Goal: Task Accomplishment & Management: Manage account settings

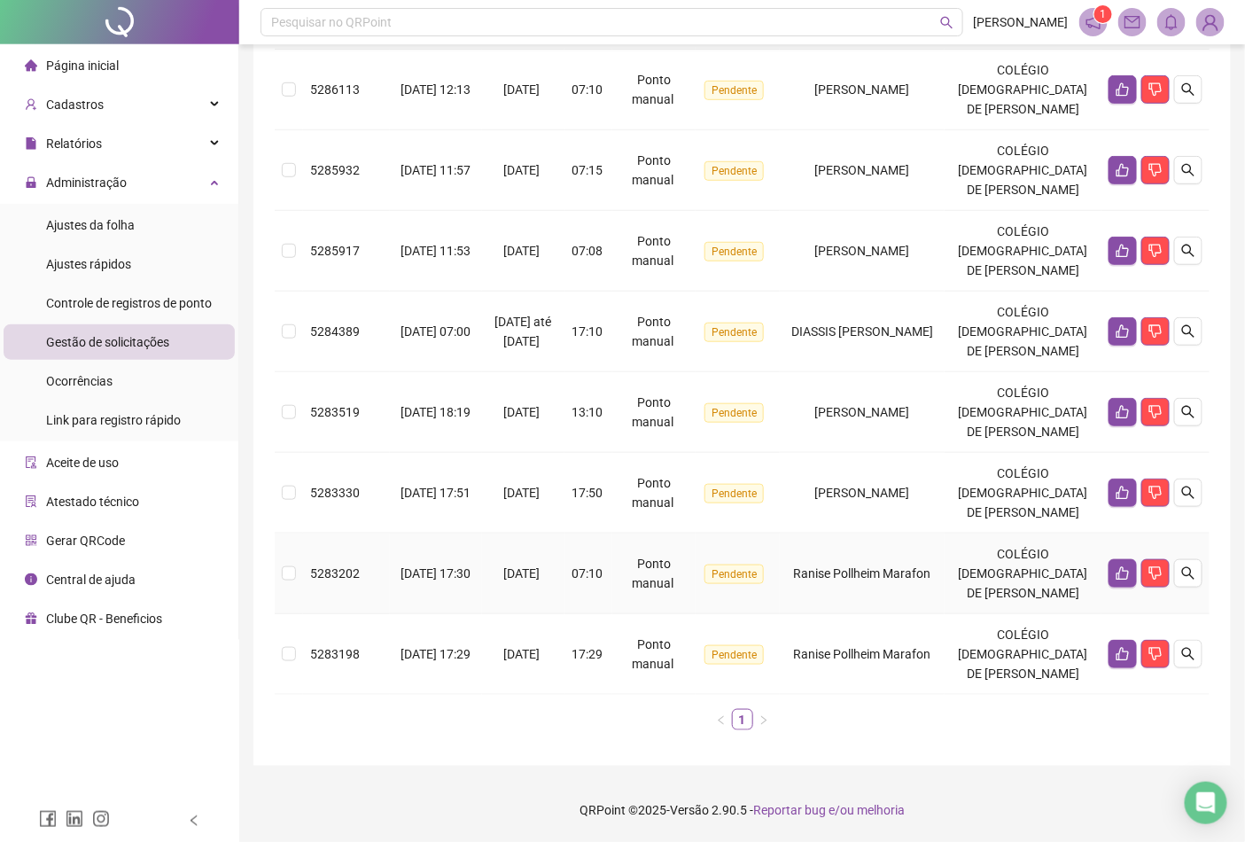
scroll to position [18, 0]
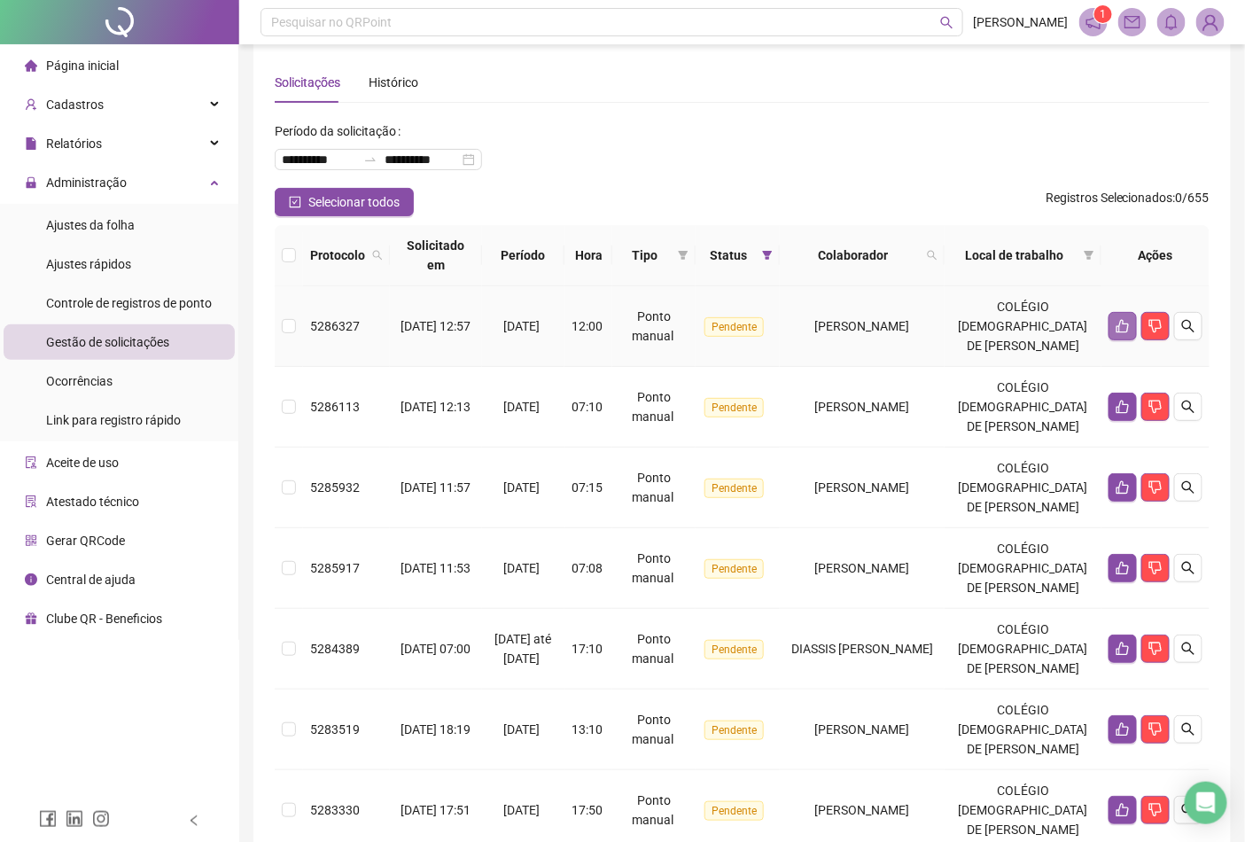
click at [1116, 333] on icon "like" at bounding box center [1123, 326] width 14 height 14
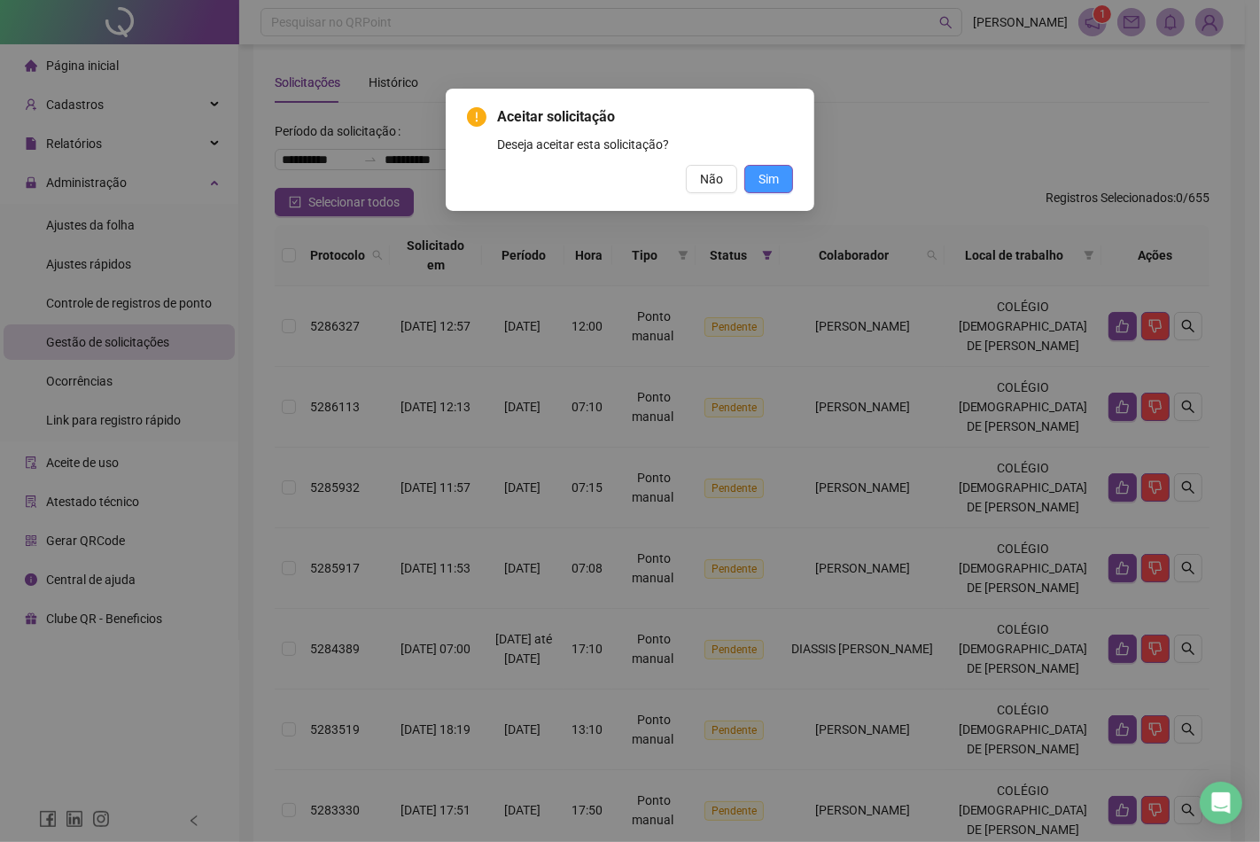
click at [778, 174] on span "Sim" at bounding box center [768, 178] width 20 height 19
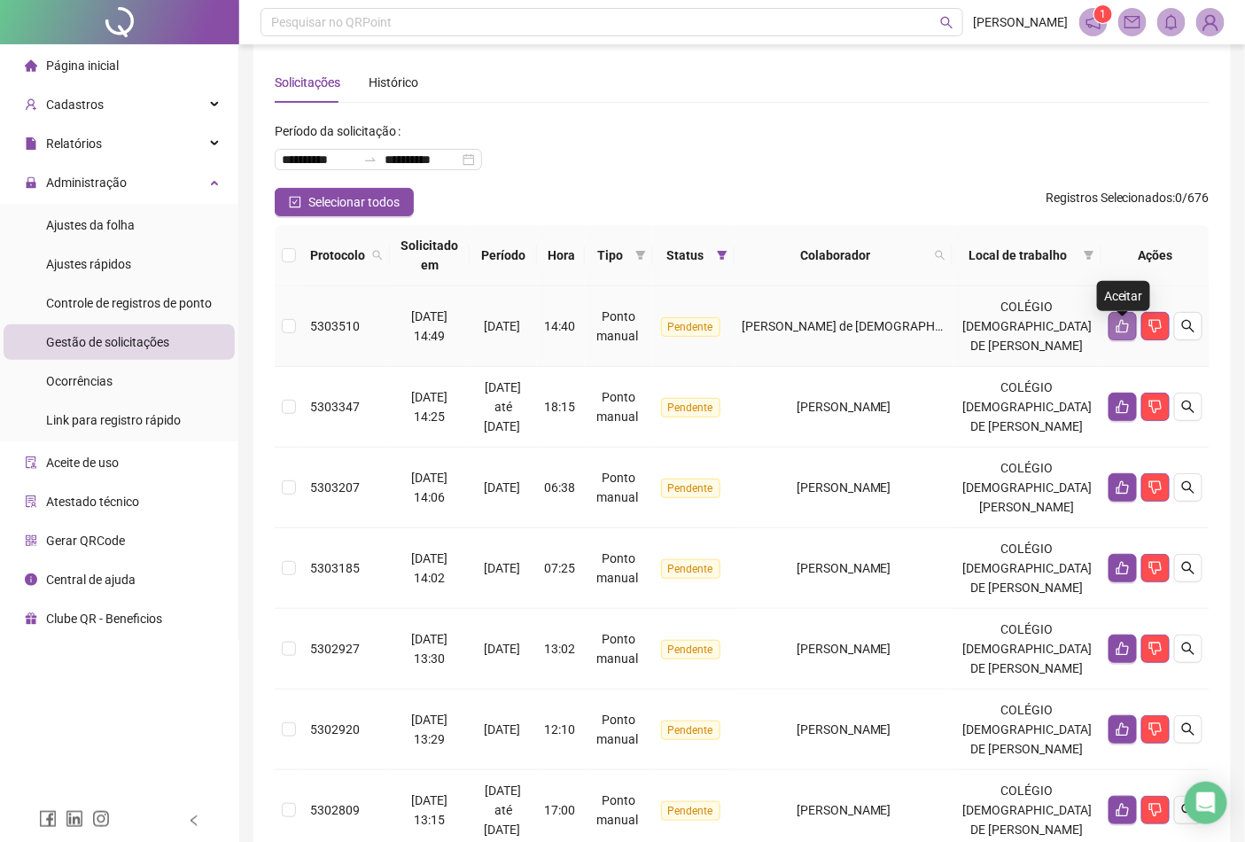
click at [1125, 322] on button "button" at bounding box center [1123, 326] width 28 height 28
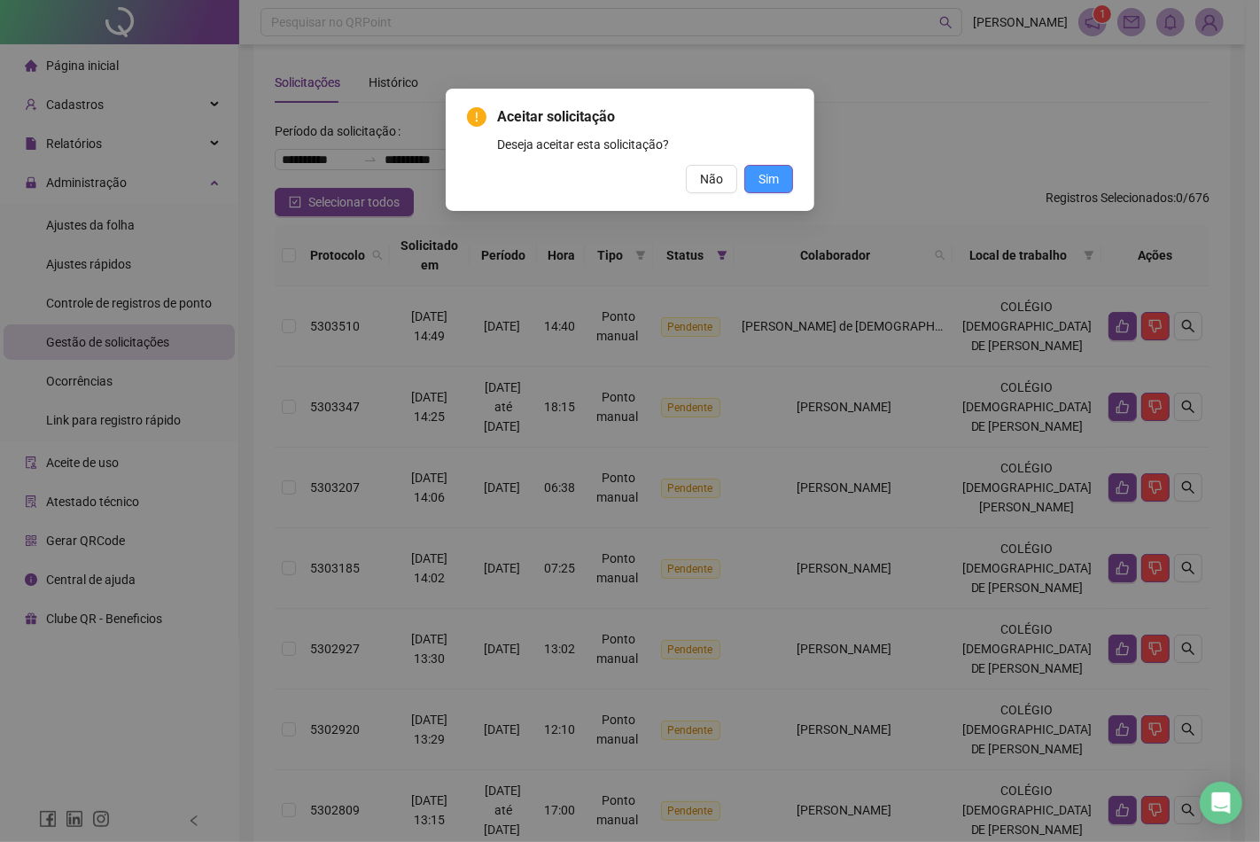
click at [792, 181] on div "Aceitar solicitação Deseja aceitar esta solicitação? Não Sim" at bounding box center [630, 150] width 369 height 122
click at [776, 175] on span "Sim" at bounding box center [768, 178] width 20 height 19
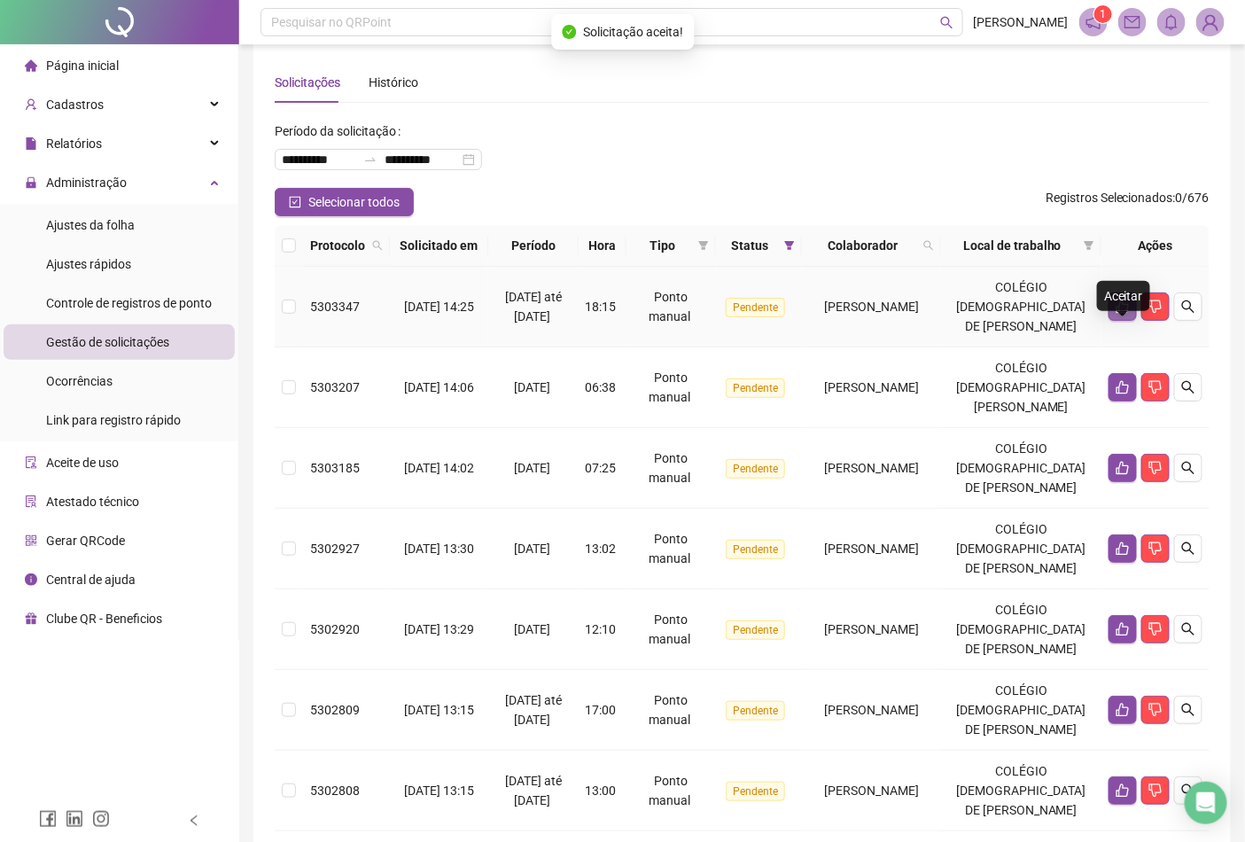
click at [1126, 314] on icon "like" at bounding box center [1122, 306] width 12 height 13
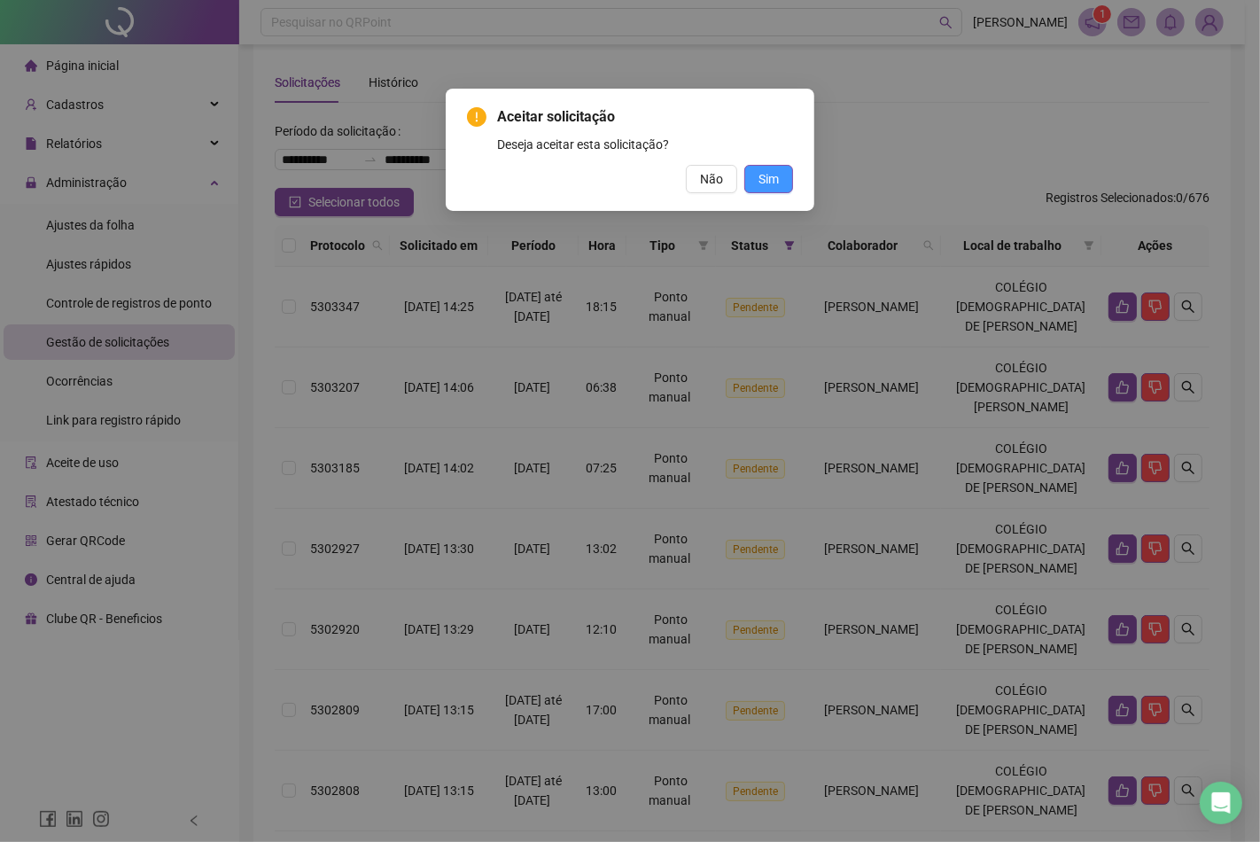
click at [787, 182] on button "Sim" at bounding box center [768, 179] width 49 height 28
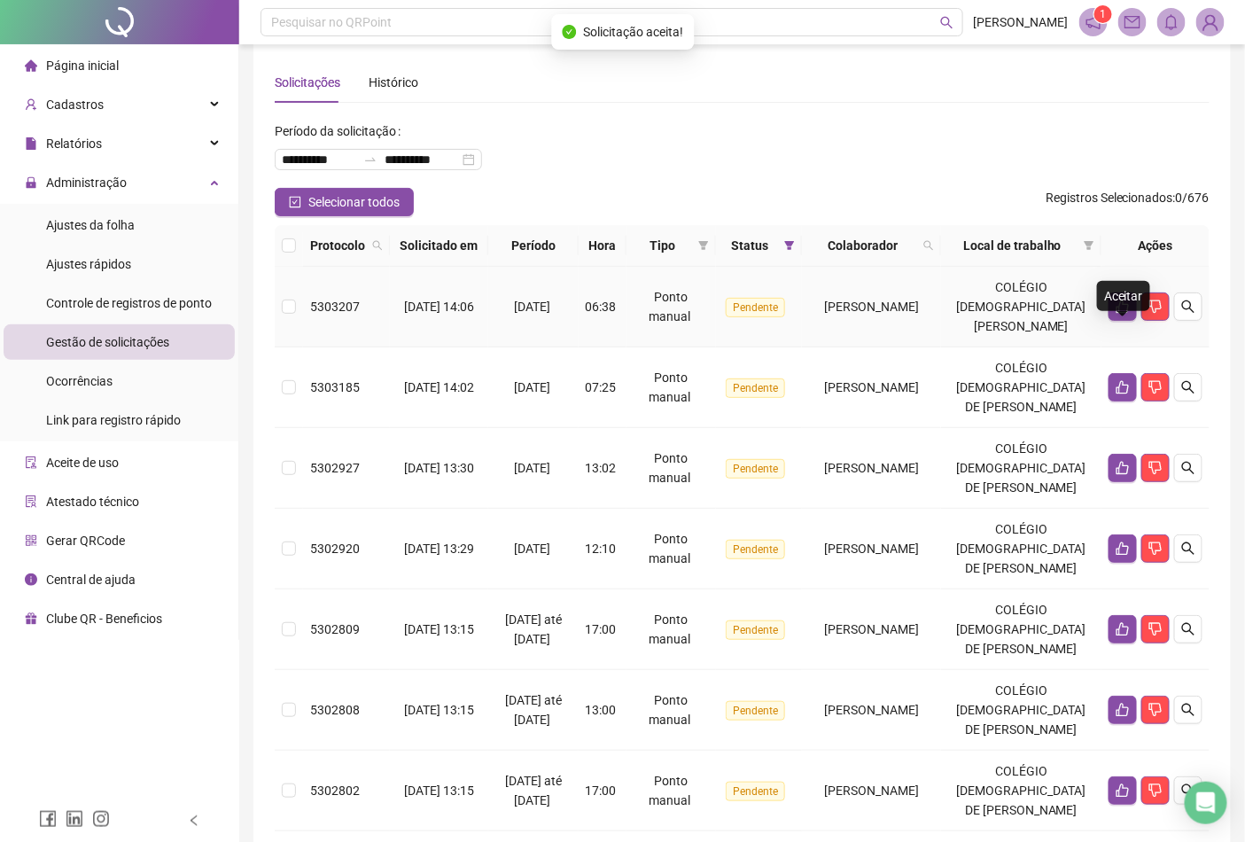
click at [1132, 321] on button "button" at bounding box center [1123, 306] width 28 height 28
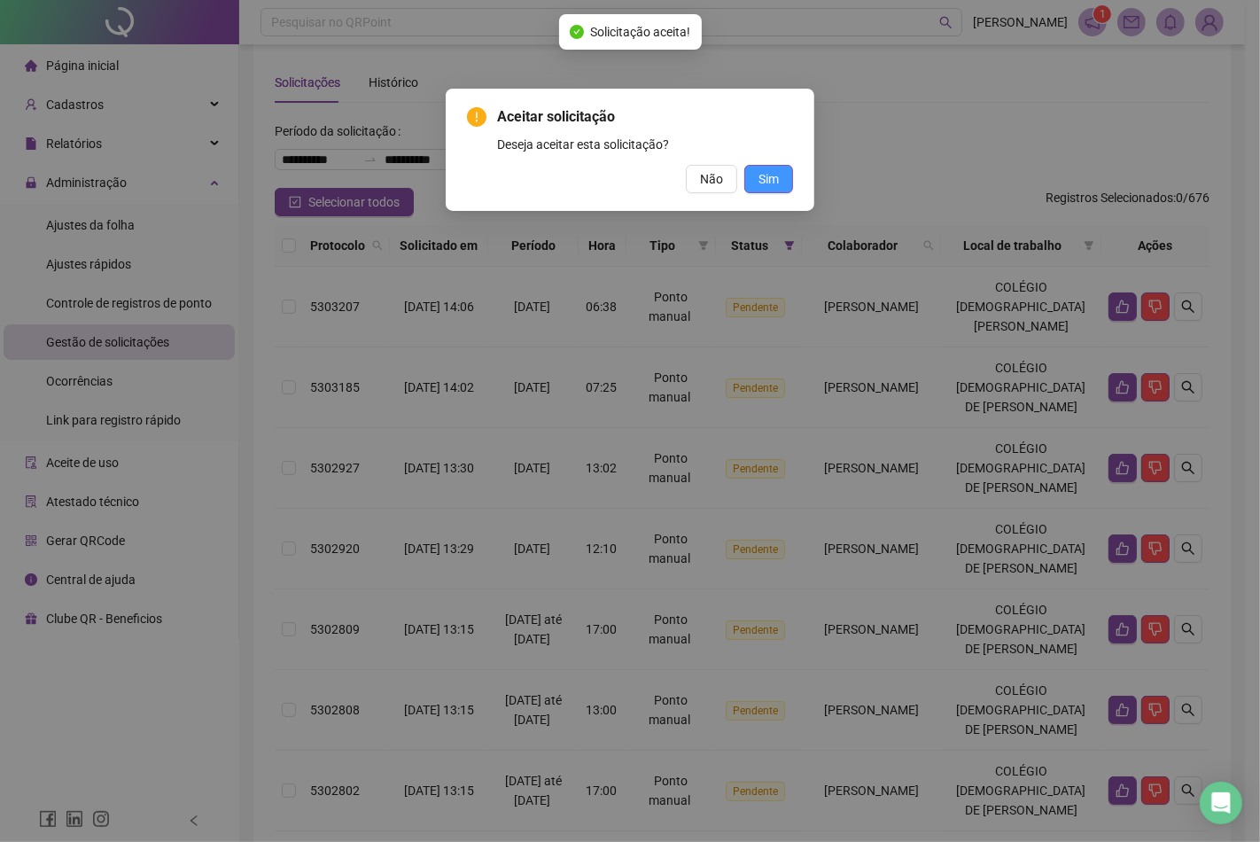
click at [784, 186] on button "Sim" at bounding box center [768, 179] width 49 height 28
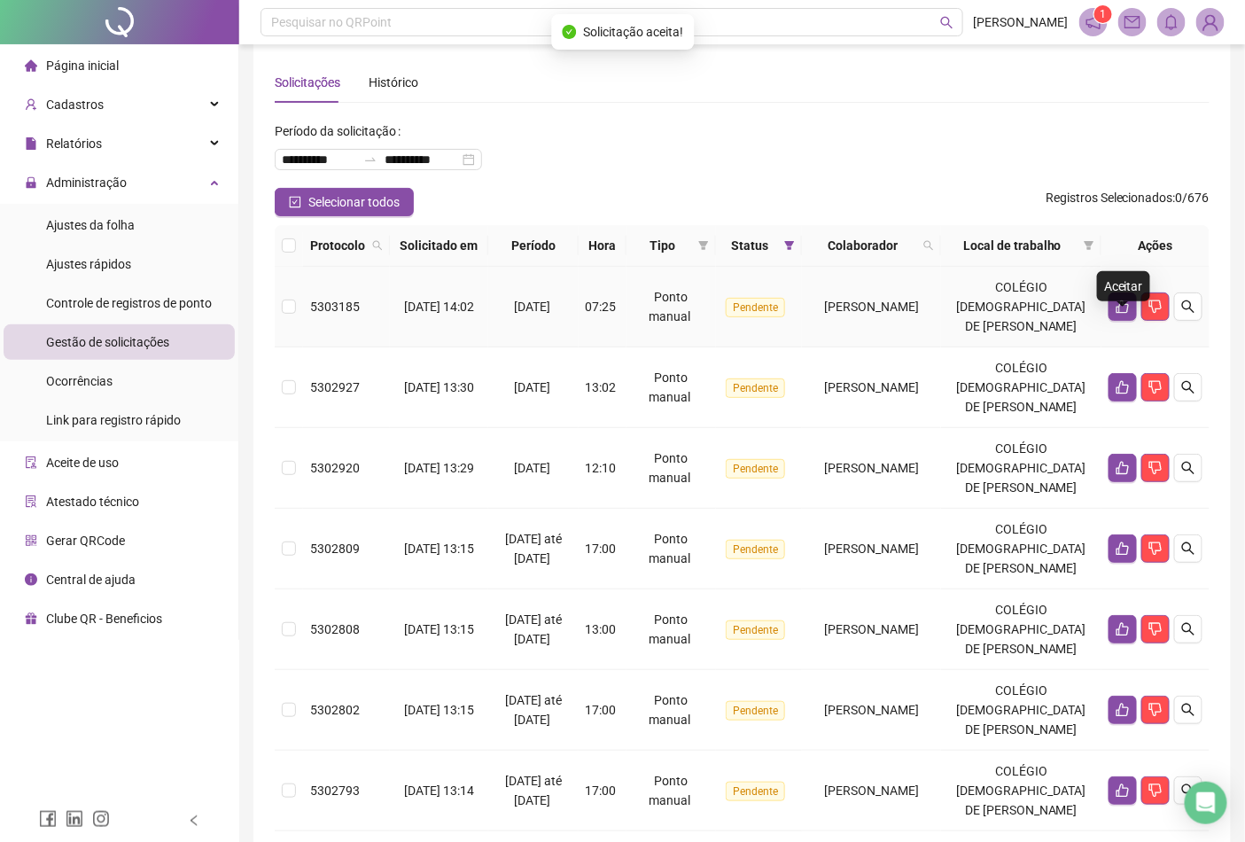
click at [1120, 321] on button "button" at bounding box center [1123, 306] width 28 height 28
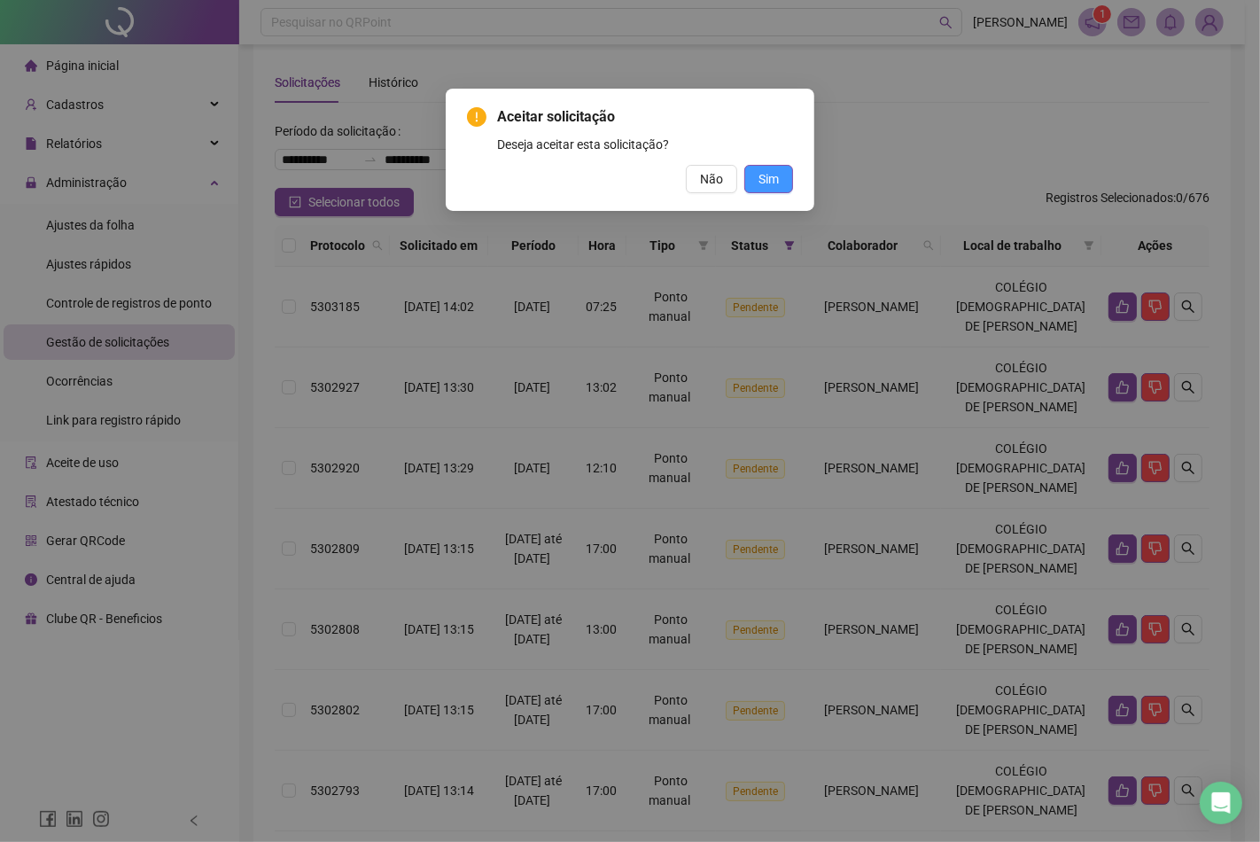
click at [789, 175] on button "Sim" at bounding box center [768, 179] width 49 height 28
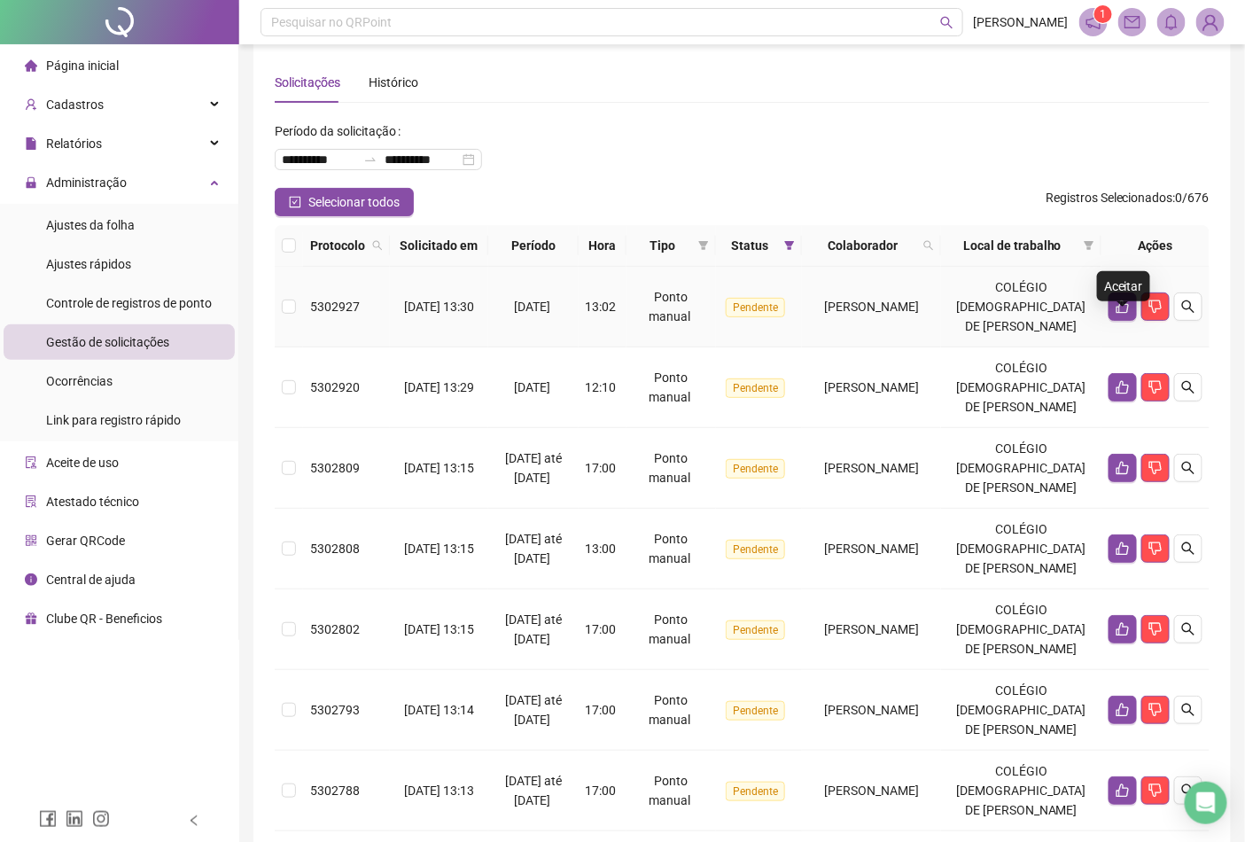
click at [1120, 314] on icon "like" at bounding box center [1123, 306] width 14 height 14
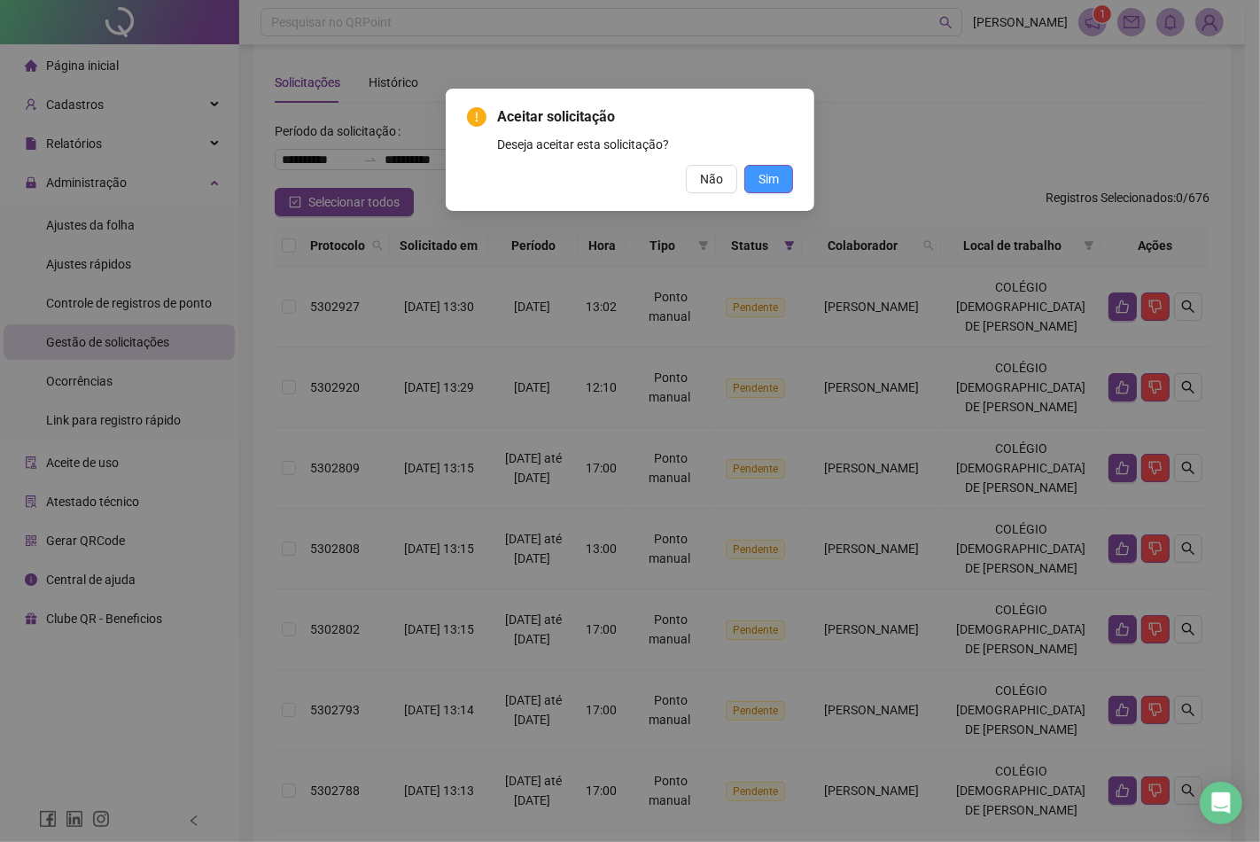
click at [763, 175] on span "Sim" at bounding box center [768, 178] width 20 height 19
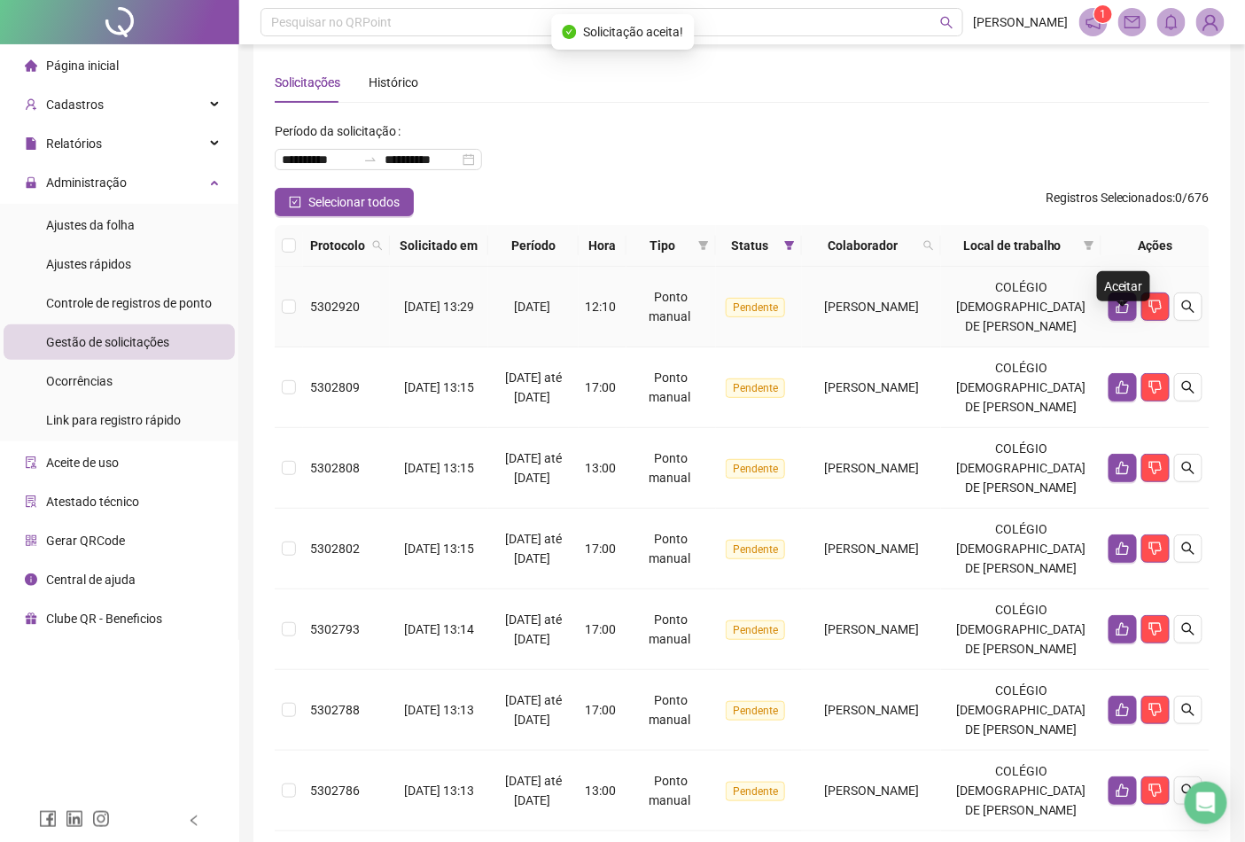
click at [1120, 314] on icon "like" at bounding box center [1123, 306] width 14 height 14
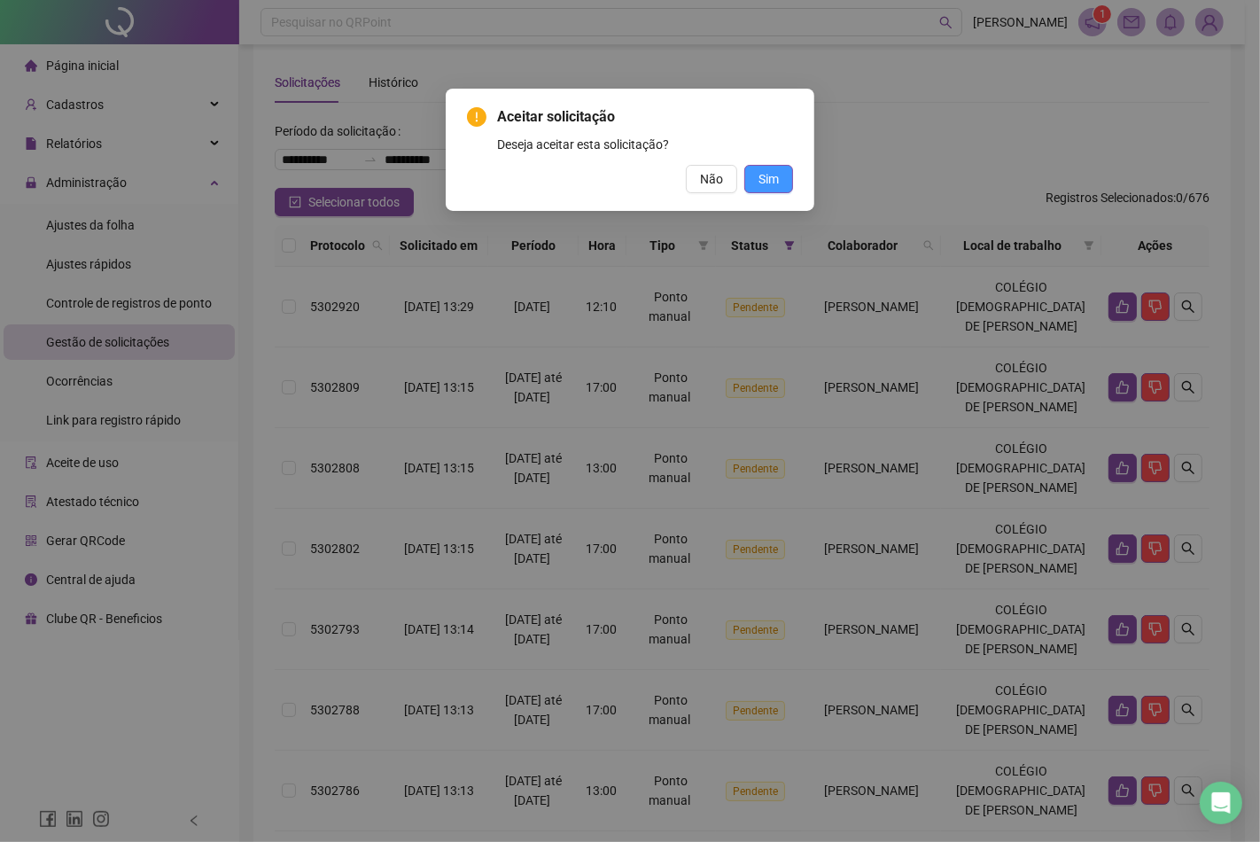
click at [780, 182] on button "Sim" at bounding box center [768, 179] width 49 height 28
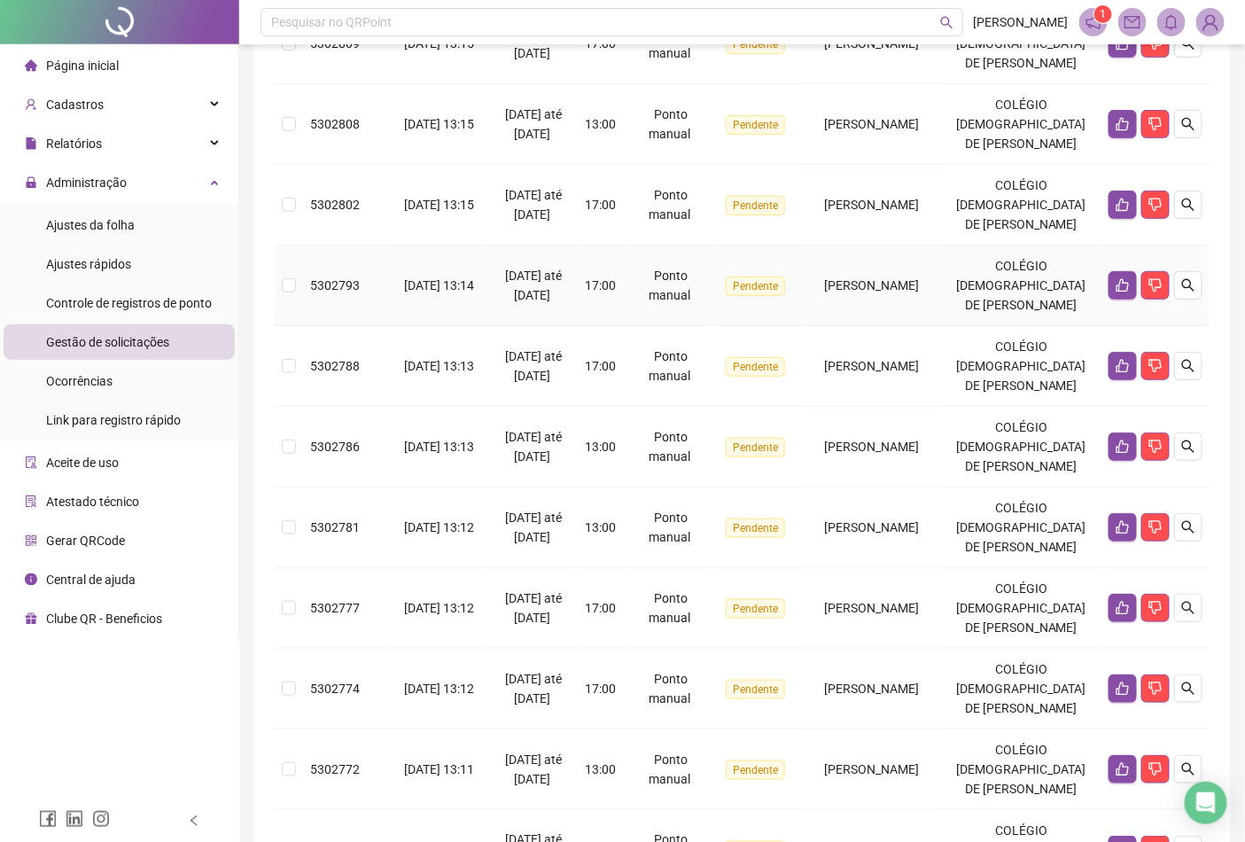
scroll to position [0, 0]
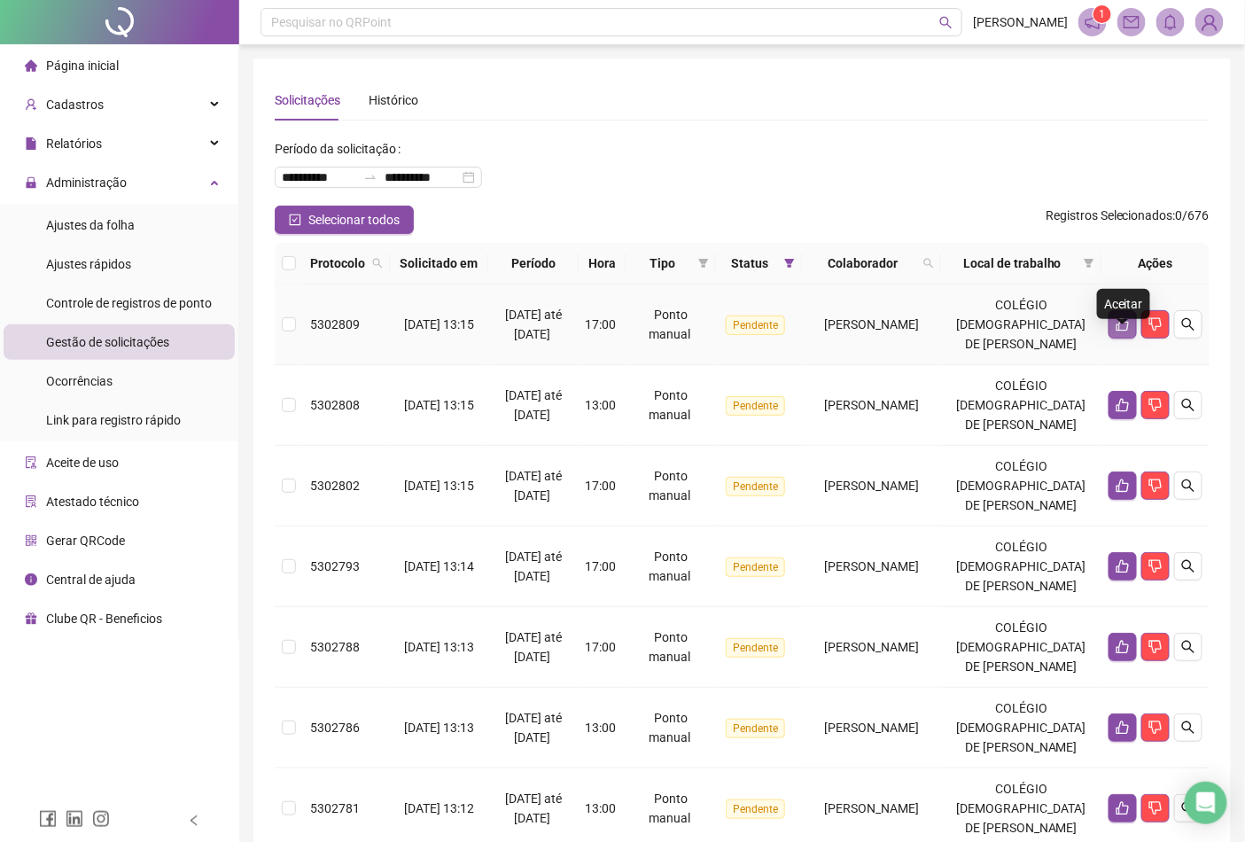
click at [1116, 331] on icon "like" at bounding box center [1123, 324] width 14 height 14
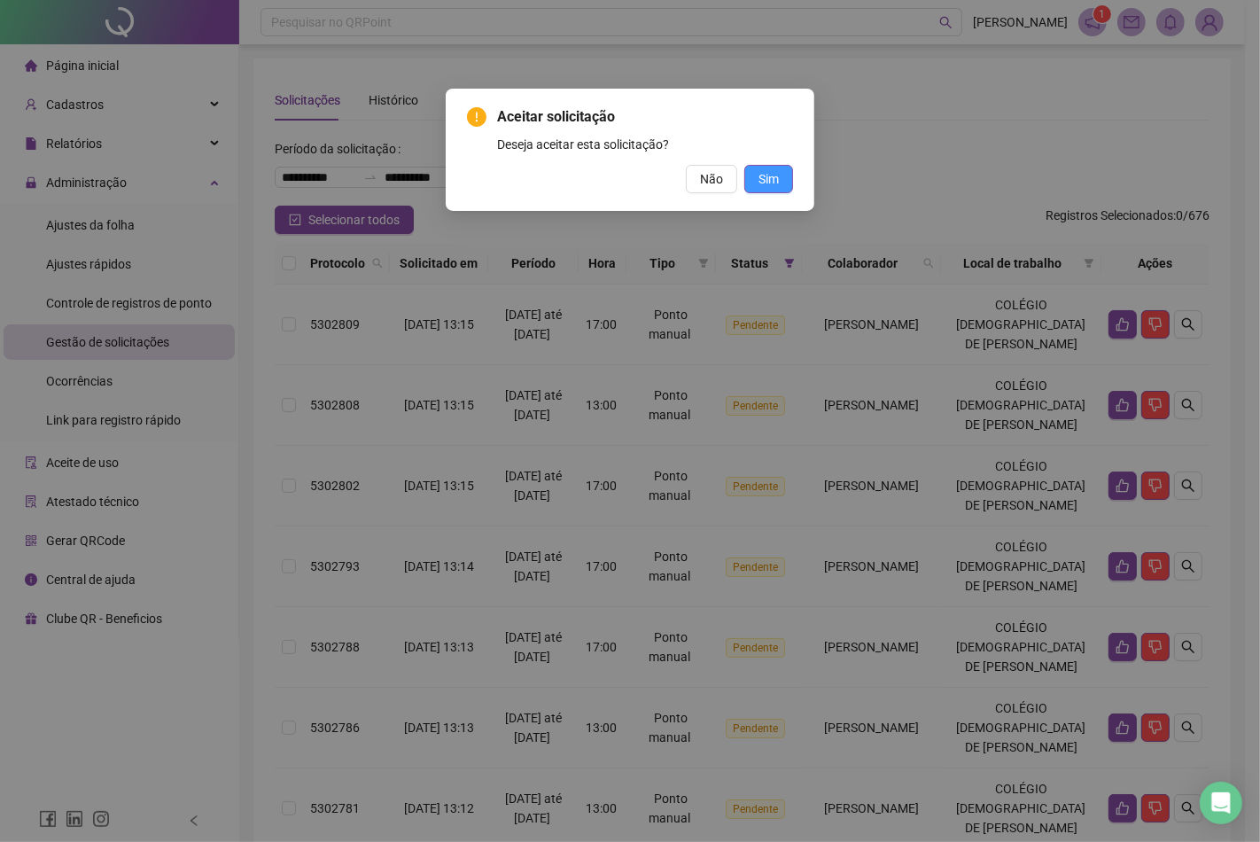
click at [766, 175] on span "Sim" at bounding box center [768, 178] width 20 height 19
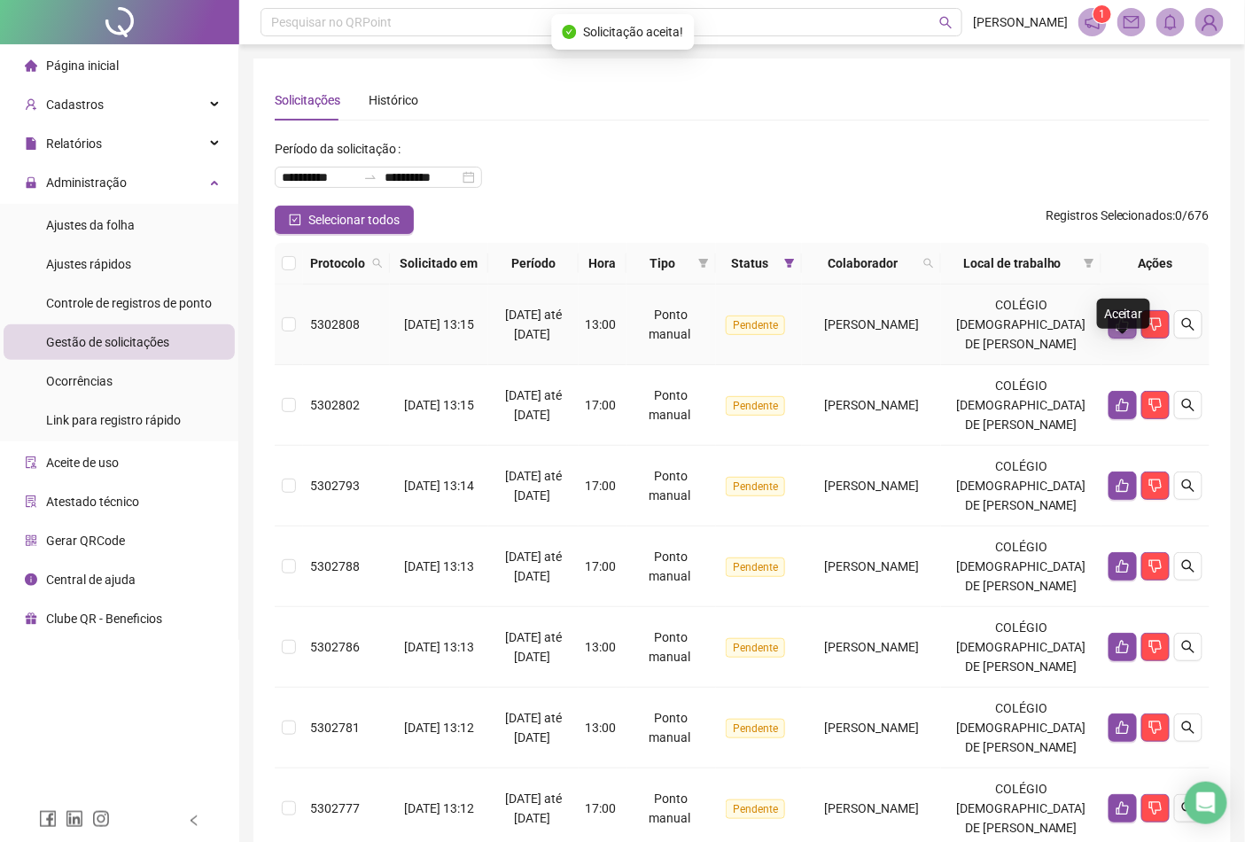
click at [1118, 338] on button "button" at bounding box center [1123, 324] width 28 height 28
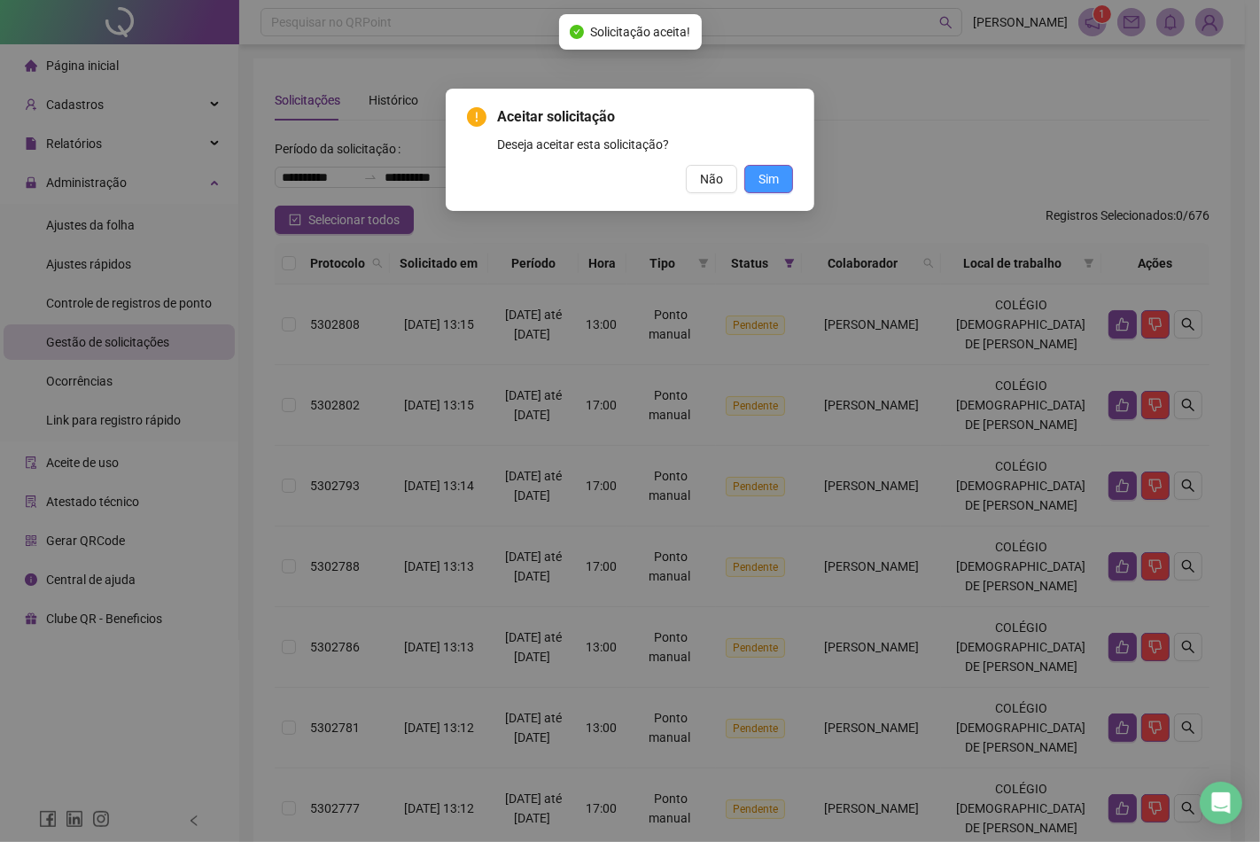
click at [782, 182] on button "Sim" at bounding box center [768, 179] width 49 height 28
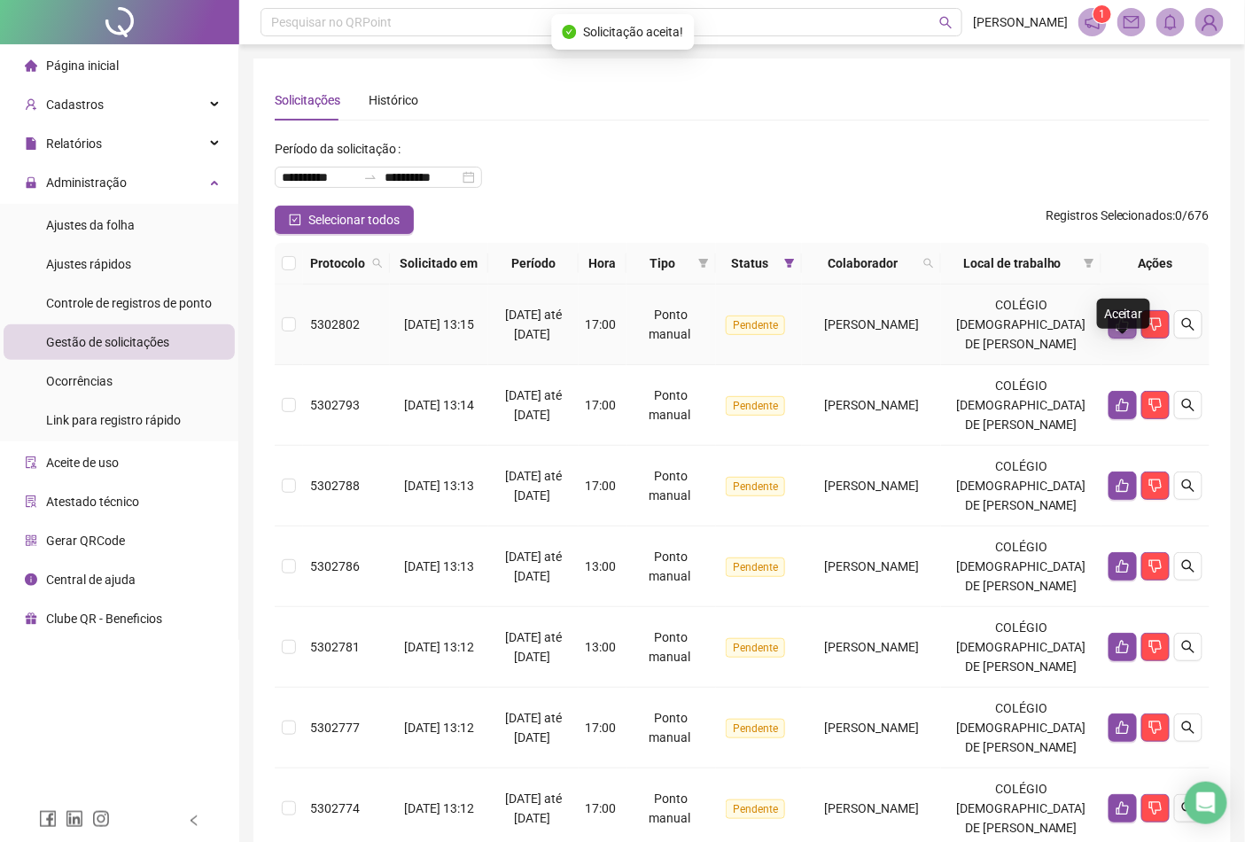
click at [1119, 331] on icon "like" at bounding box center [1123, 324] width 14 height 14
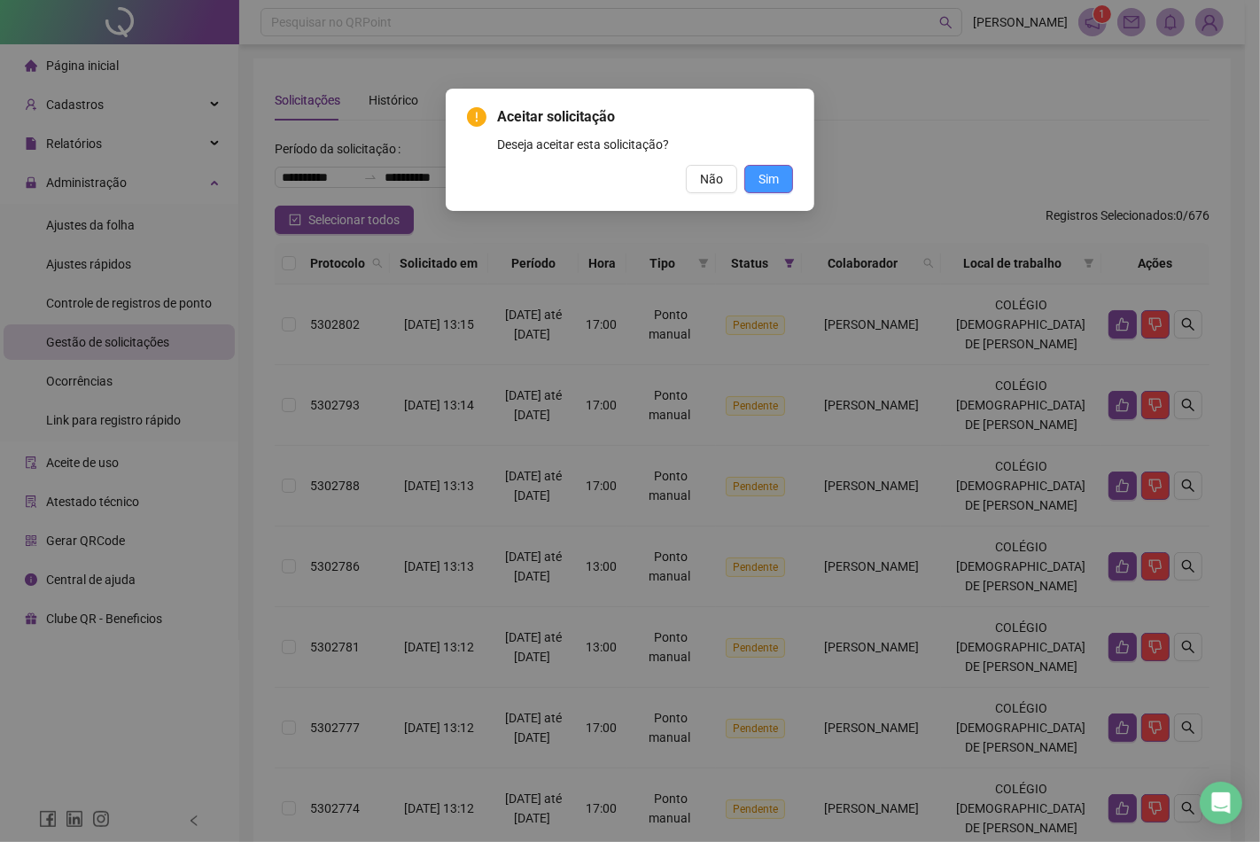
click at [782, 174] on button "Sim" at bounding box center [768, 179] width 49 height 28
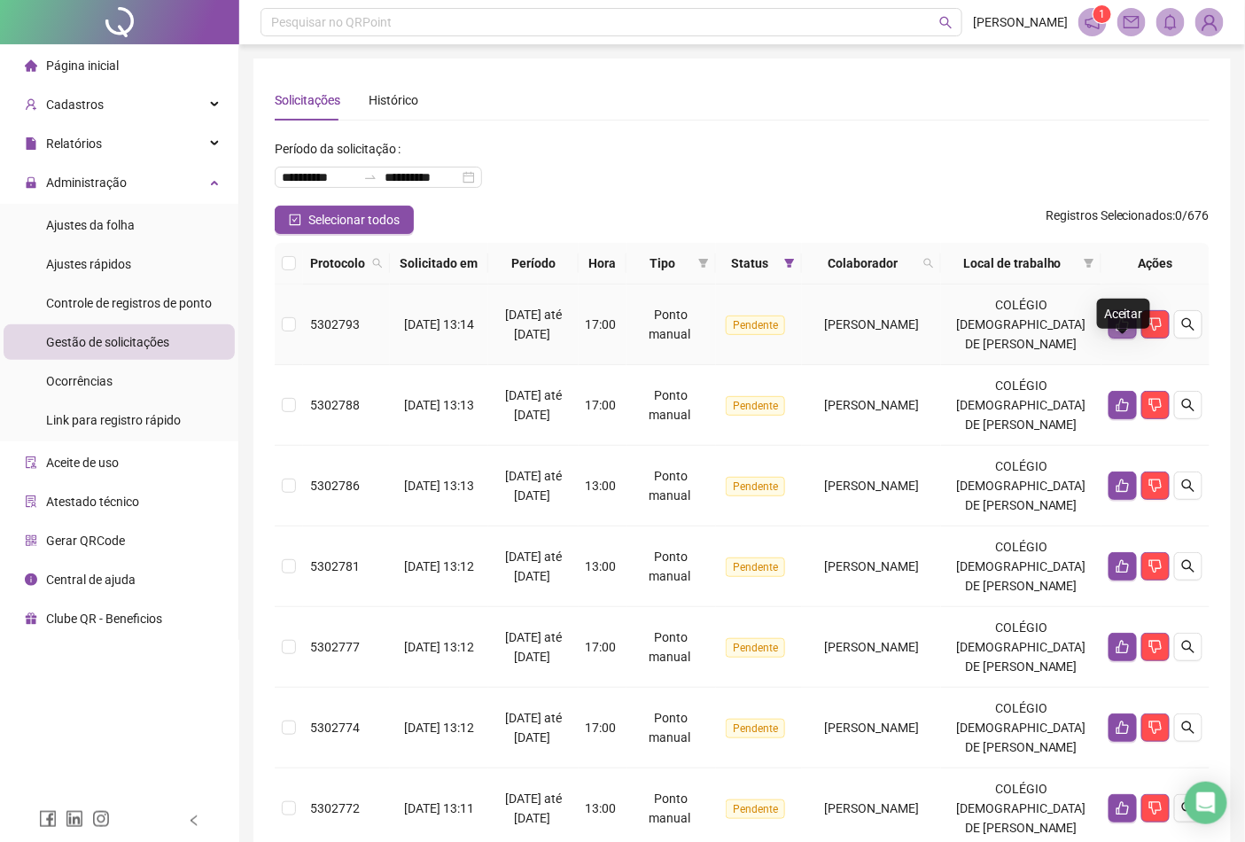
click at [1113, 338] on button "button" at bounding box center [1123, 324] width 28 height 28
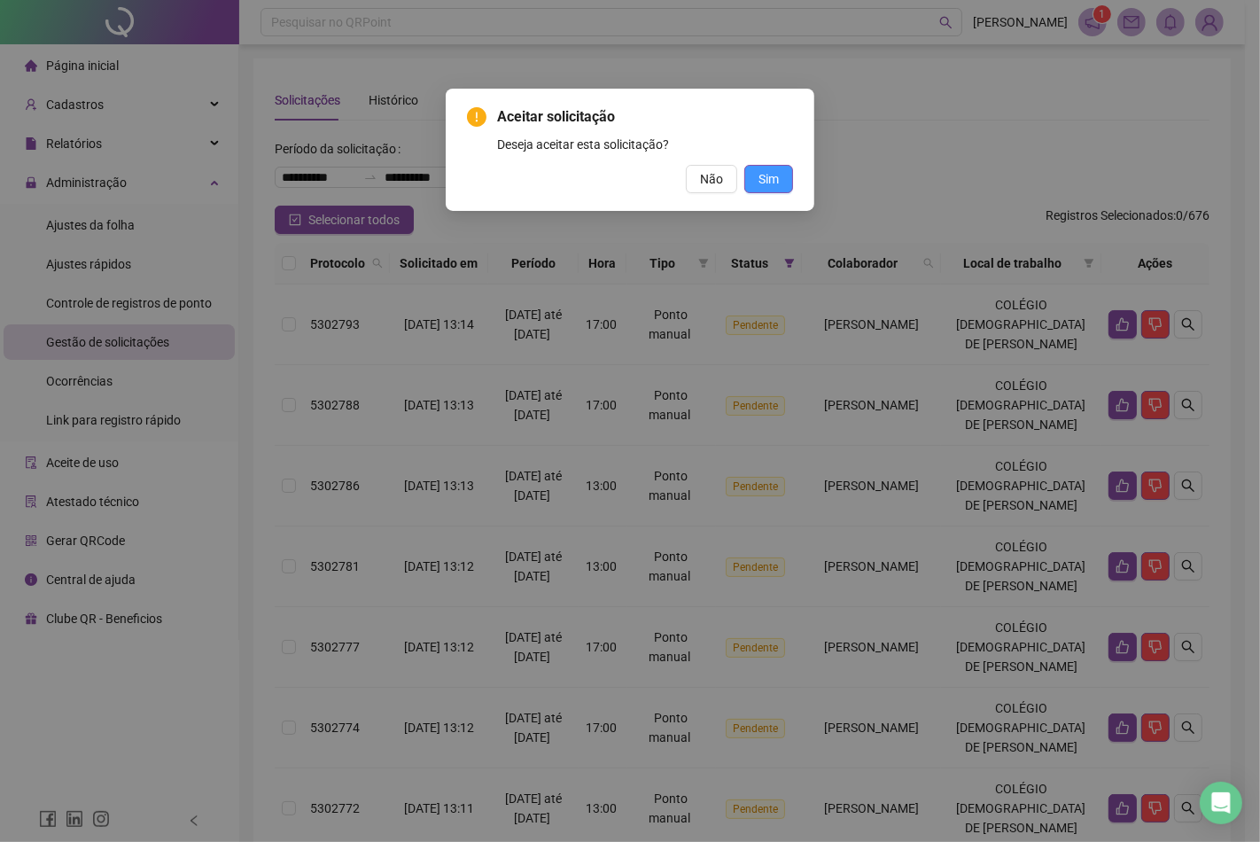
click at [776, 177] on span "Sim" at bounding box center [768, 178] width 20 height 19
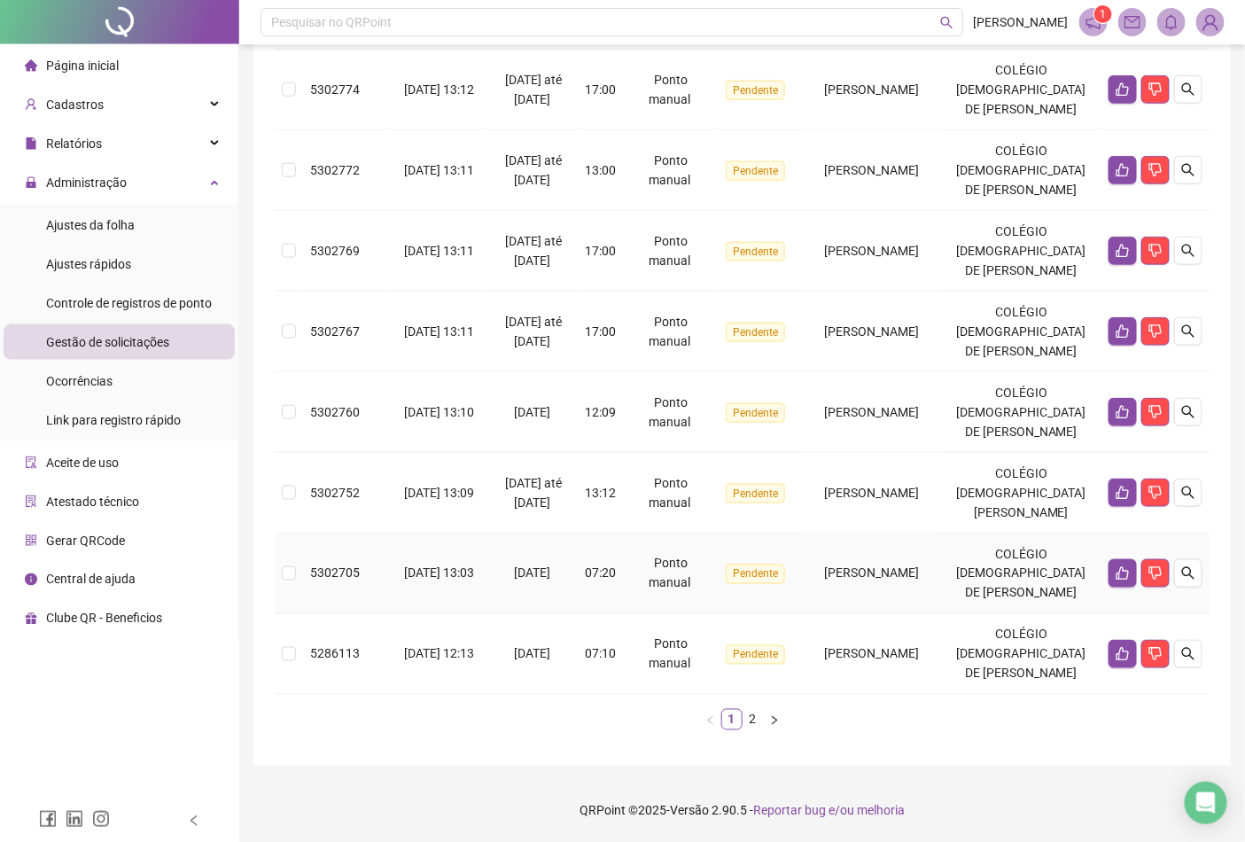
scroll to position [811, 0]
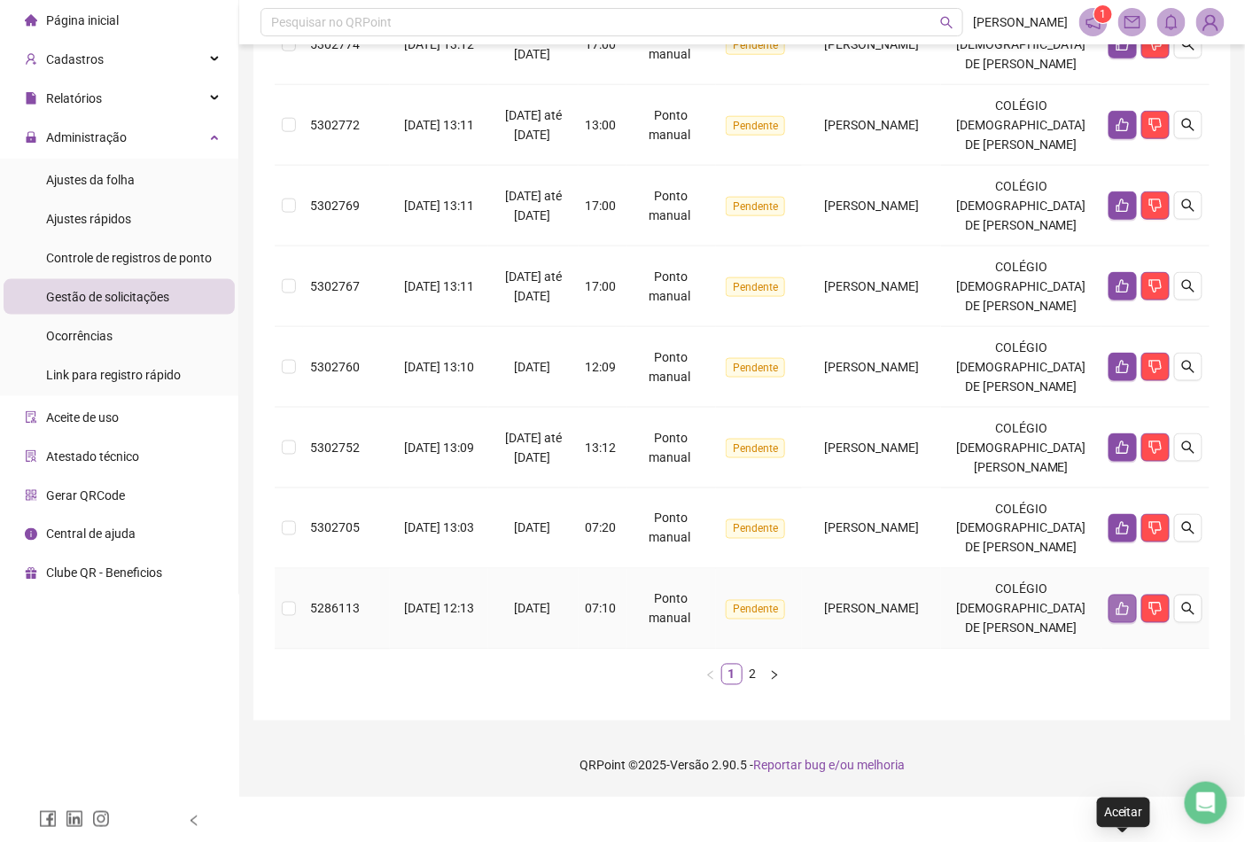
click at [1112, 623] on button "button" at bounding box center [1123, 609] width 28 height 28
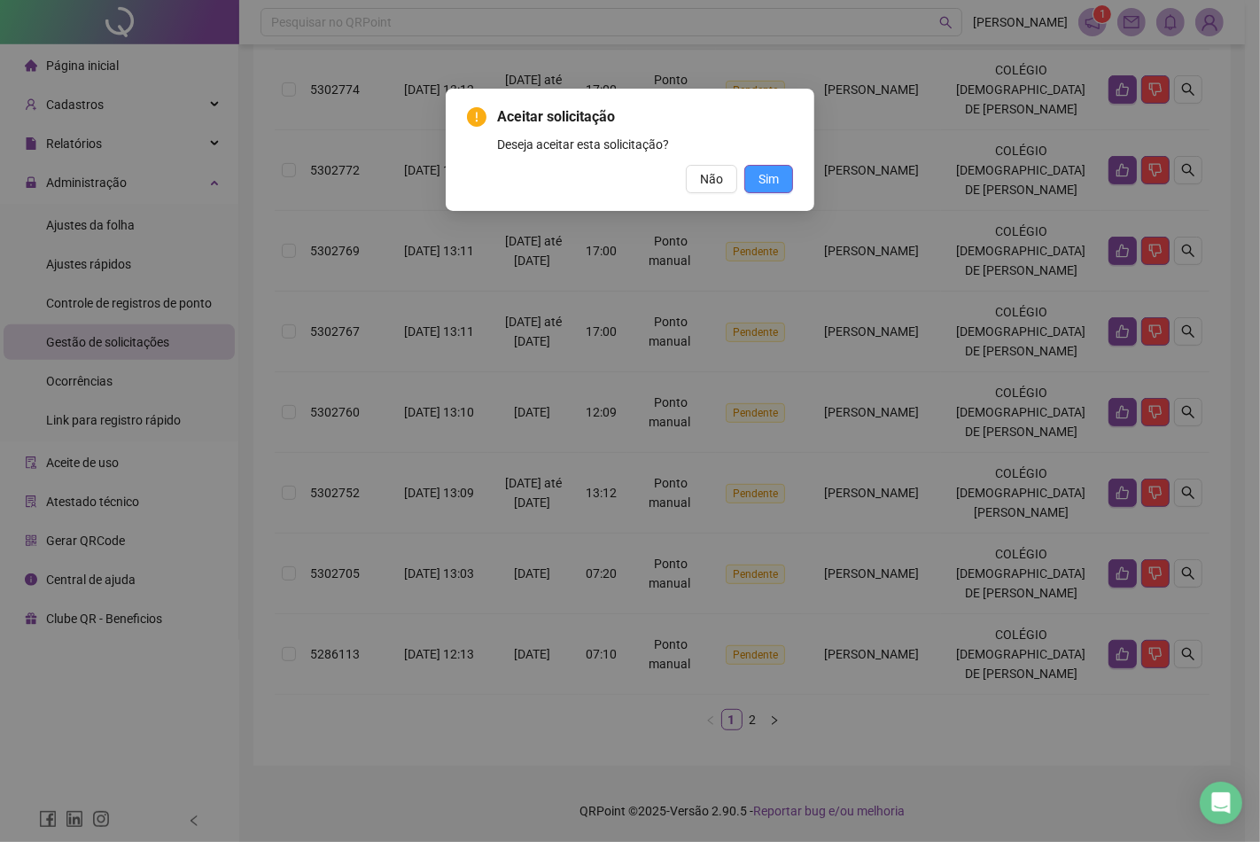
click at [771, 165] on button "Sim" at bounding box center [768, 179] width 49 height 28
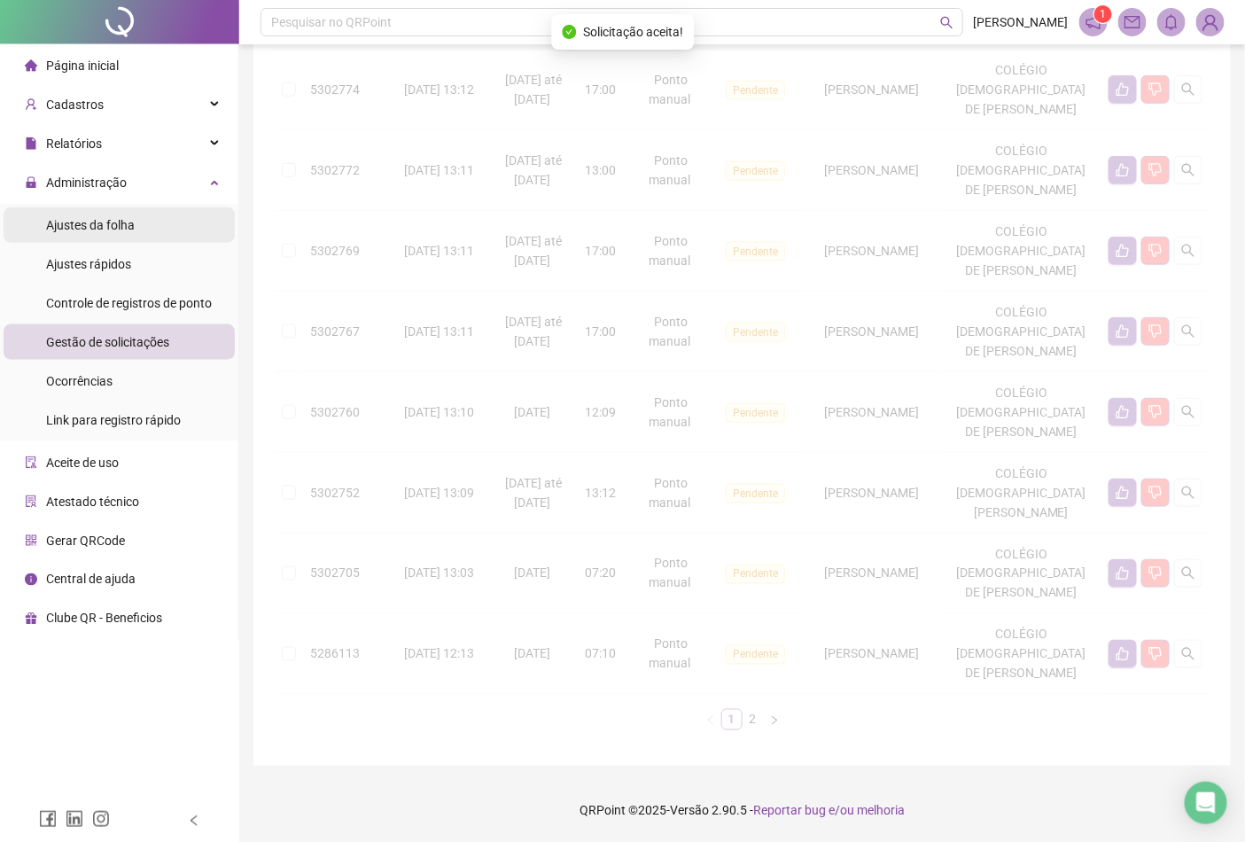
click at [137, 215] on li "Ajustes da folha" at bounding box center [119, 224] width 231 height 35
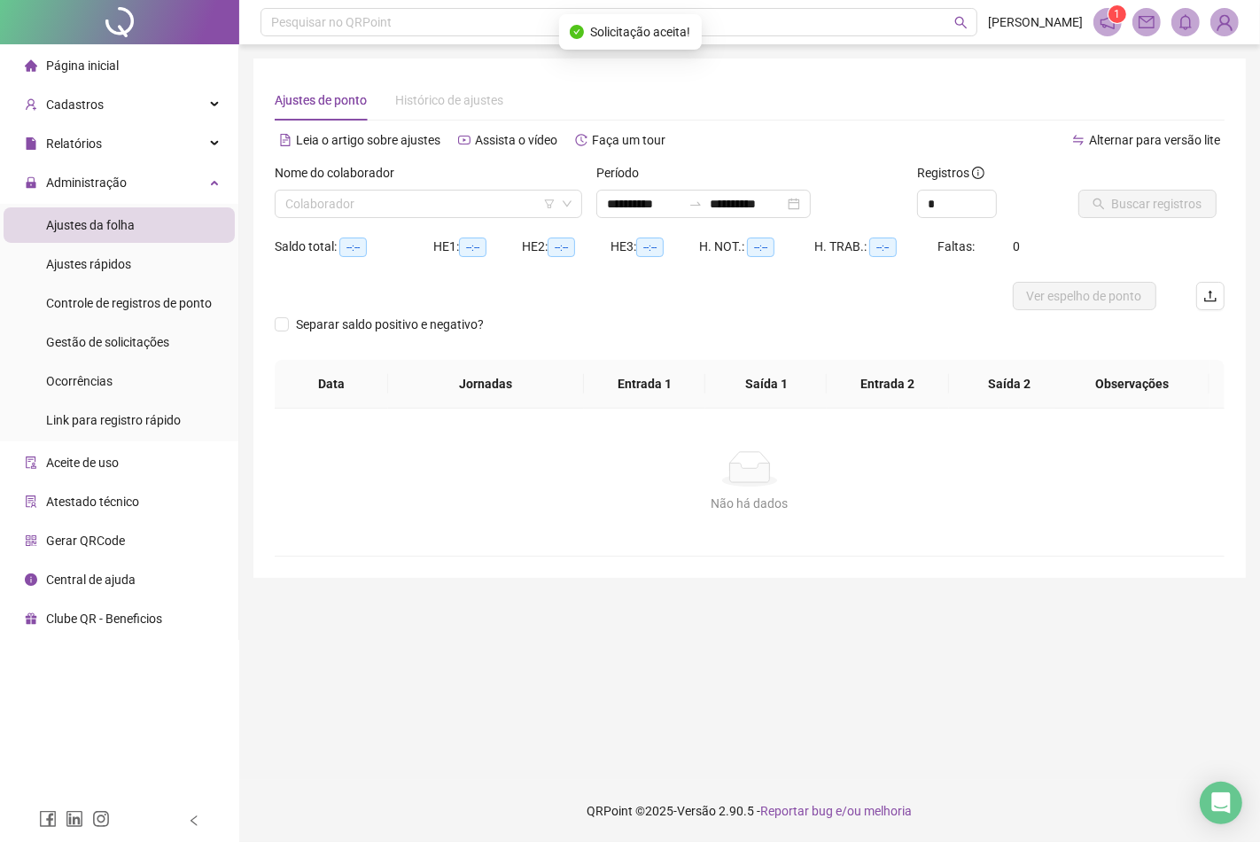
type input "**********"
click at [424, 201] on input "search" at bounding box center [420, 204] width 270 height 27
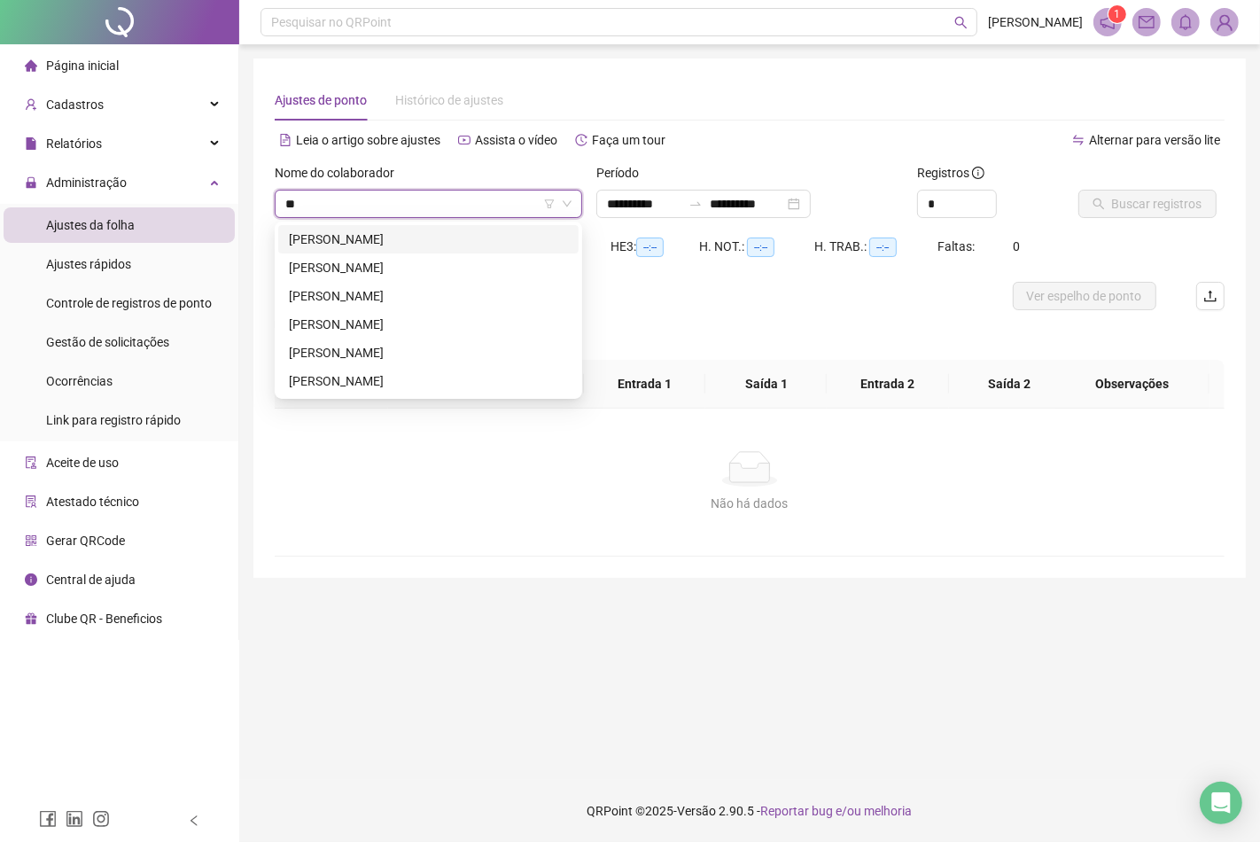
type input "***"
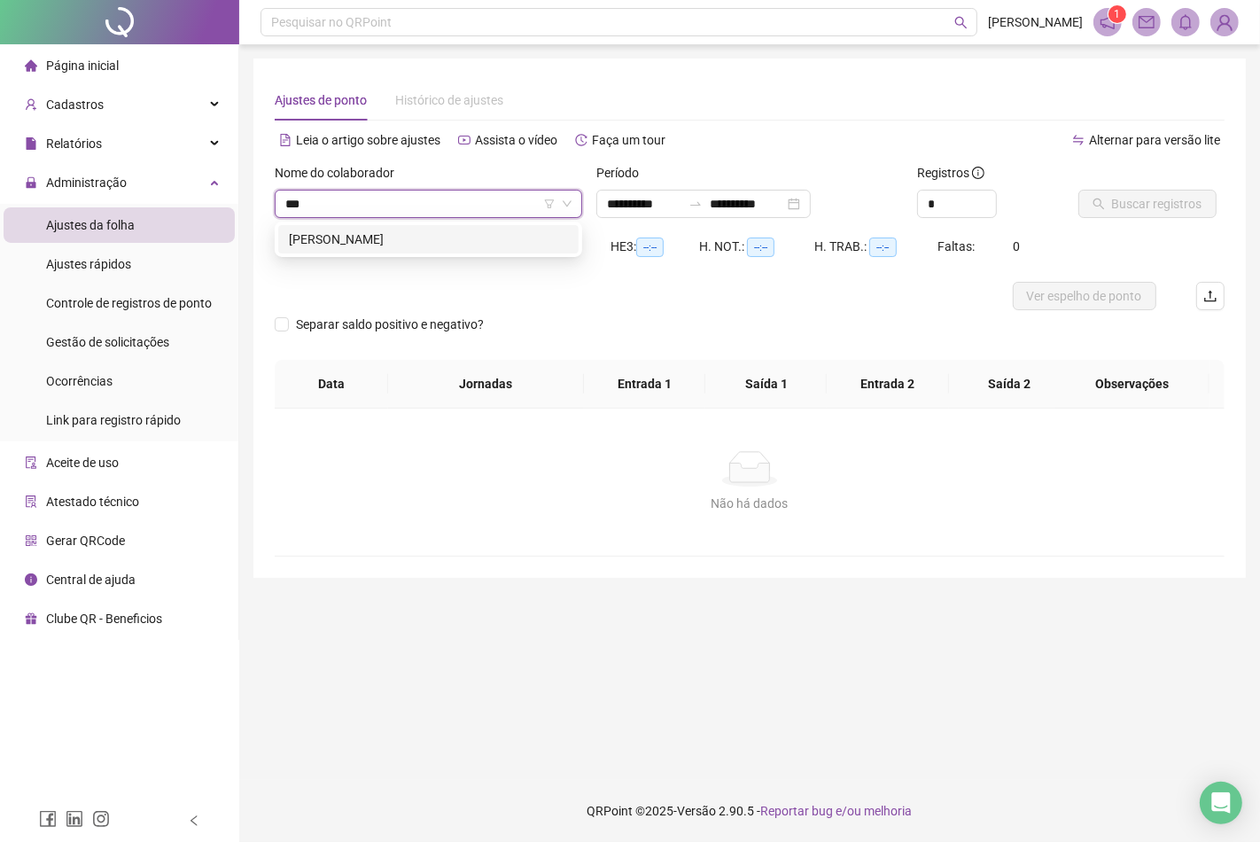
click at [406, 249] on div "[PERSON_NAME]" at bounding box center [428, 239] width 300 height 28
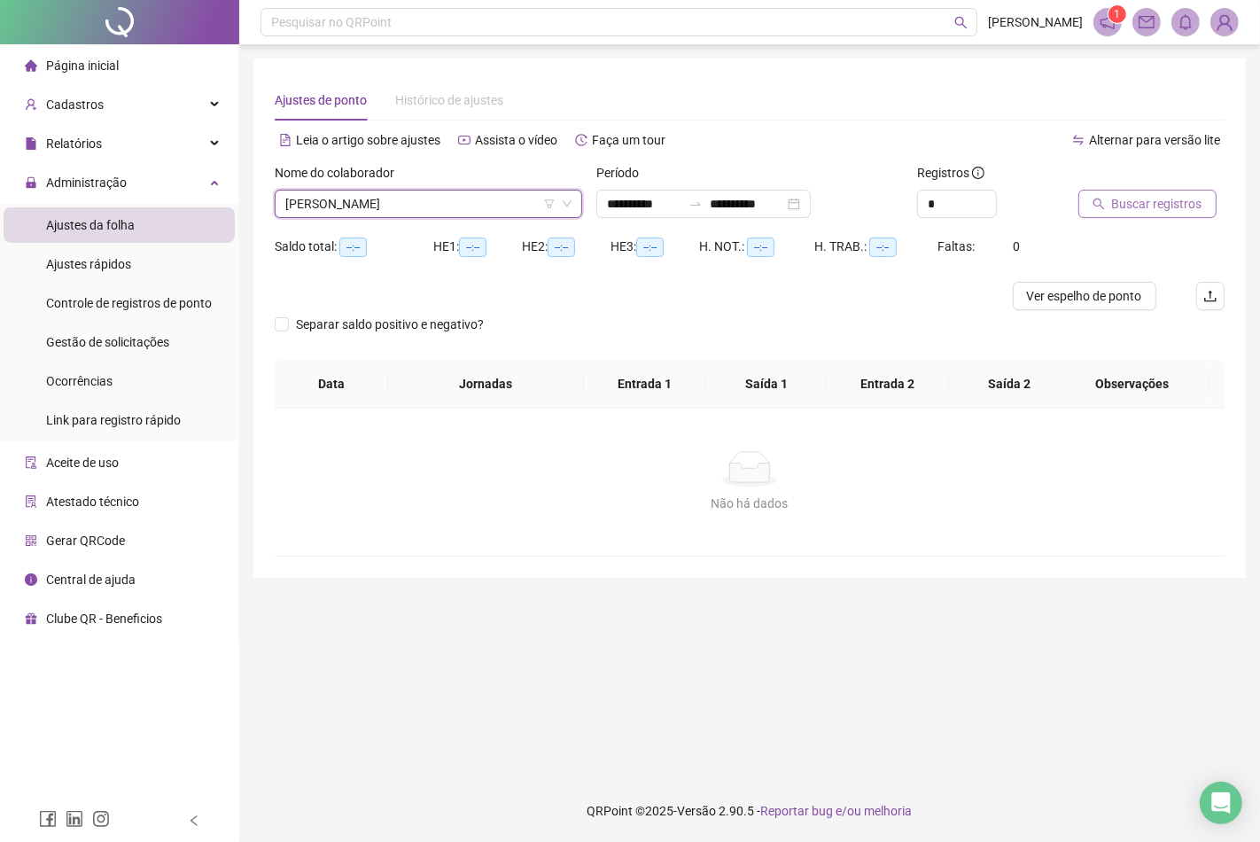
click at [1145, 211] on span "Buscar registros" at bounding box center [1157, 203] width 90 height 19
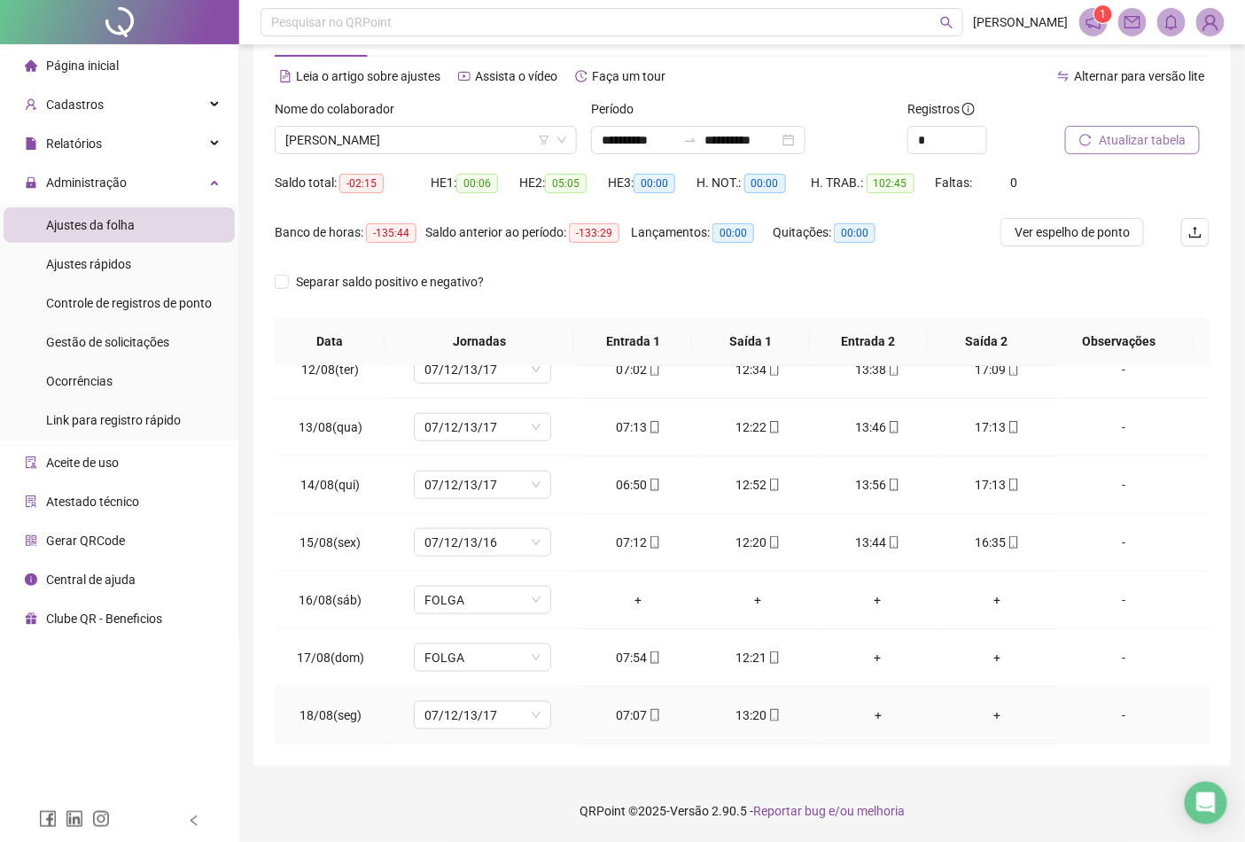
scroll to position [463, 0]
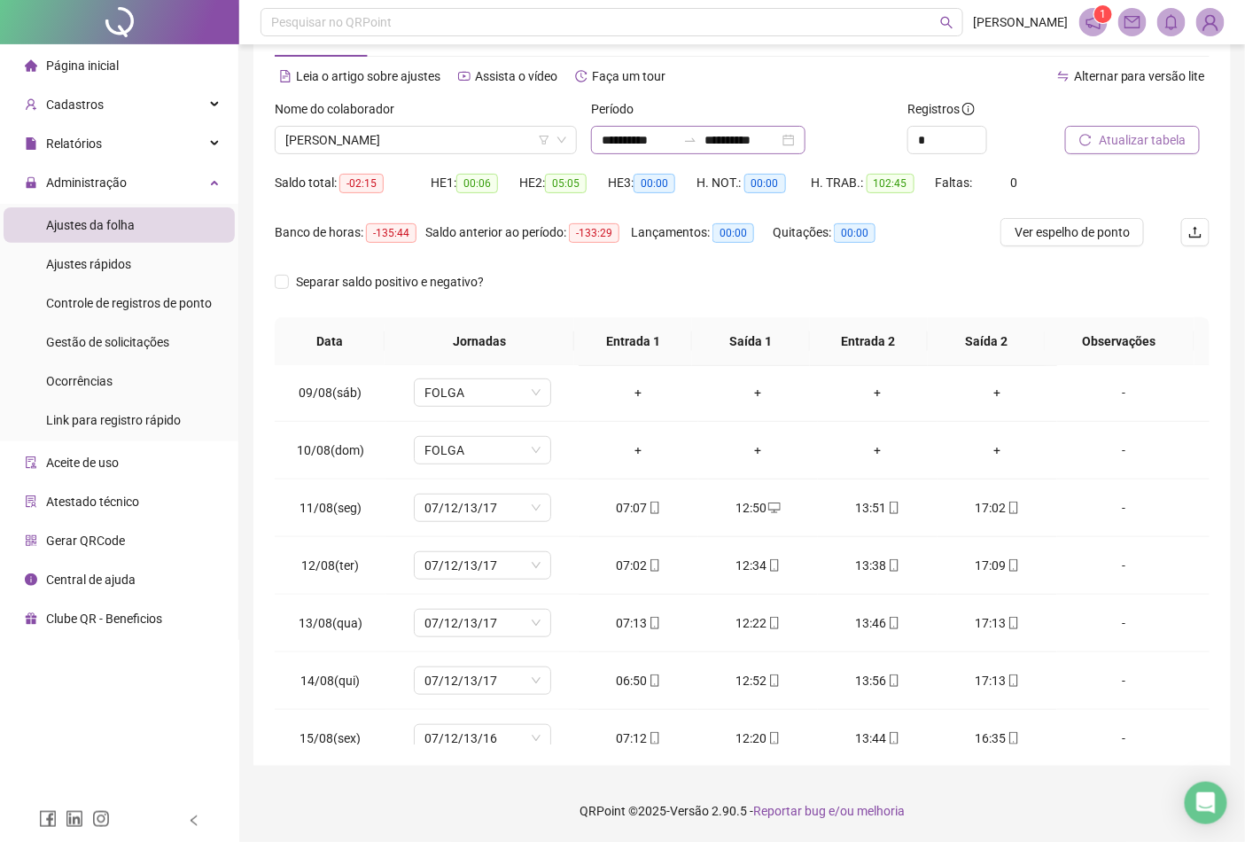
click at [805, 144] on div "**********" at bounding box center [698, 140] width 214 height 28
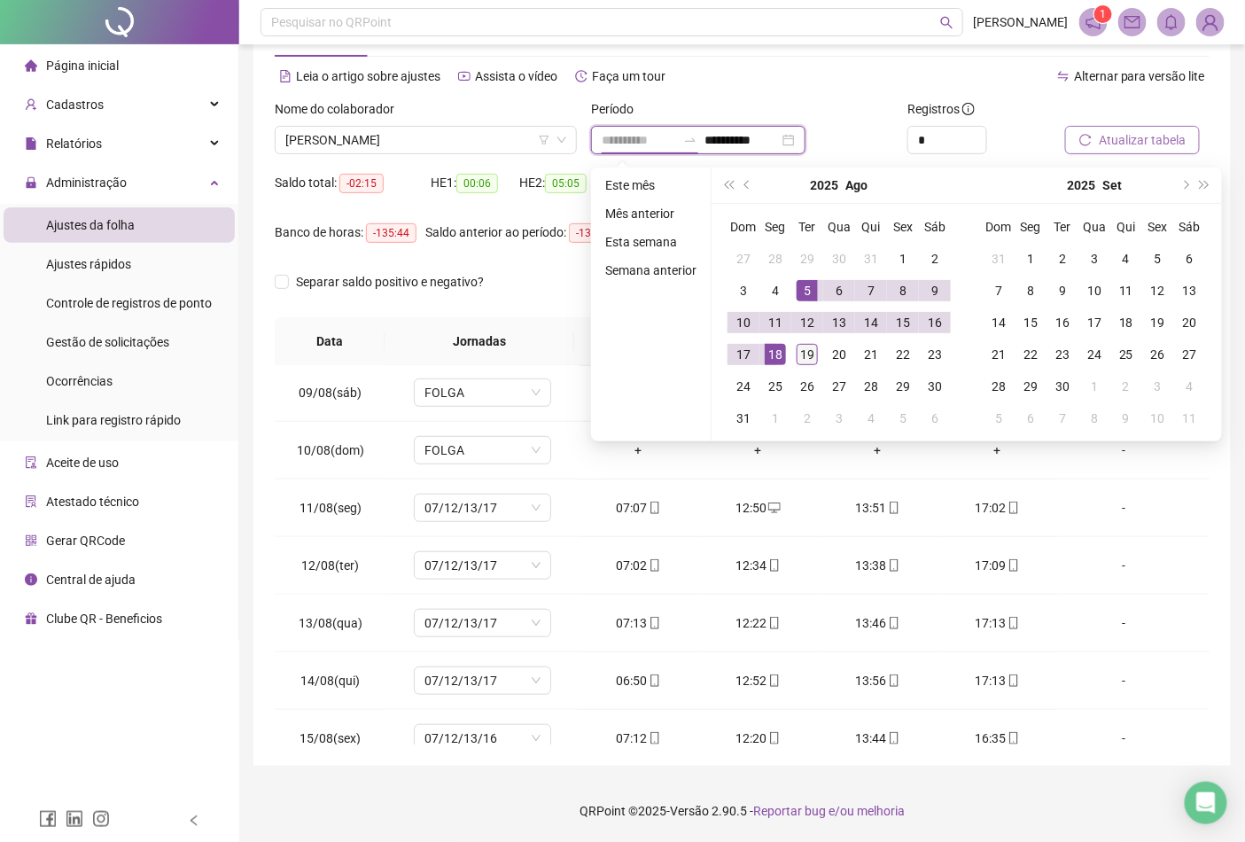
type input "**********"
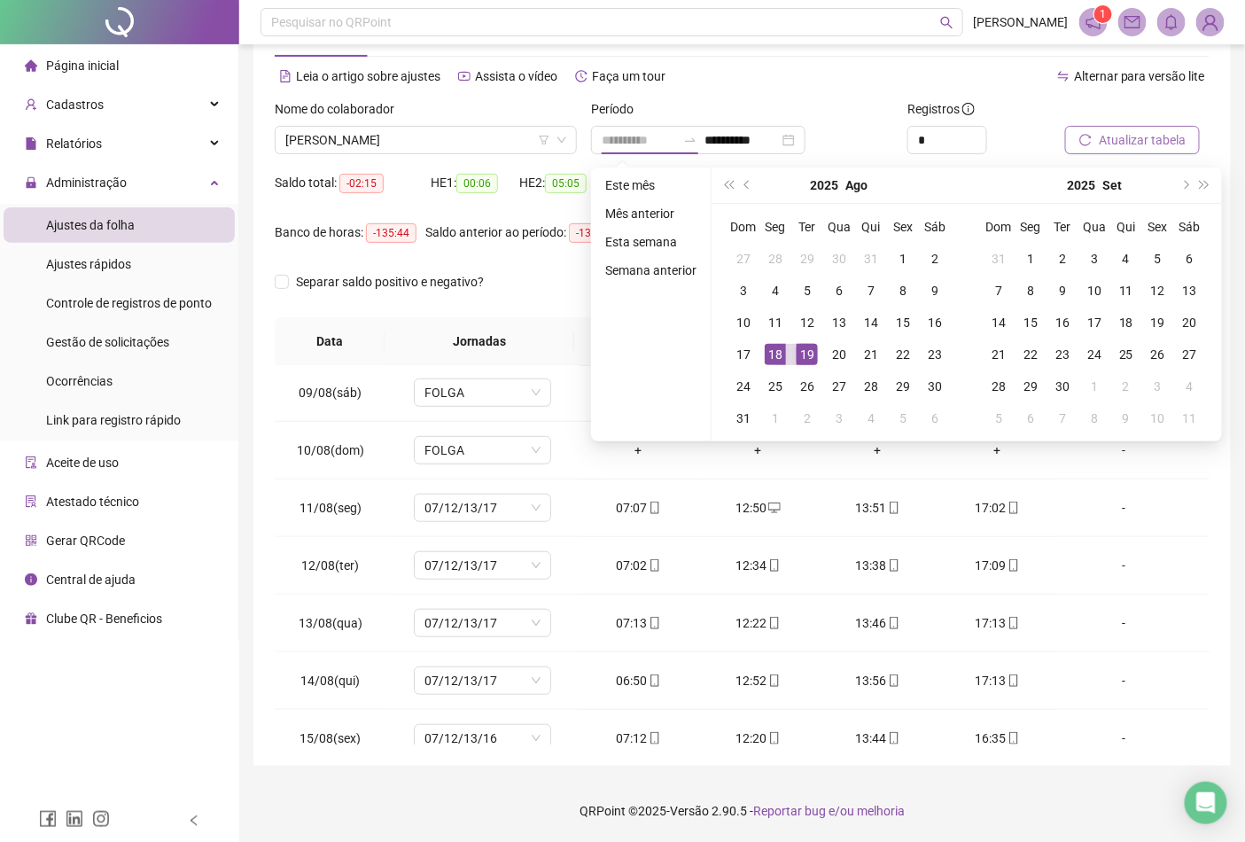
click at [802, 359] on div "19" at bounding box center [807, 354] width 21 height 21
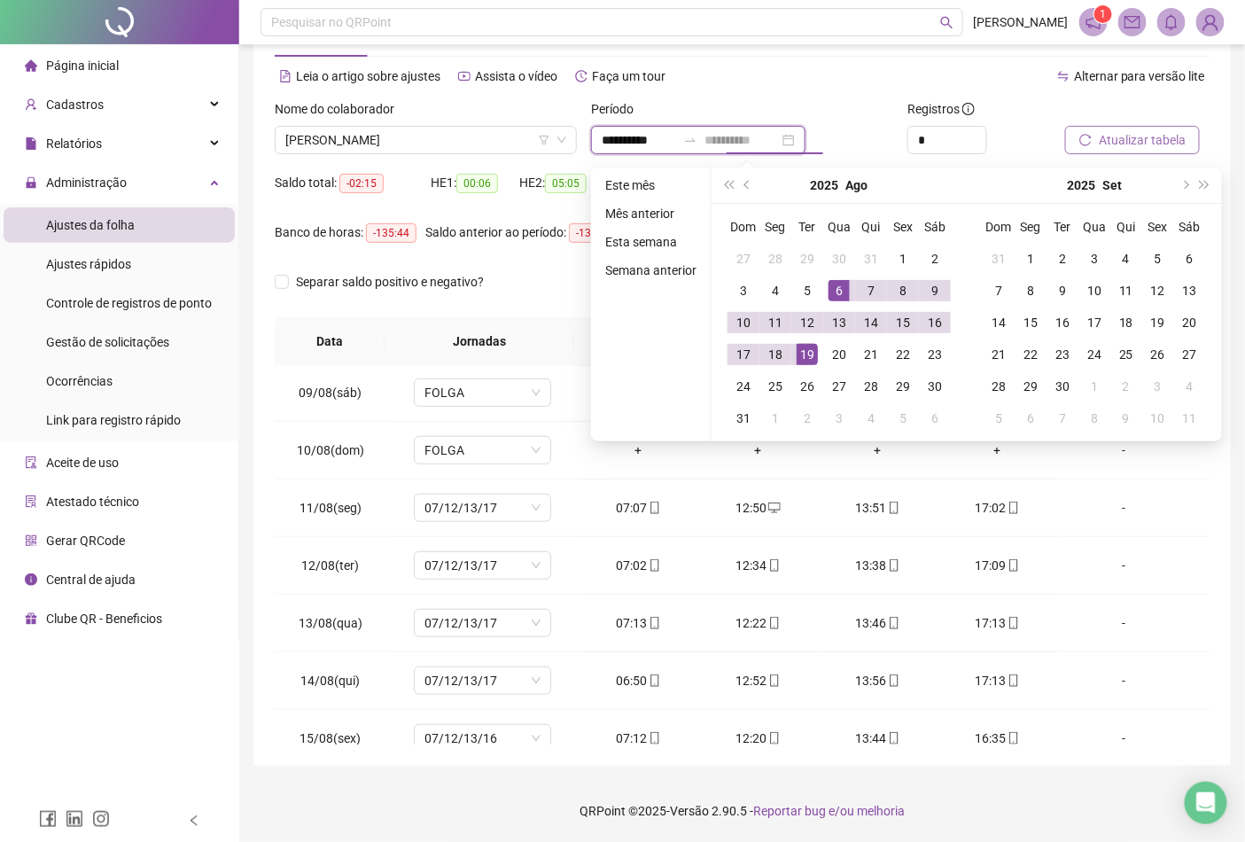
type input "**********"
click at [603, 136] on input "**********" at bounding box center [639, 139] width 74 height 19
type input "**********"
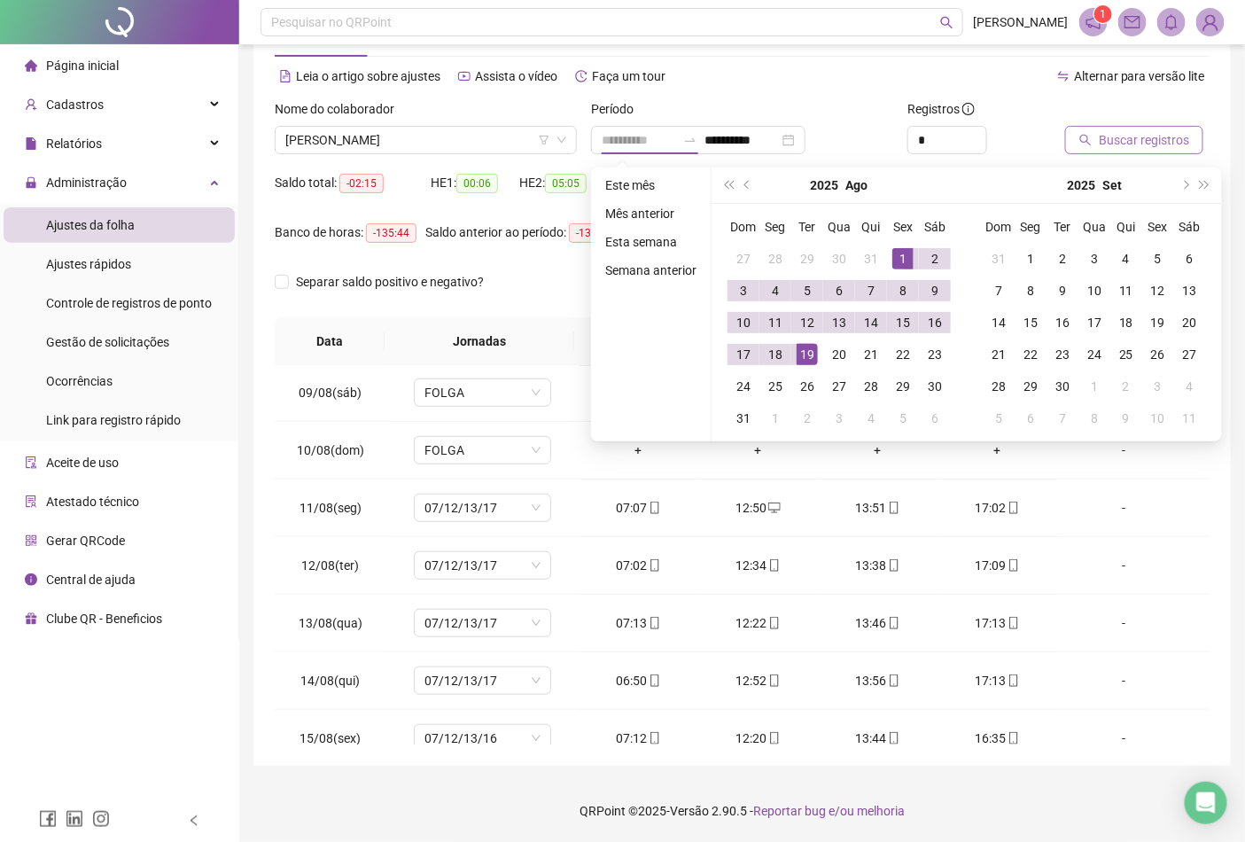
click at [899, 259] on div "1" at bounding box center [902, 258] width 21 height 21
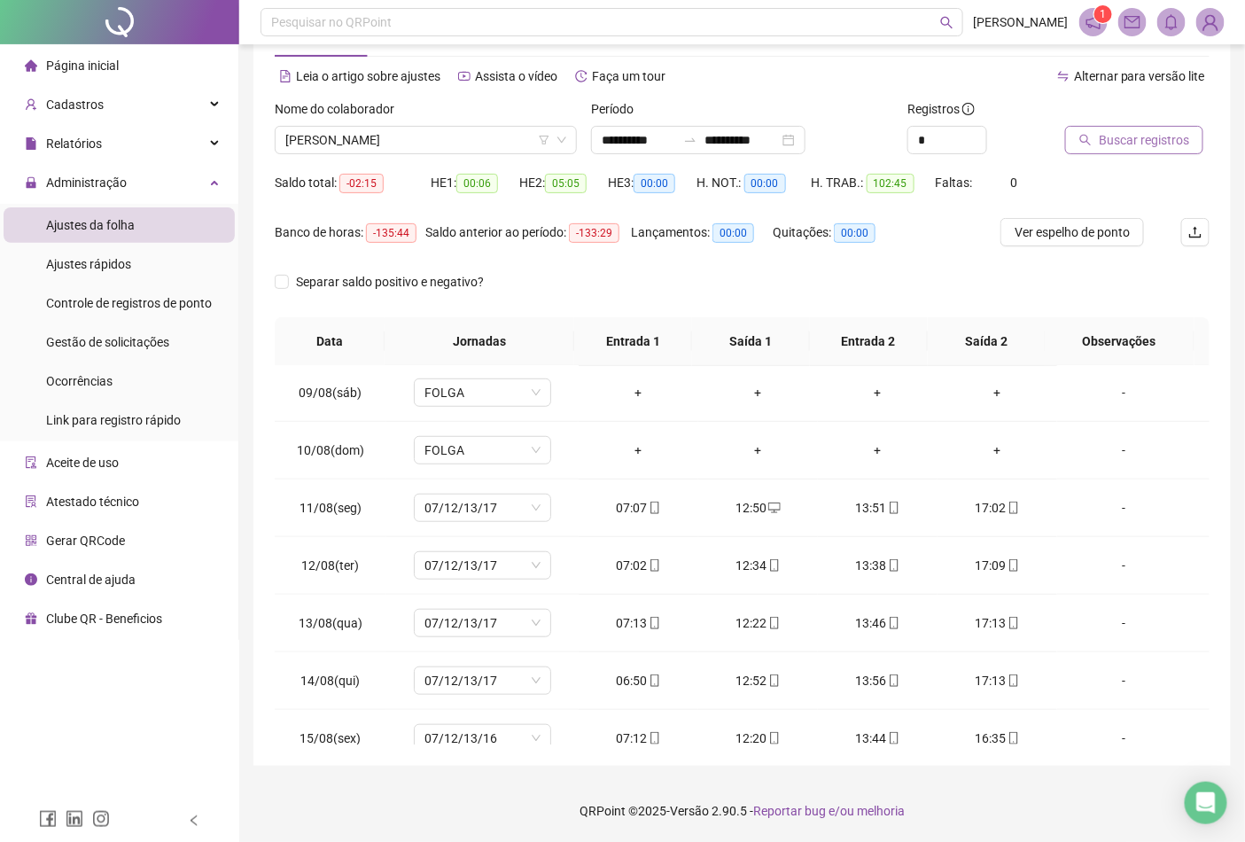
click at [1130, 154] on div "Buscar registros" at bounding box center [1137, 133] width 159 height 69
drag, startPoint x: 1124, startPoint y: 146, endPoint x: 862, endPoint y: 340, distance: 325.6
click at [1124, 145] on span "Buscar registros" at bounding box center [1144, 139] width 90 height 19
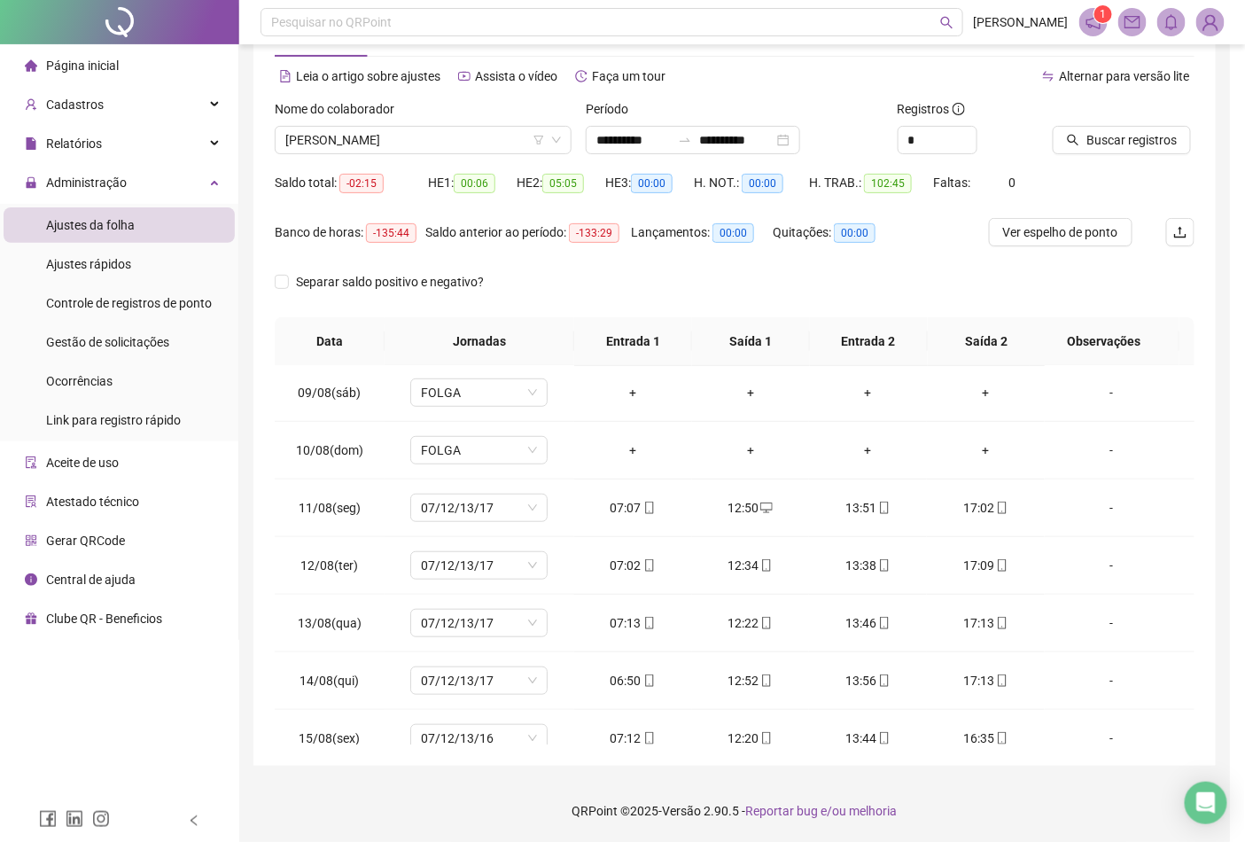
click at [928, 270] on div "Buscando registros Os registros de ponto estão sendo buscados... OK" at bounding box center [622, 421] width 1245 height 842
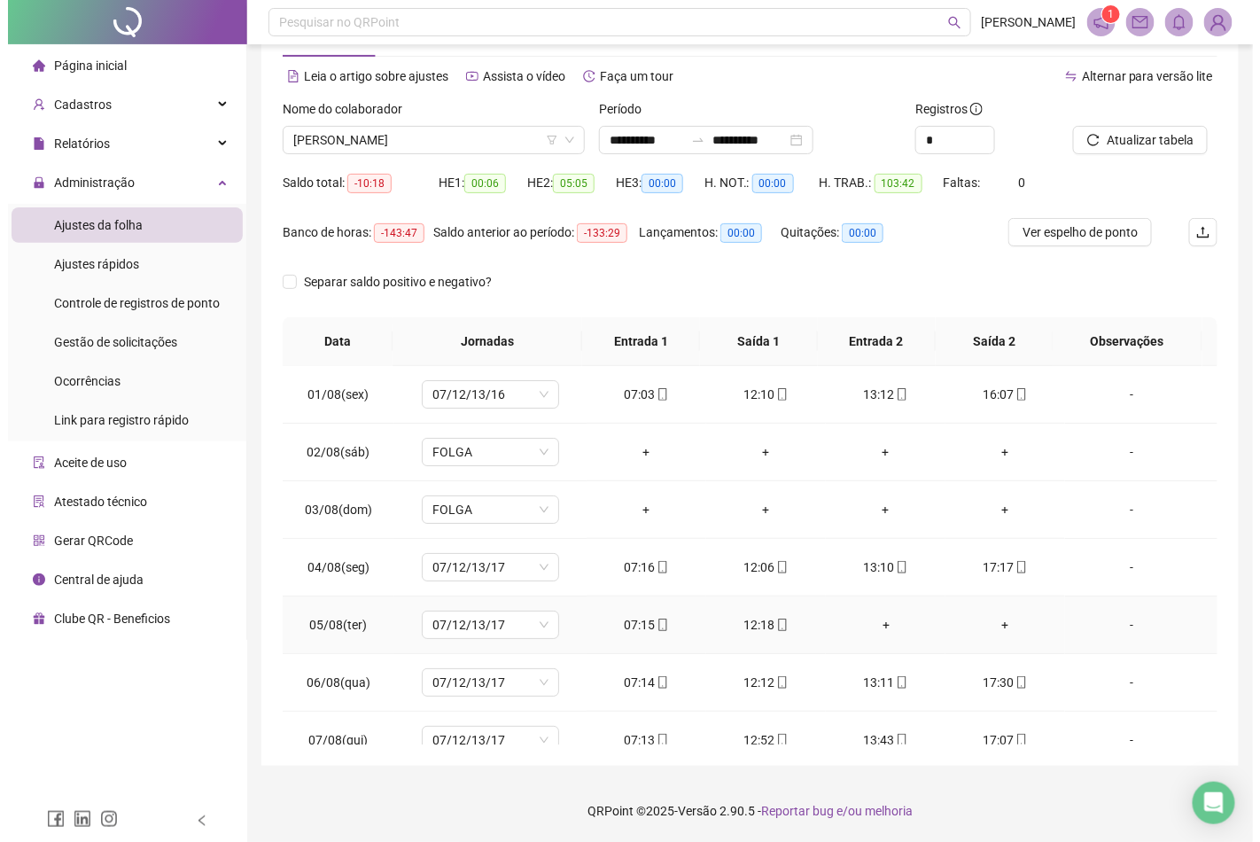
scroll to position [0, 0]
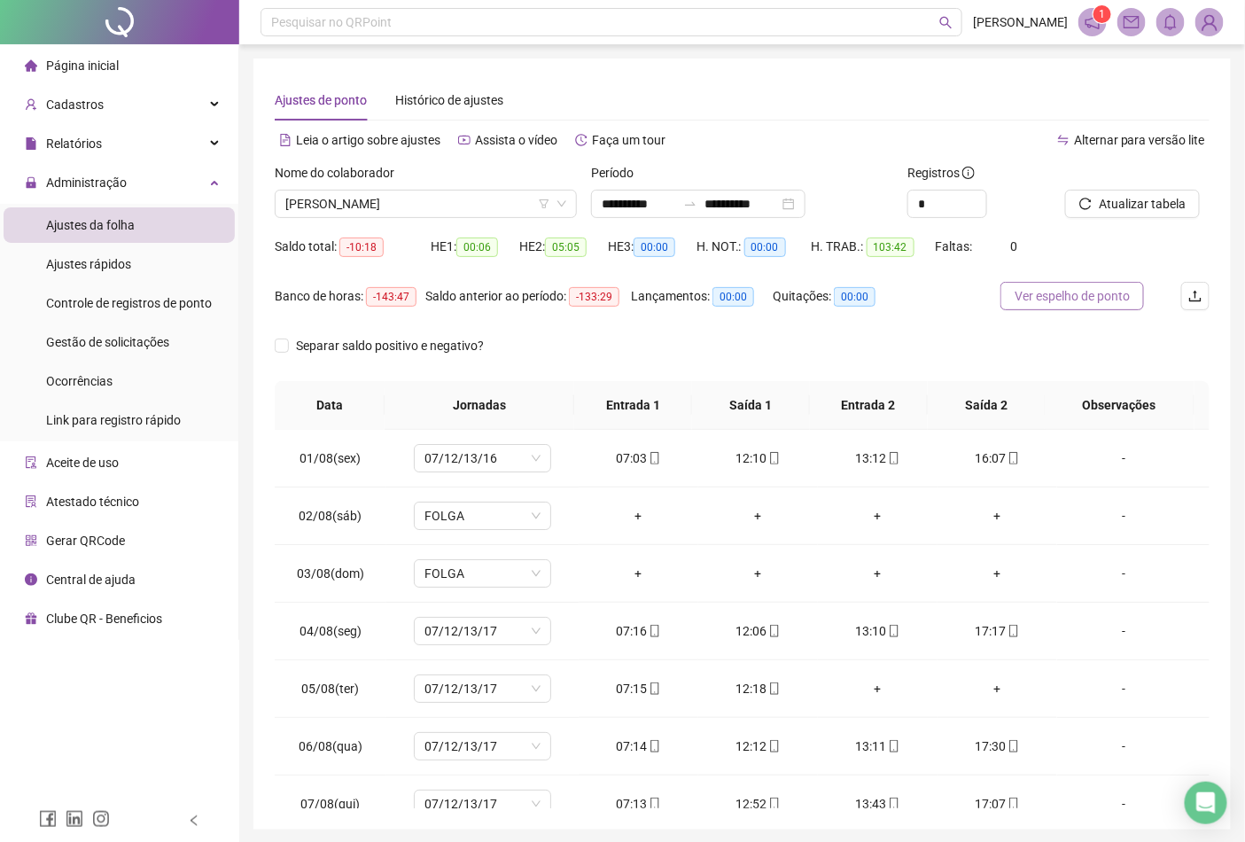
click at [1077, 299] on span "Ver espelho de ponto" at bounding box center [1072, 295] width 115 height 19
click at [100, 331] on div "Gestão de solicitações" at bounding box center [107, 341] width 123 height 35
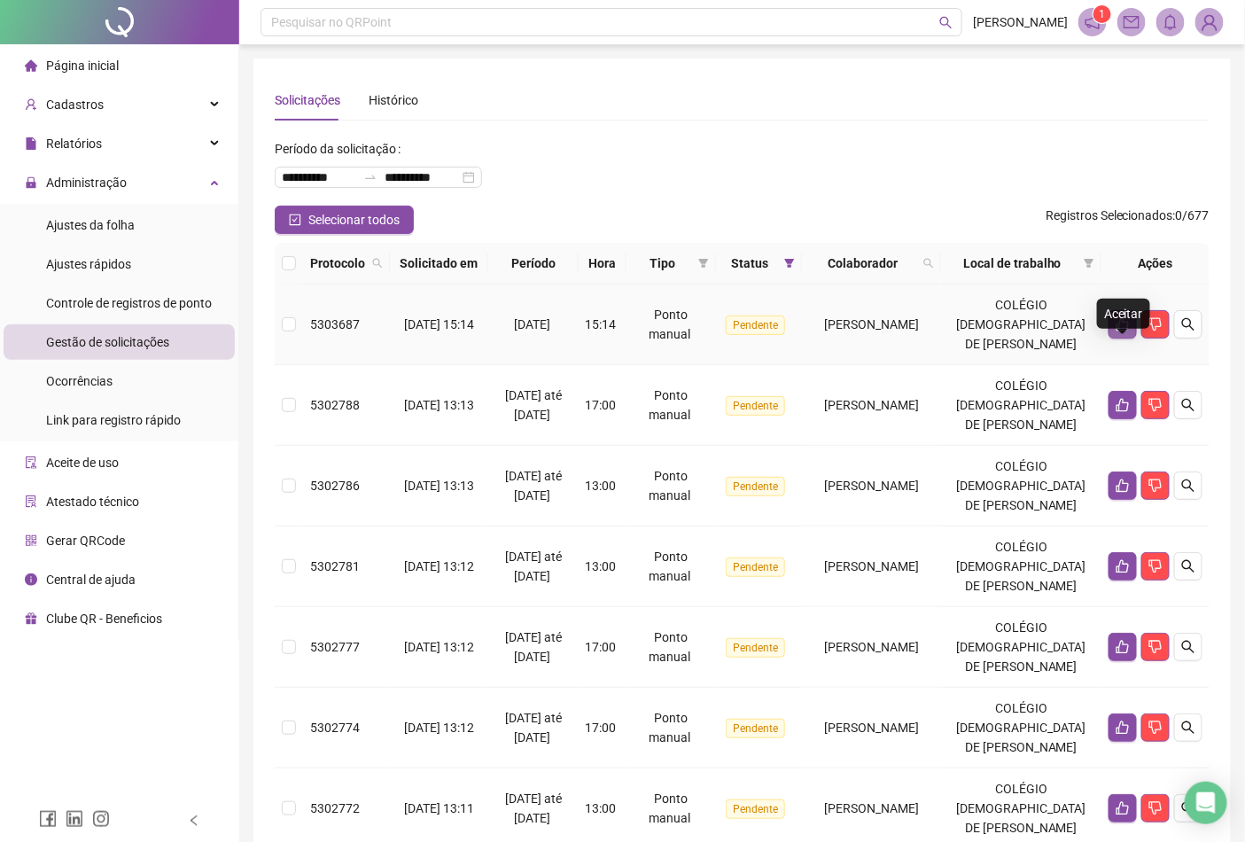
click at [1122, 331] on icon "like" at bounding box center [1123, 324] width 14 height 14
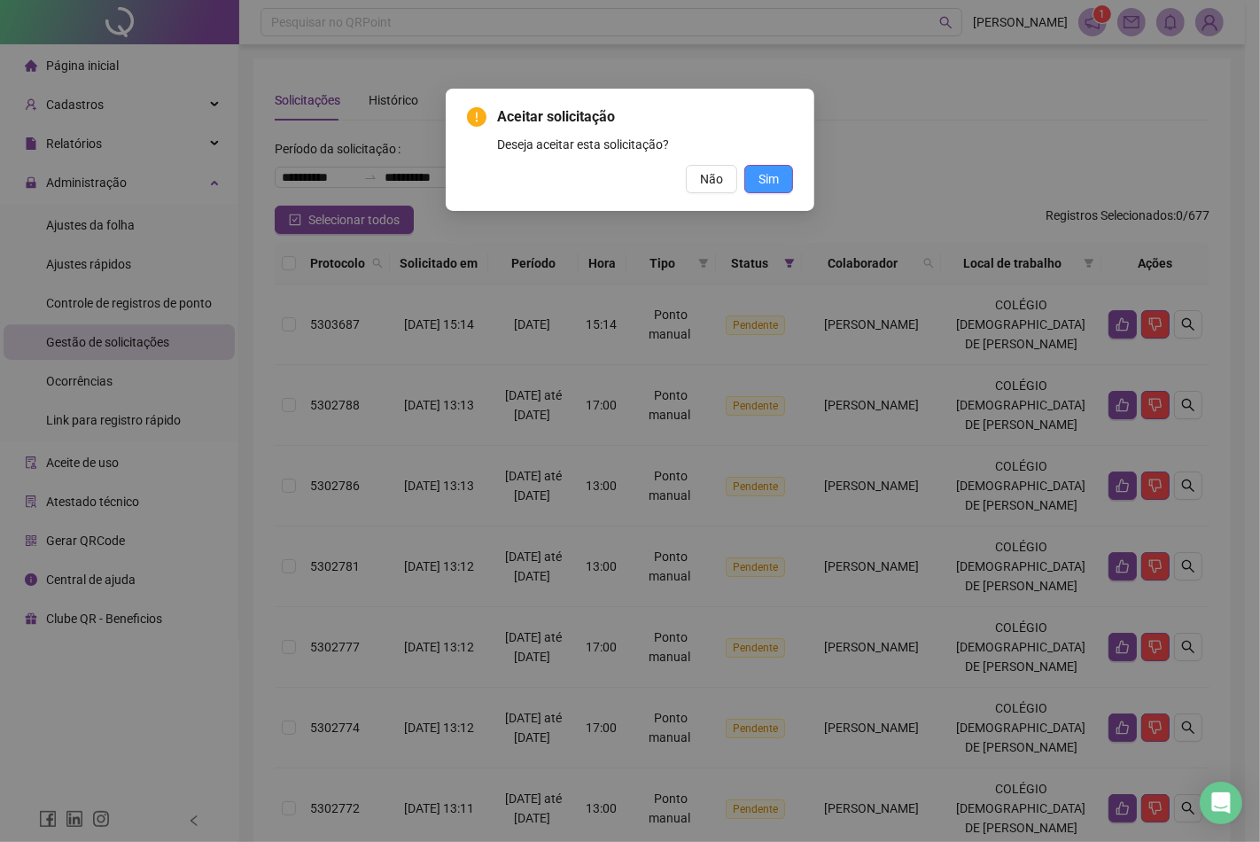
click at [787, 174] on button "Sim" at bounding box center [768, 179] width 49 height 28
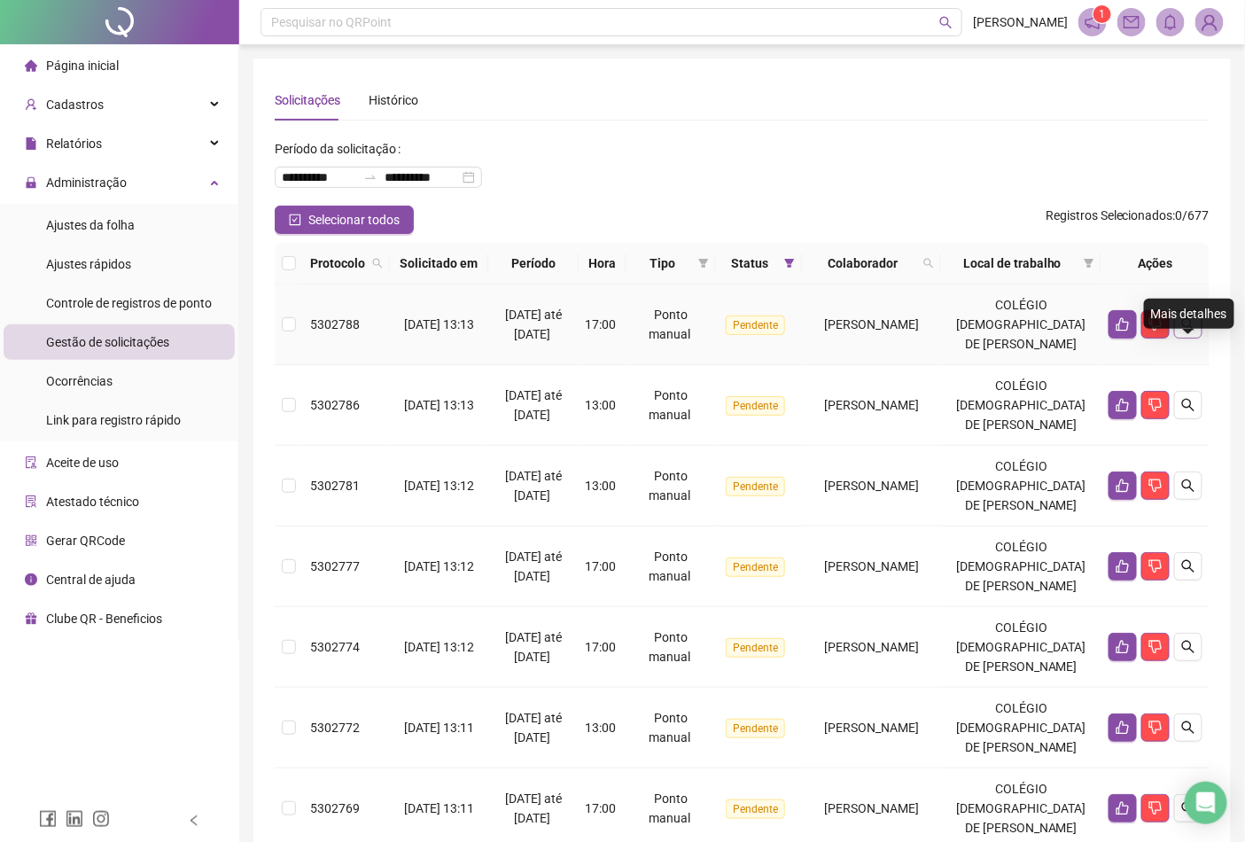
click at [1190, 331] on icon "search" at bounding box center [1188, 324] width 14 height 14
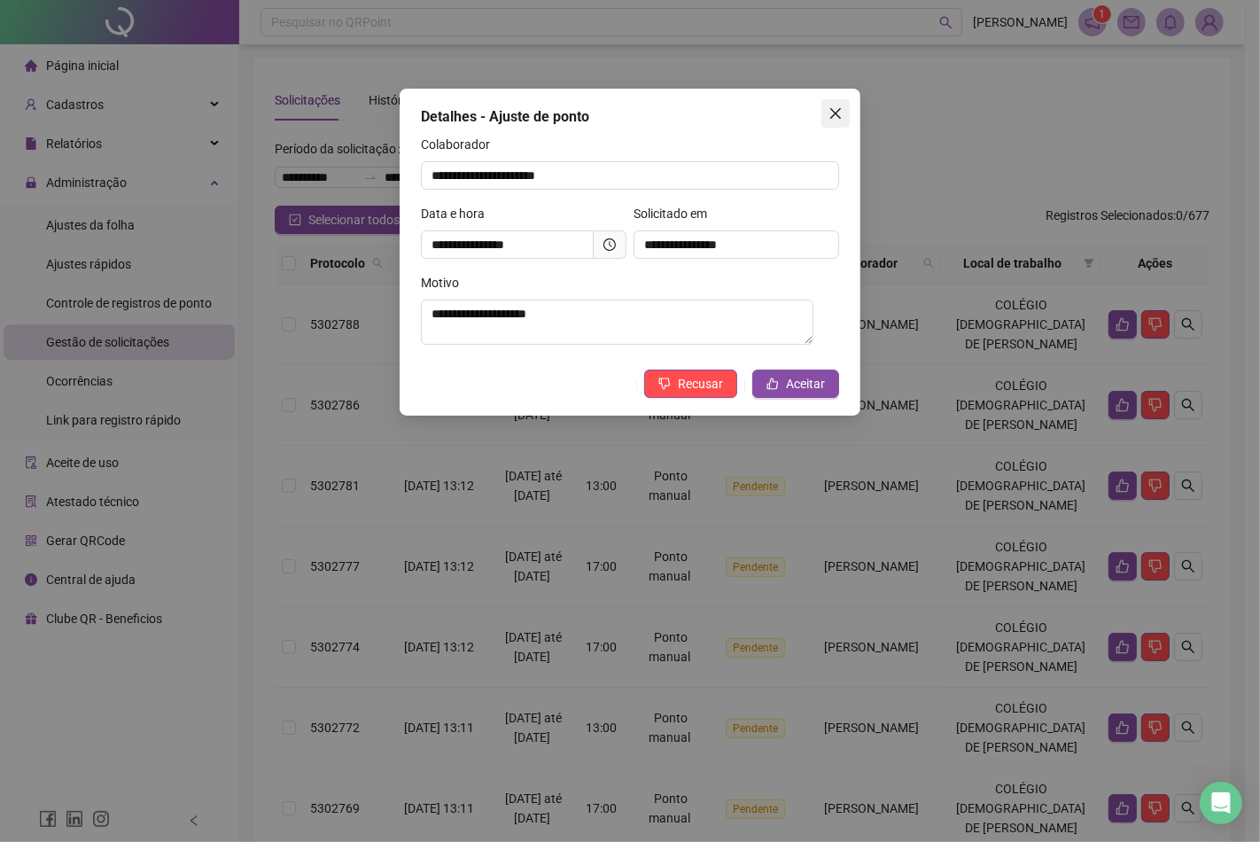
click at [833, 118] on icon "close" at bounding box center [835, 113] width 14 height 14
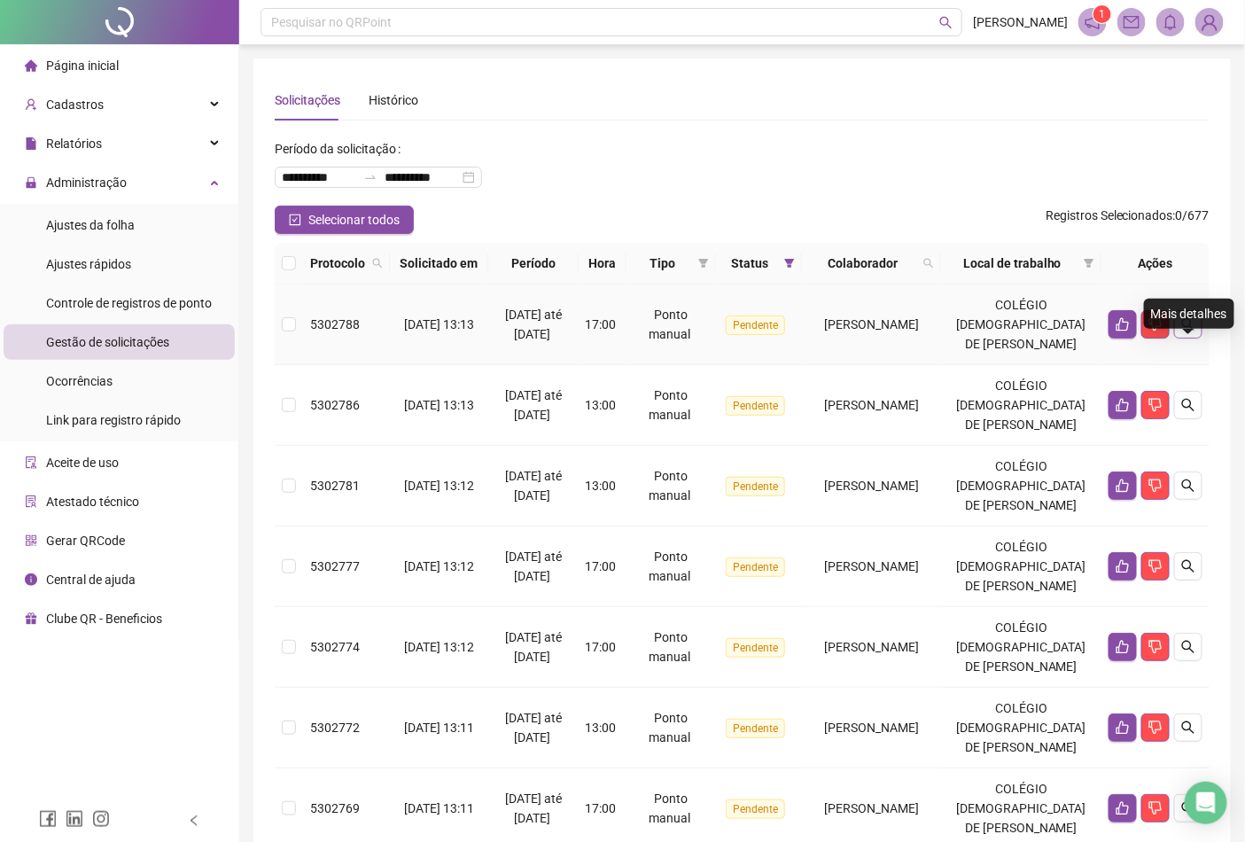
click at [1199, 338] on button "button" at bounding box center [1188, 324] width 28 height 28
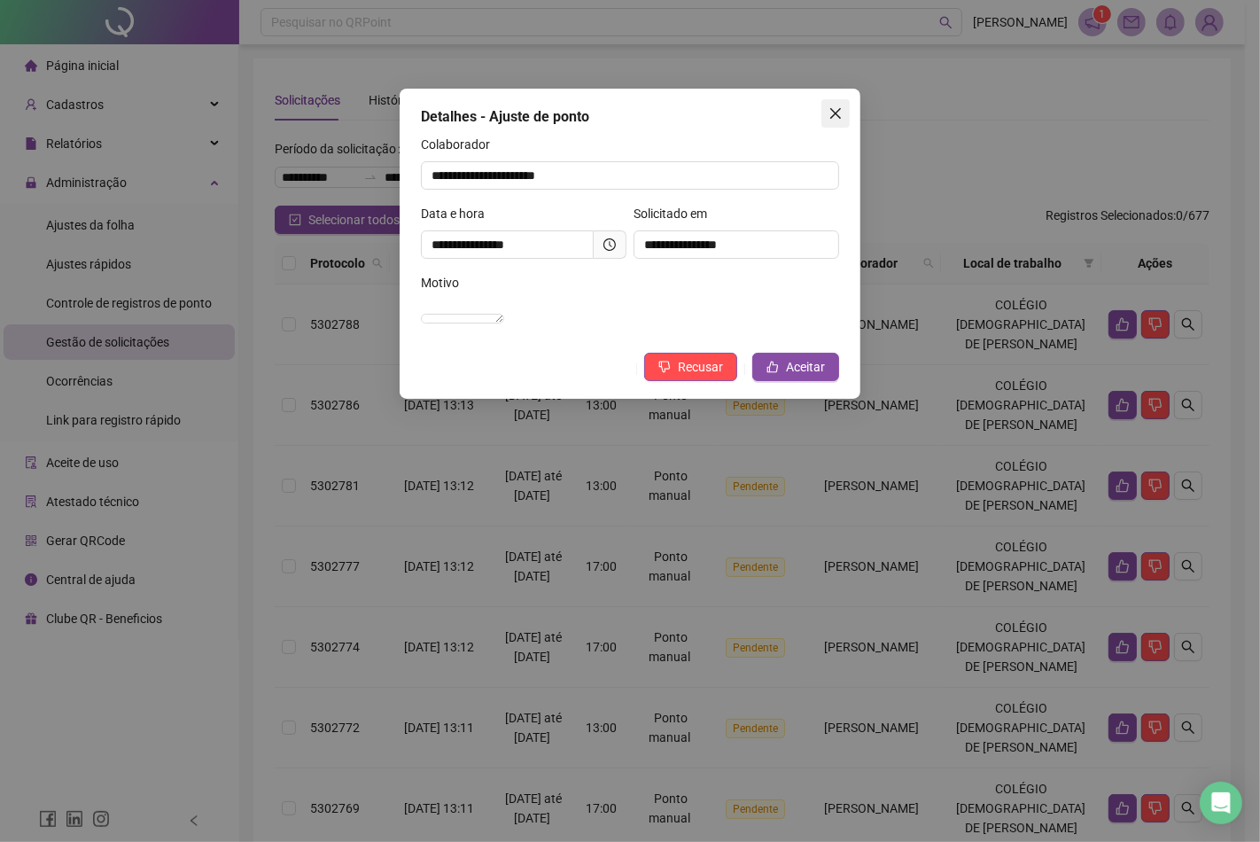
click at [837, 109] on icon "close" at bounding box center [835, 113] width 14 height 14
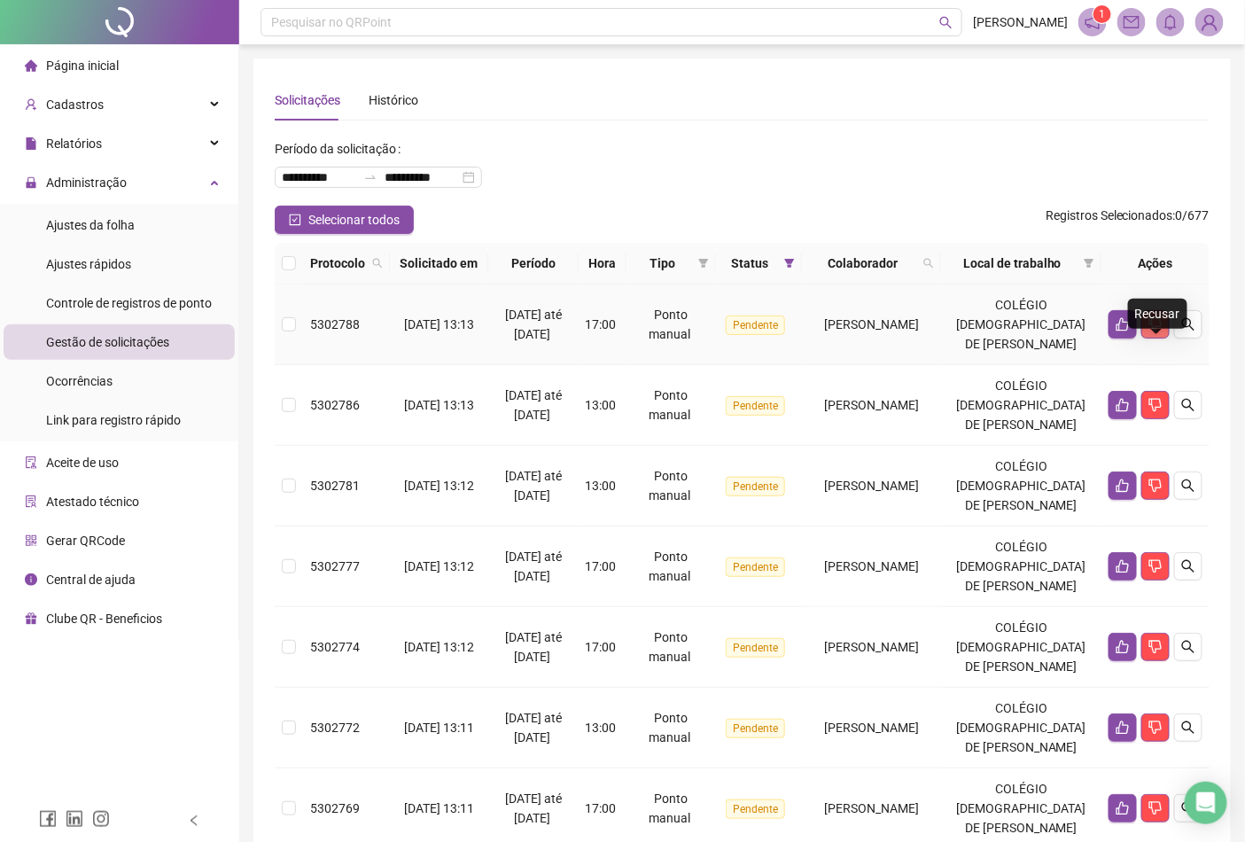
click at [1159, 331] on icon "dislike" at bounding box center [1155, 324] width 14 height 14
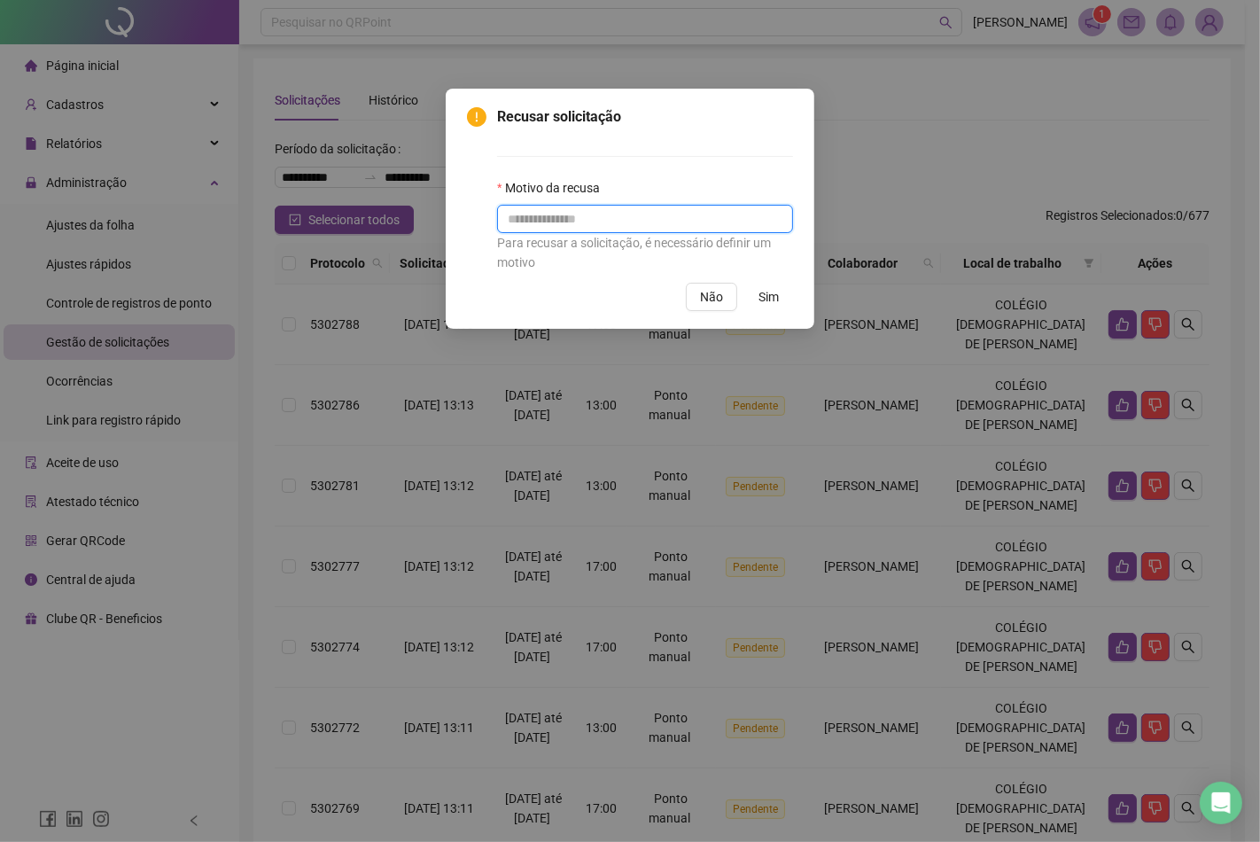
click at [659, 227] on input "text" at bounding box center [645, 219] width 296 height 28
type input "********"
click at [762, 301] on span "Sim" at bounding box center [768, 296] width 20 height 19
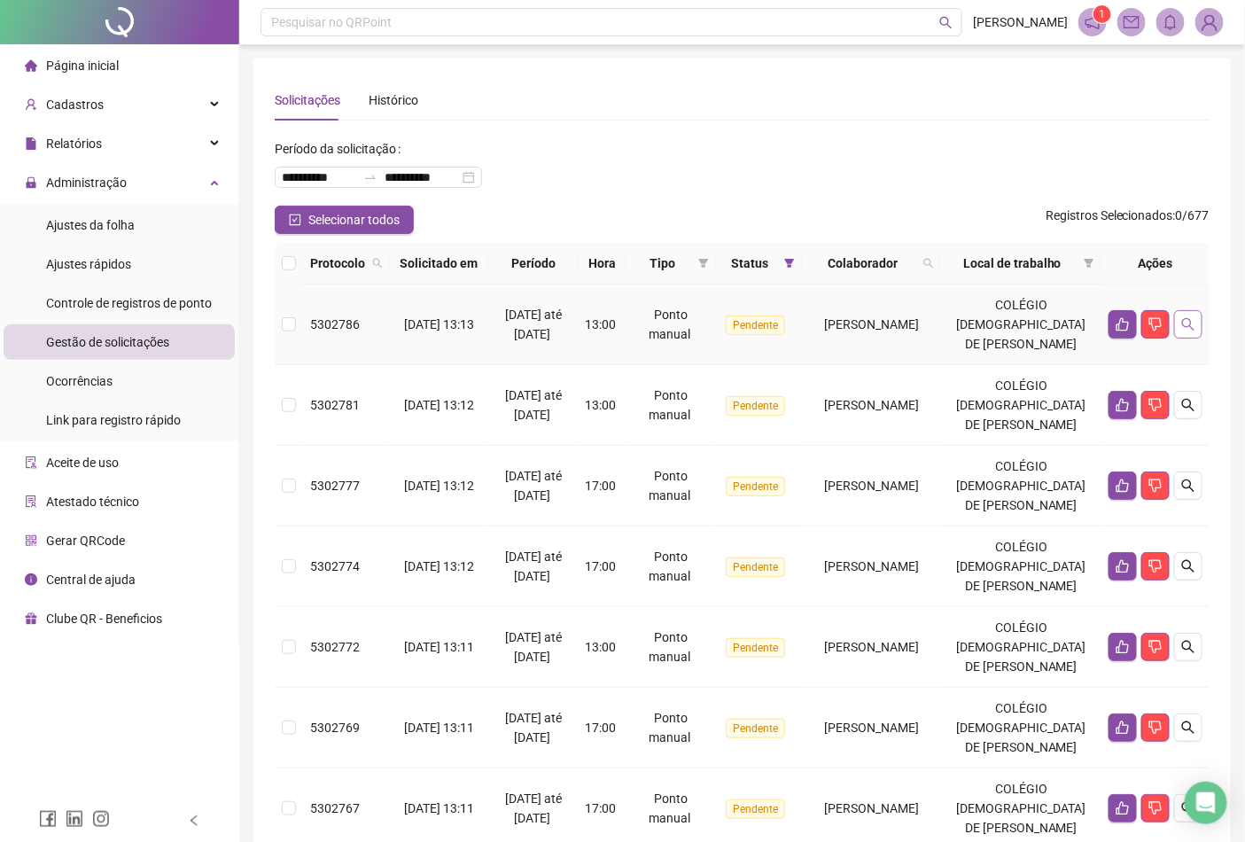
click at [1193, 331] on icon "search" at bounding box center [1188, 324] width 14 height 14
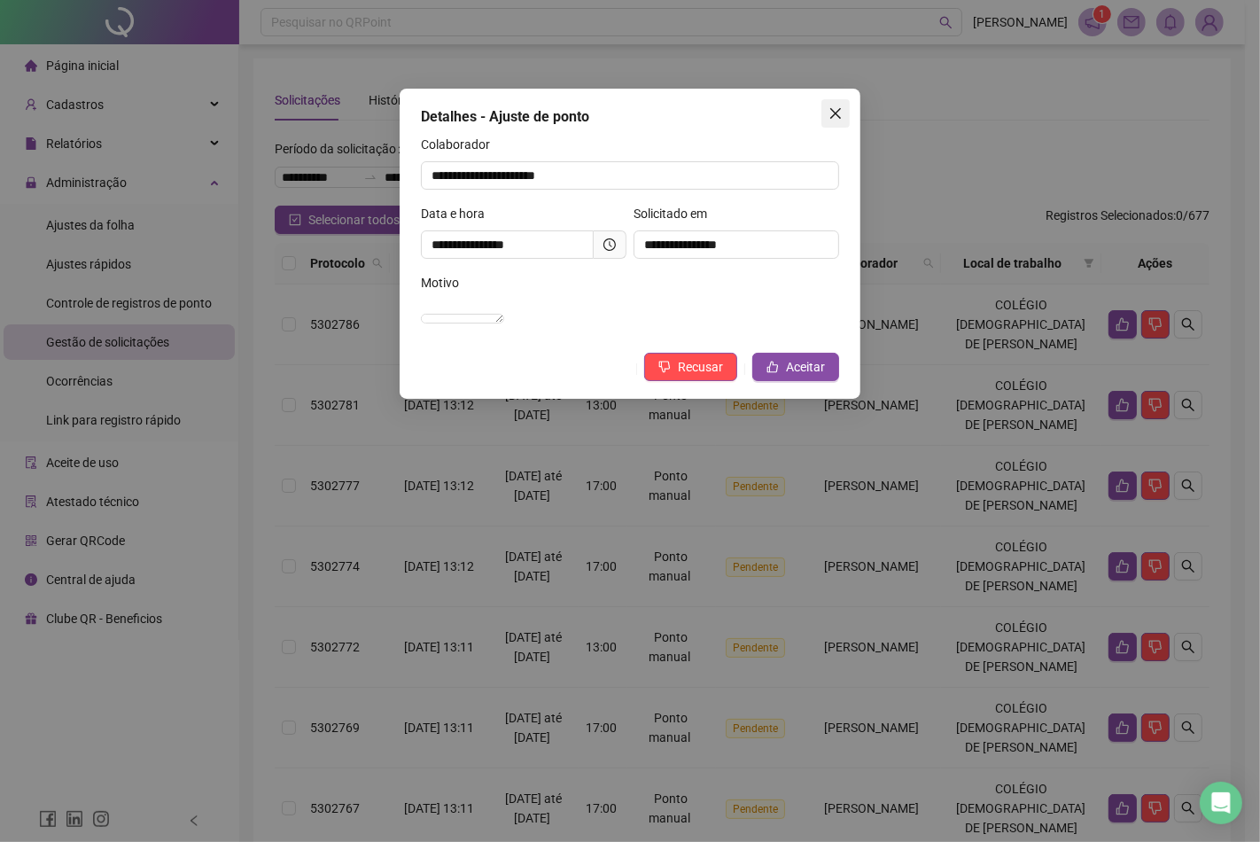
click at [833, 122] on button "Close" at bounding box center [835, 113] width 28 height 28
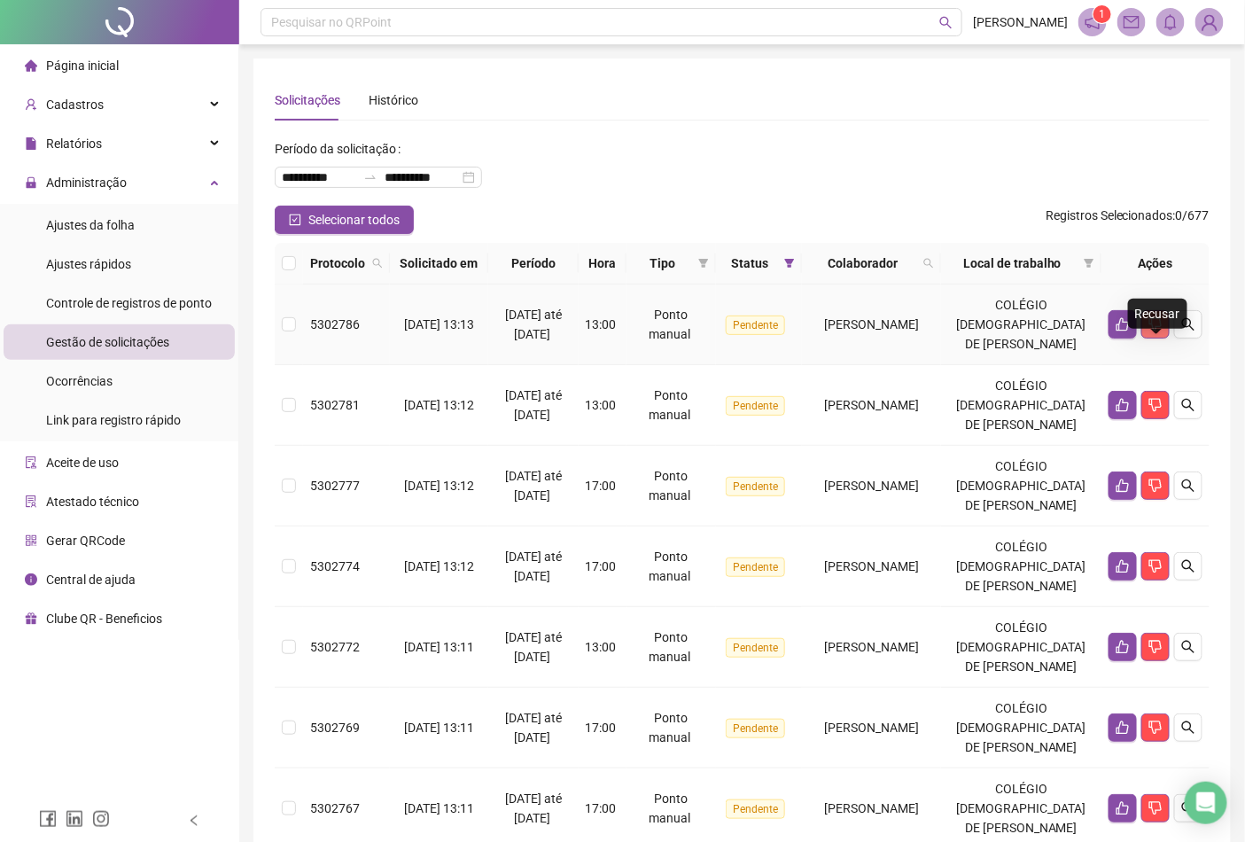
click at [1155, 331] on icon "dislike" at bounding box center [1155, 324] width 14 height 14
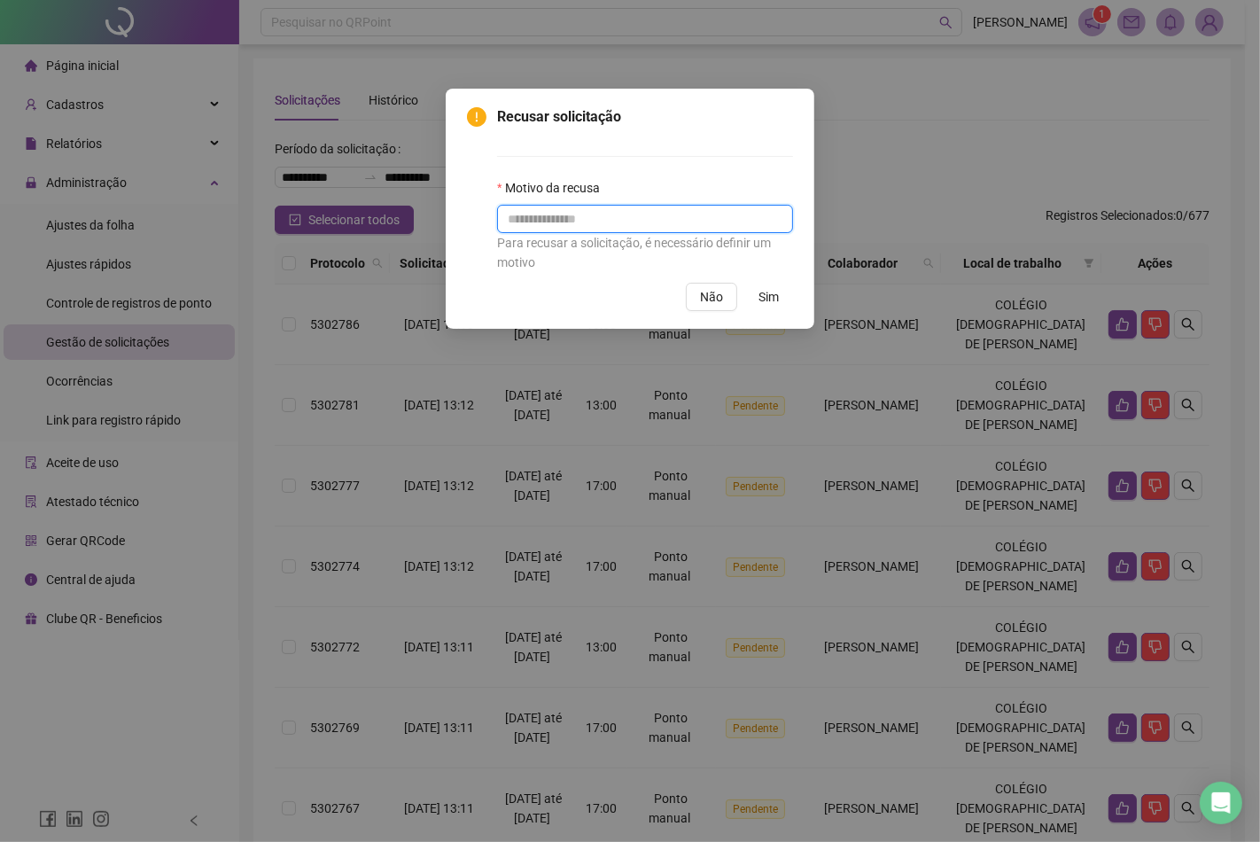
click at [647, 225] on input "text" at bounding box center [645, 219] width 296 height 28
type input "********"
click at [760, 305] on span "Sim" at bounding box center [768, 296] width 20 height 19
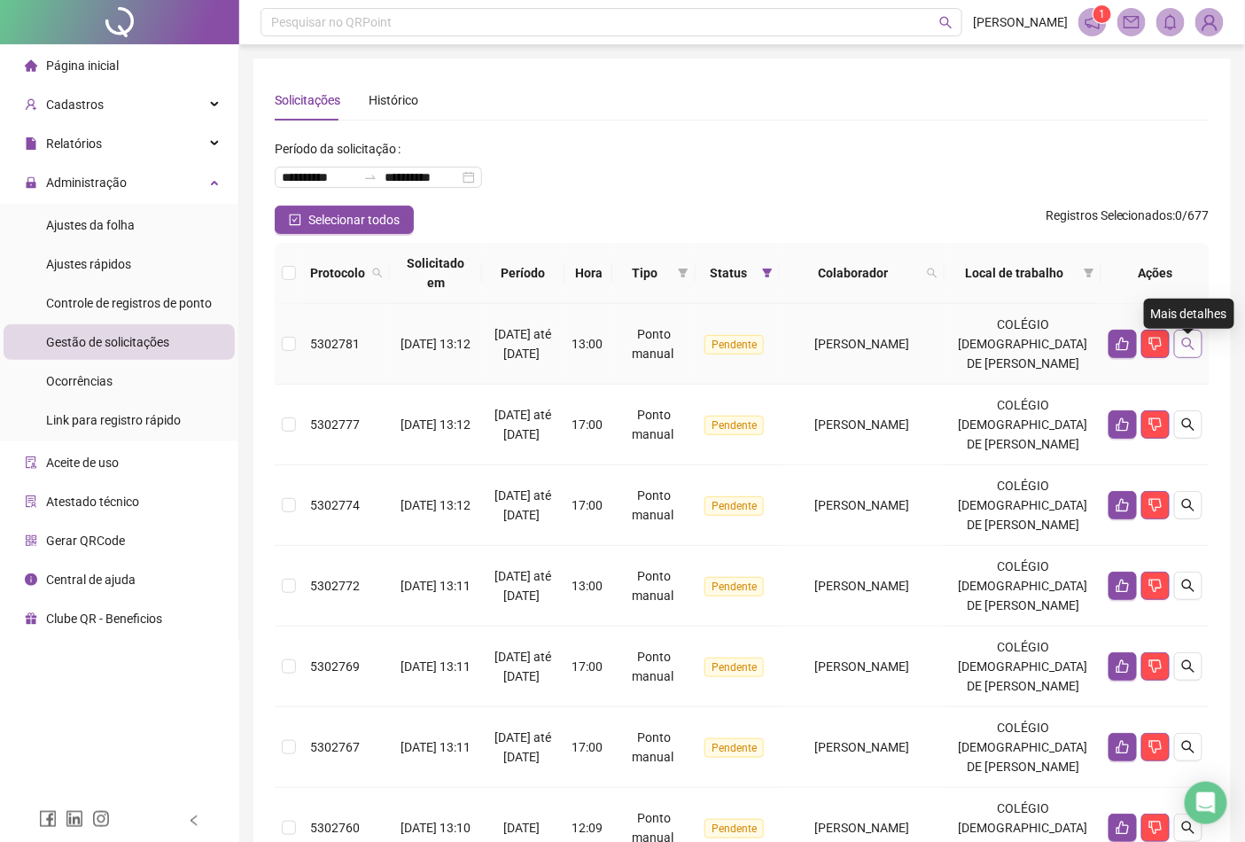
click at [1192, 346] on icon "search" at bounding box center [1188, 344] width 14 height 14
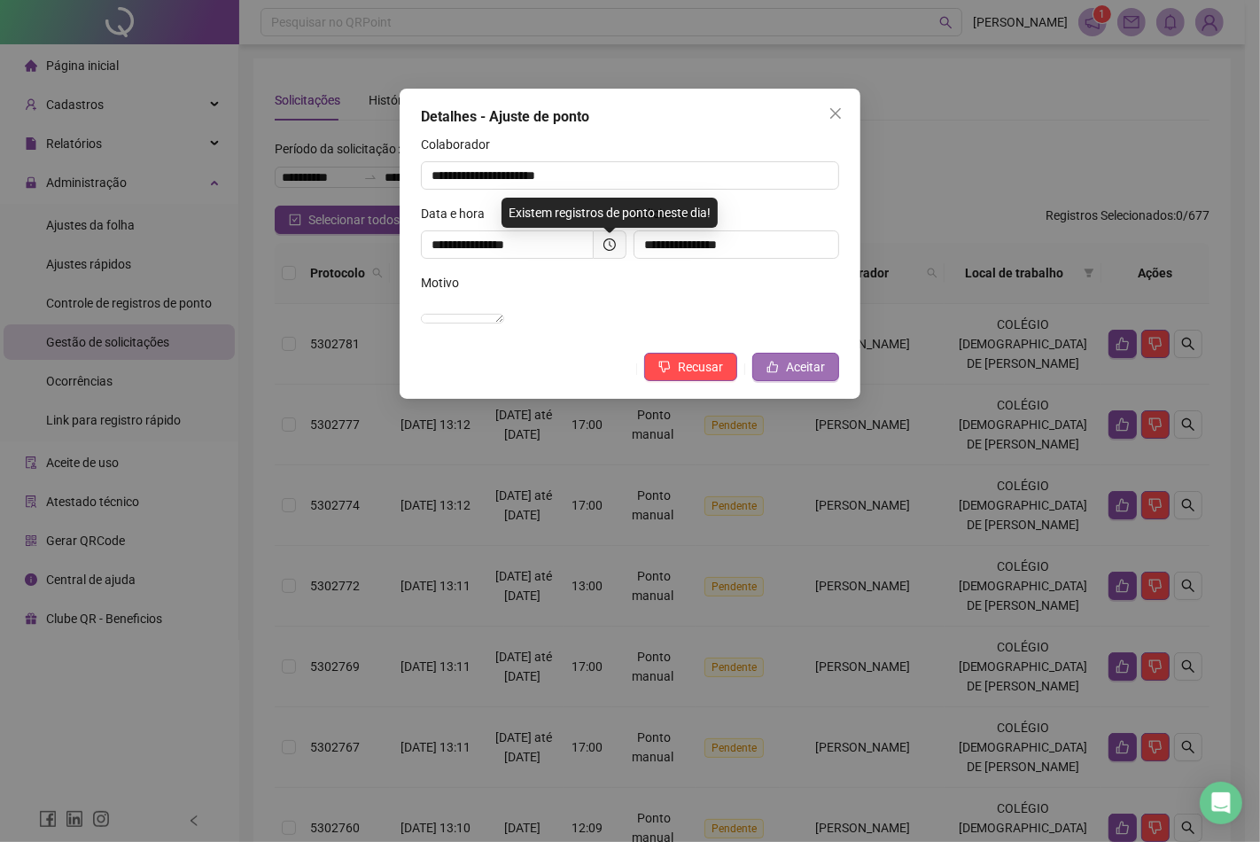
click at [807, 376] on span "Aceitar" at bounding box center [805, 366] width 39 height 19
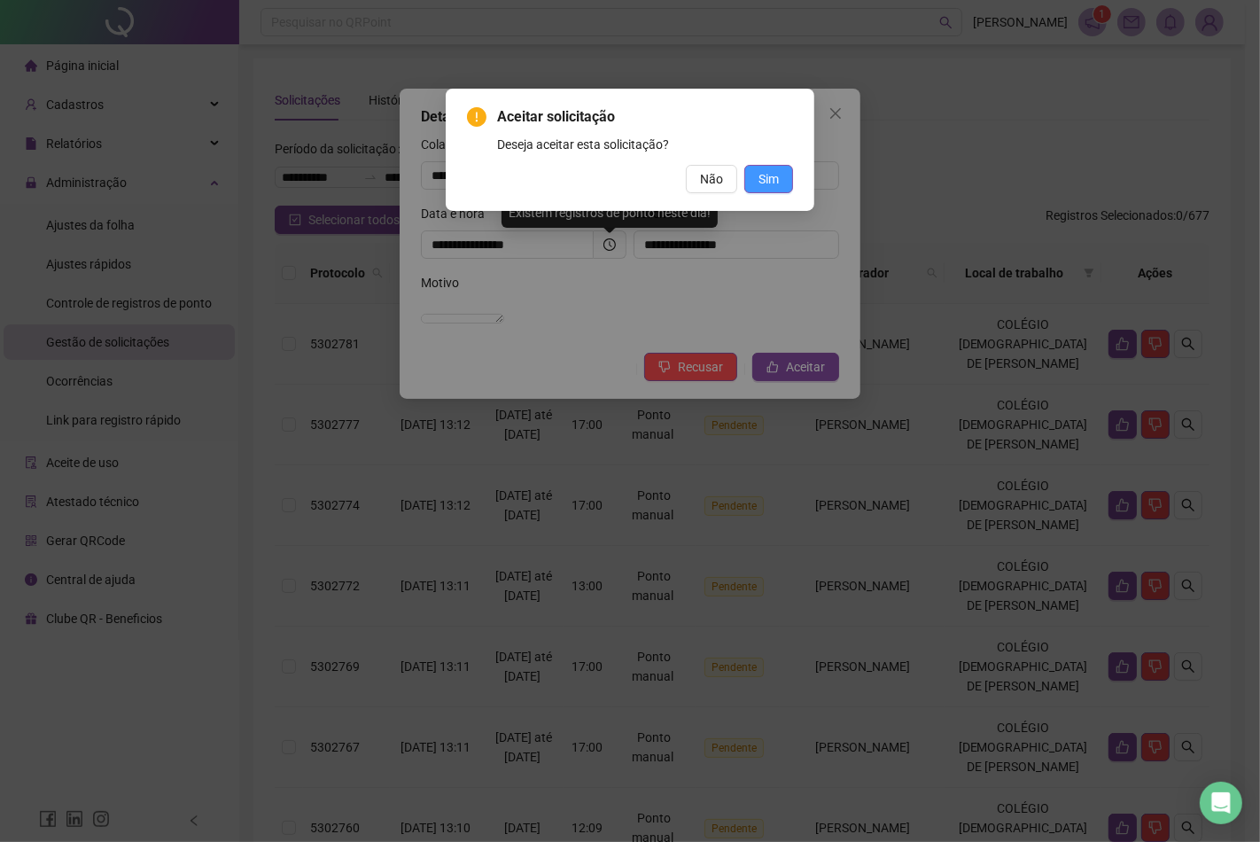
click at [781, 188] on button "Sim" at bounding box center [768, 179] width 49 height 28
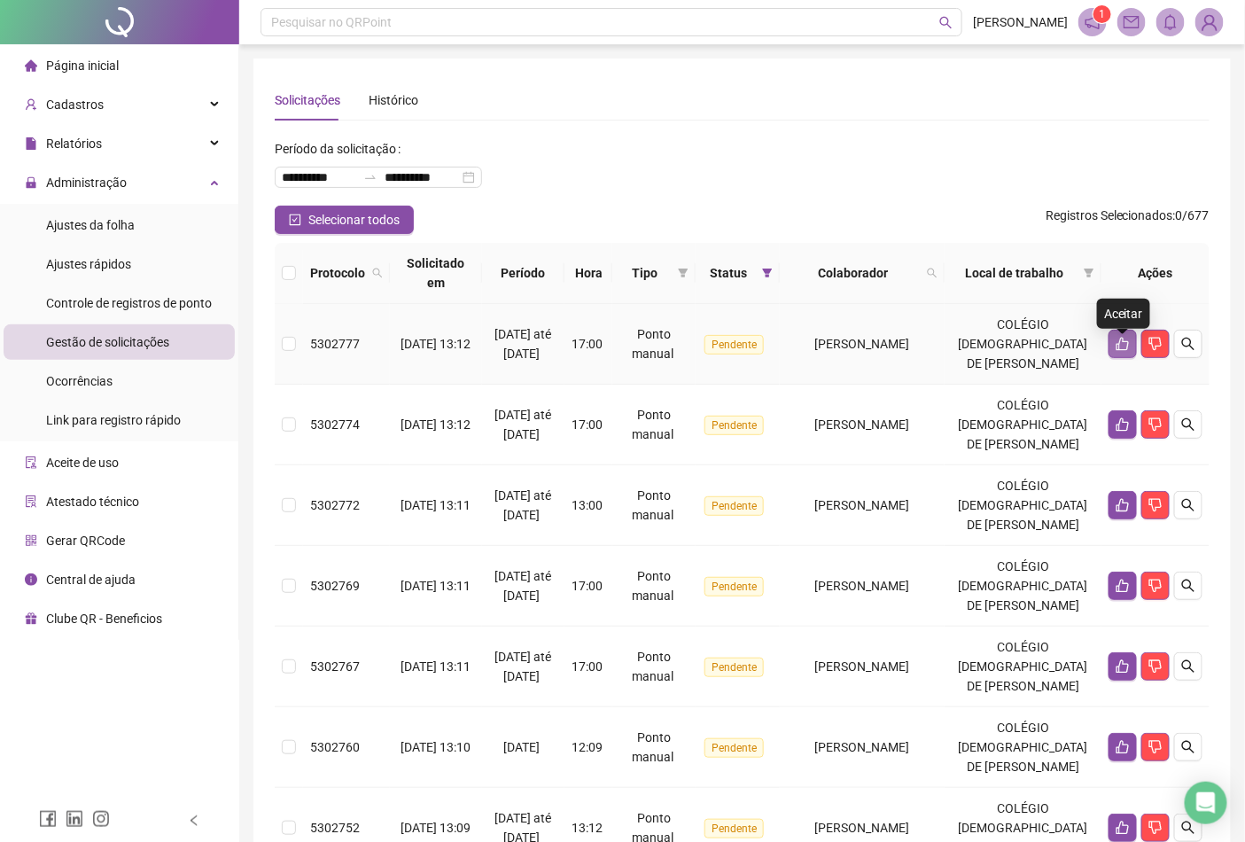
click at [1123, 351] on icon "like" at bounding box center [1123, 344] width 14 height 14
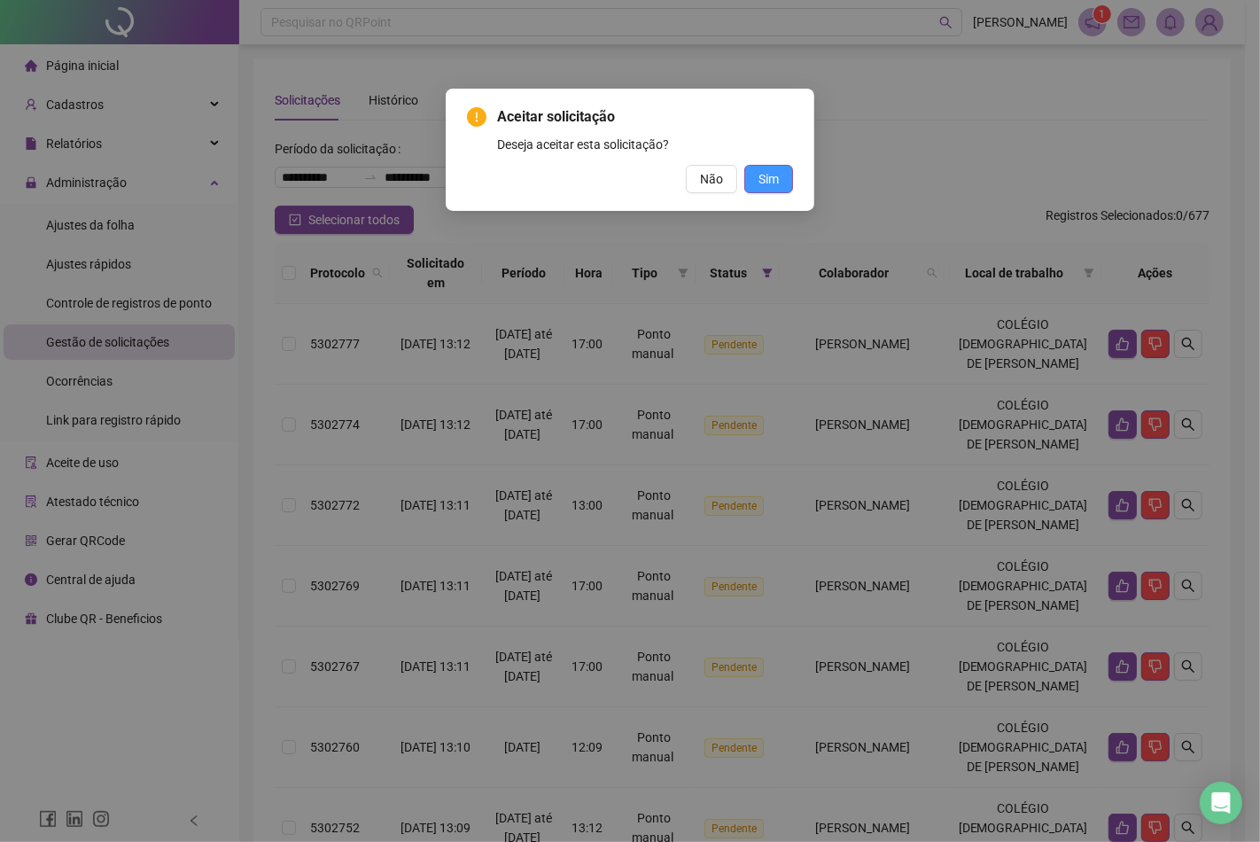
click at [774, 175] on span "Sim" at bounding box center [768, 178] width 20 height 19
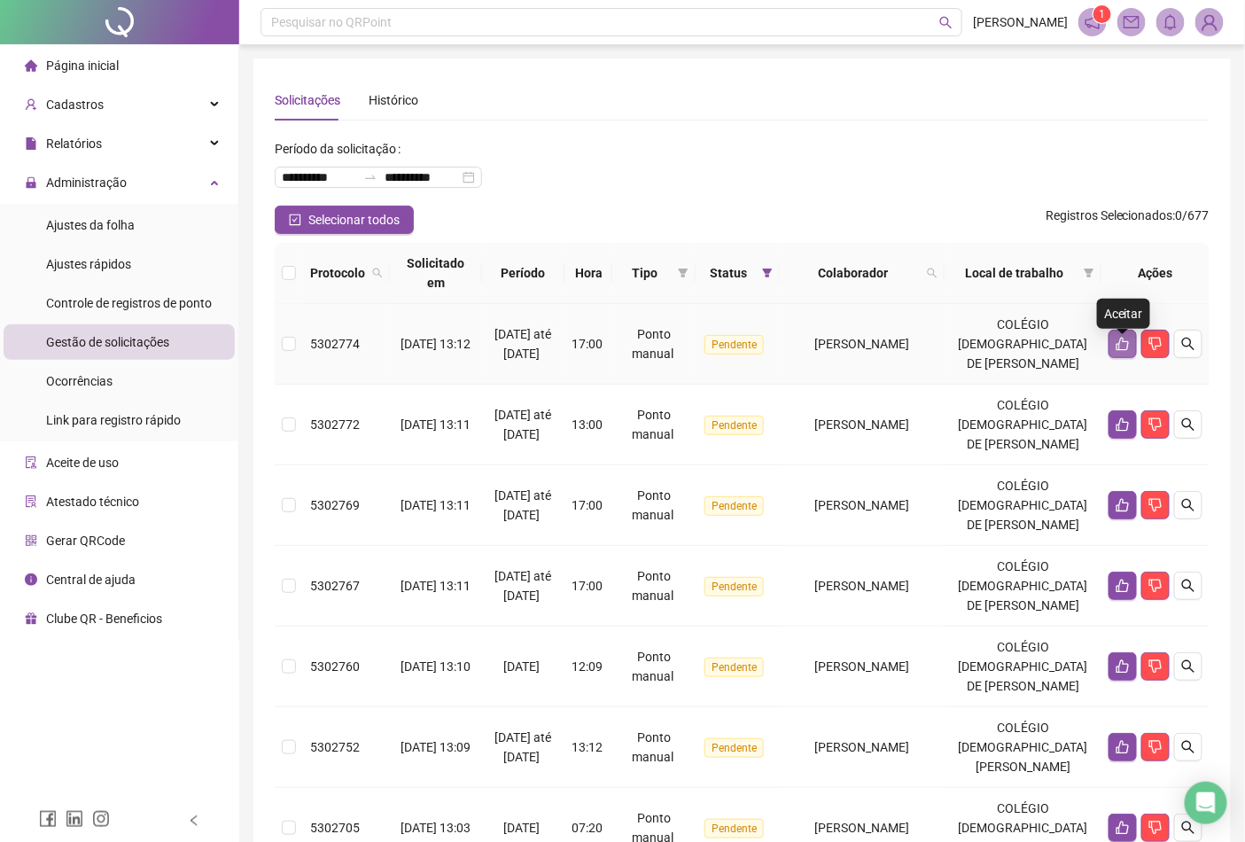
click at [1134, 347] on button "button" at bounding box center [1123, 344] width 28 height 28
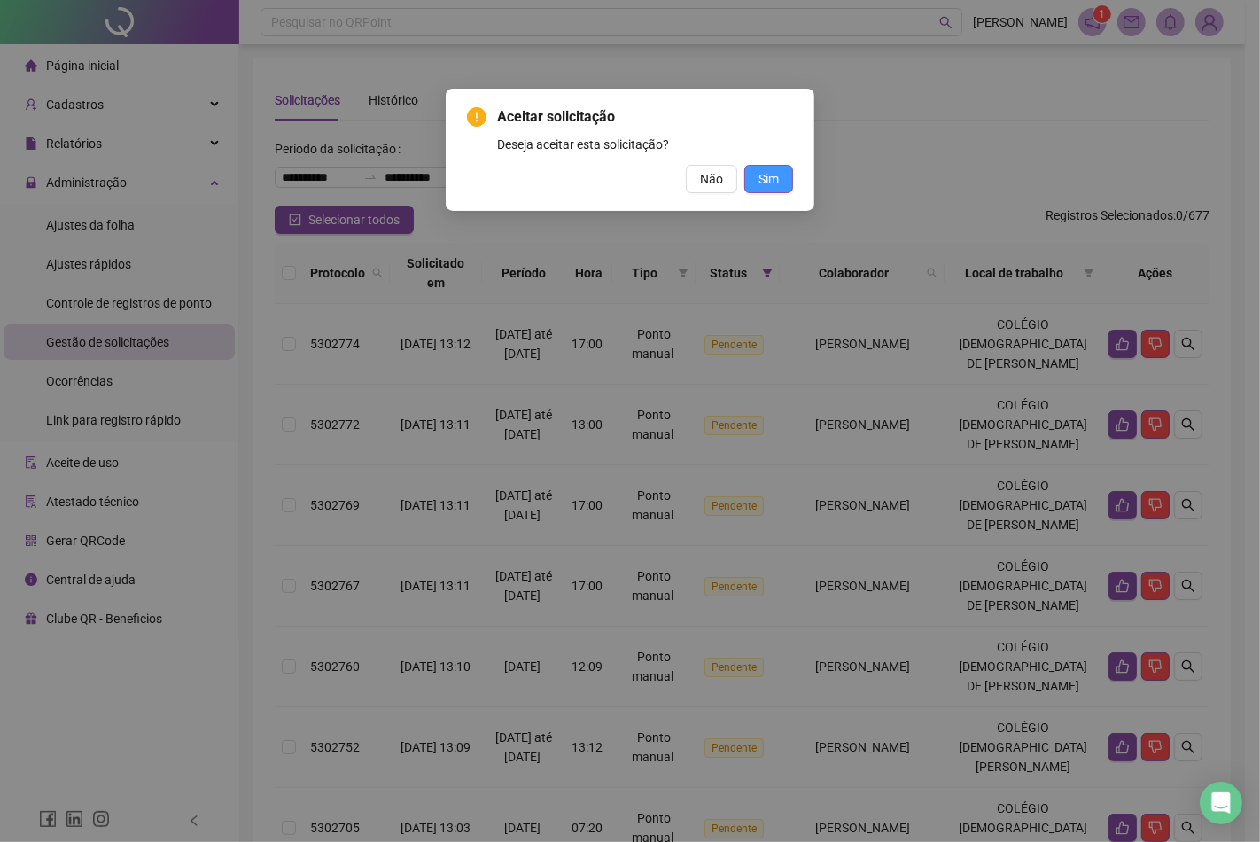
click at [751, 177] on button "Sim" at bounding box center [768, 179] width 49 height 28
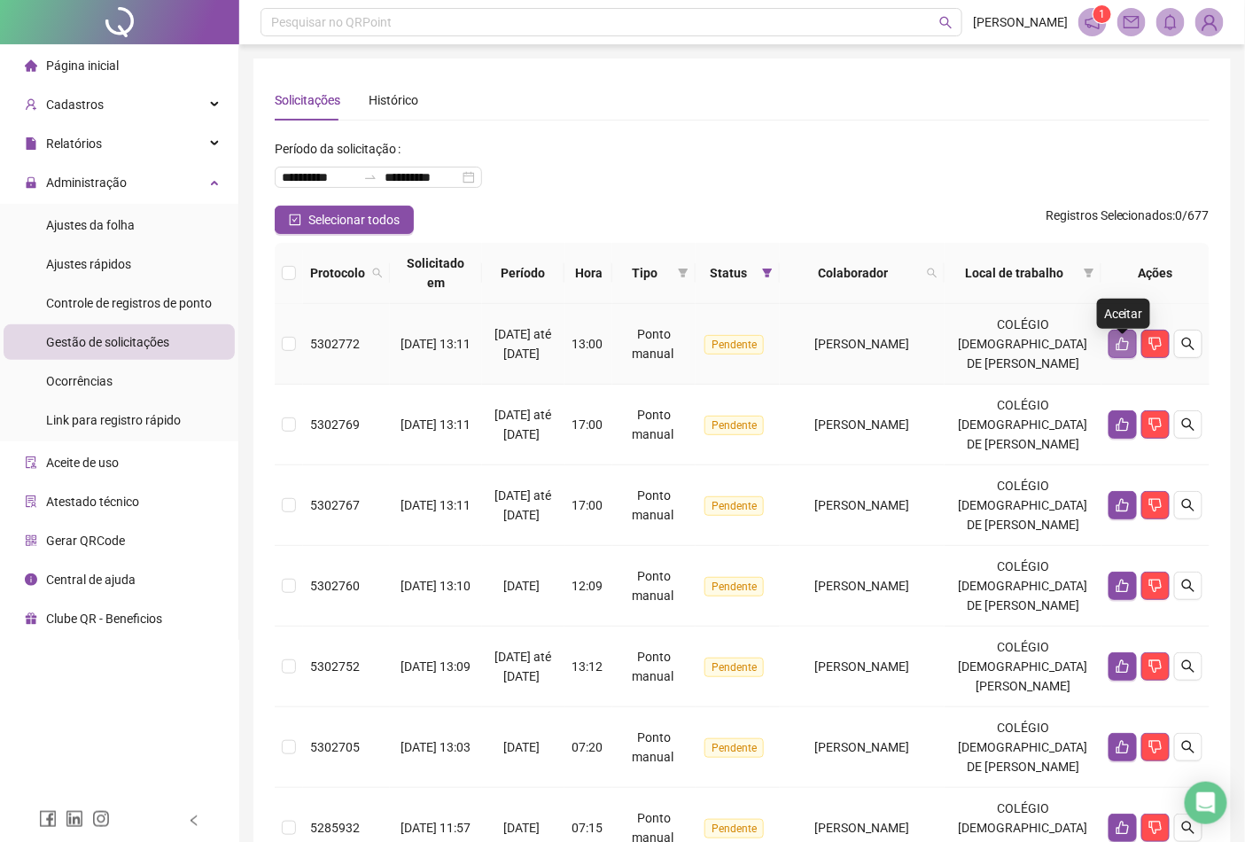
click at [1119, 349] on icon "like" at bounding box center [1123, 344] width 14 height 14
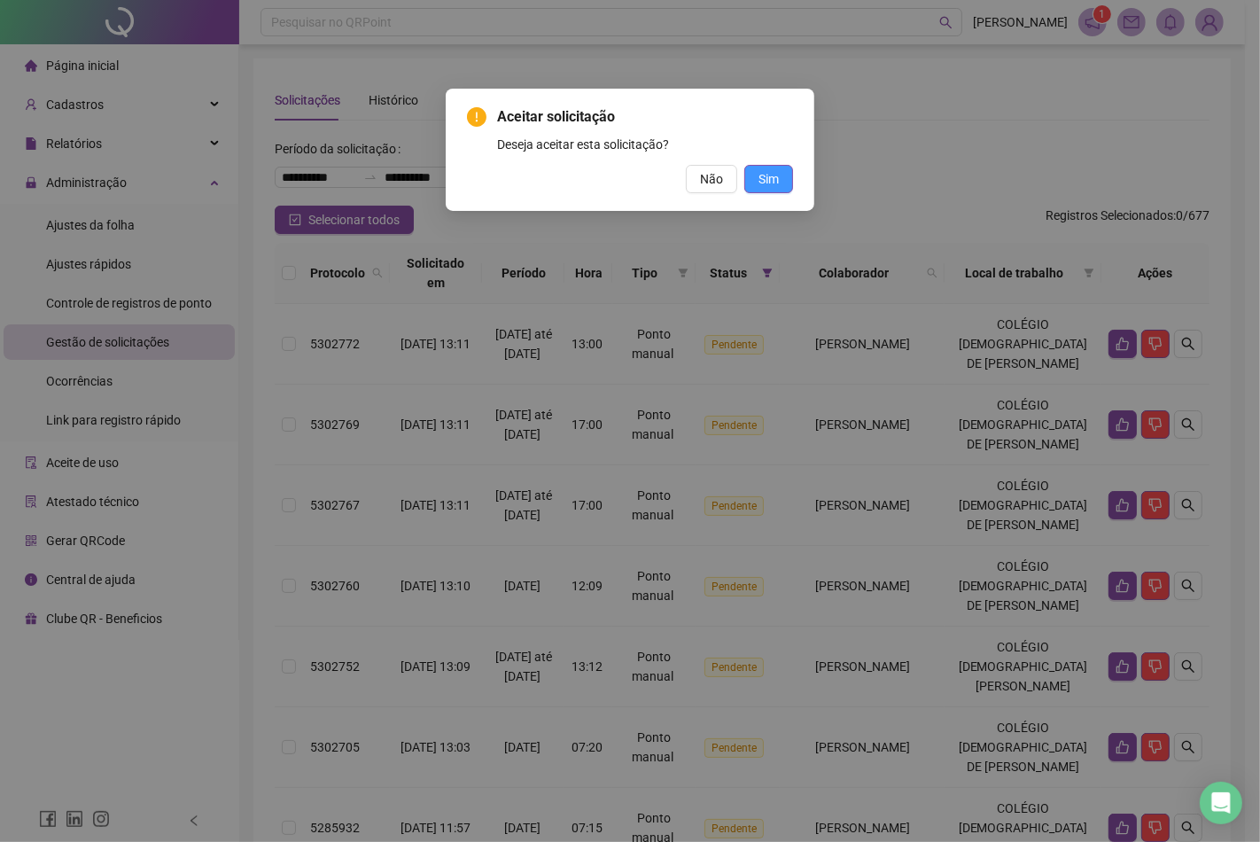
click at [775, 183] on span "Sim" at bounding box center [768, 178] width 20 height 19
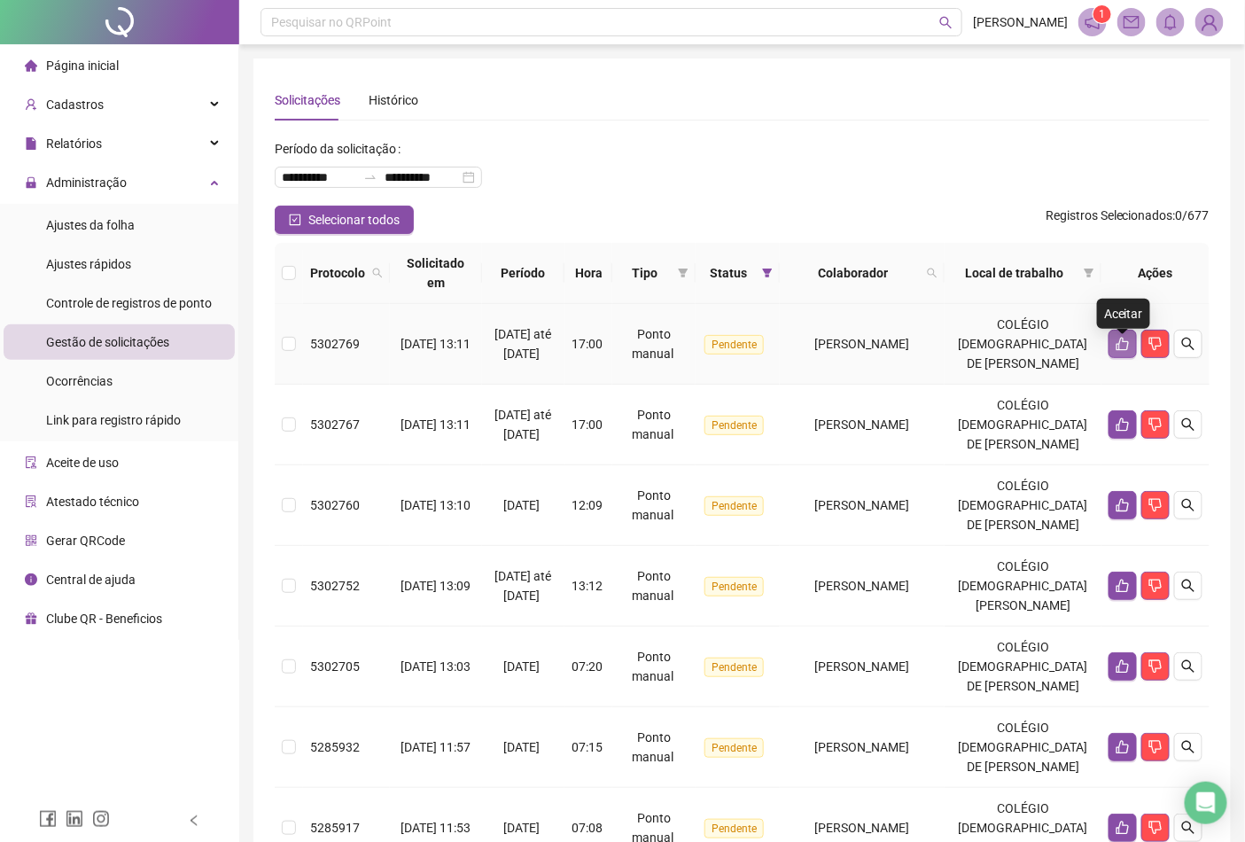
click at [1111, 350] on button "button" at bounding box center [1123, 344] width 28 height 28
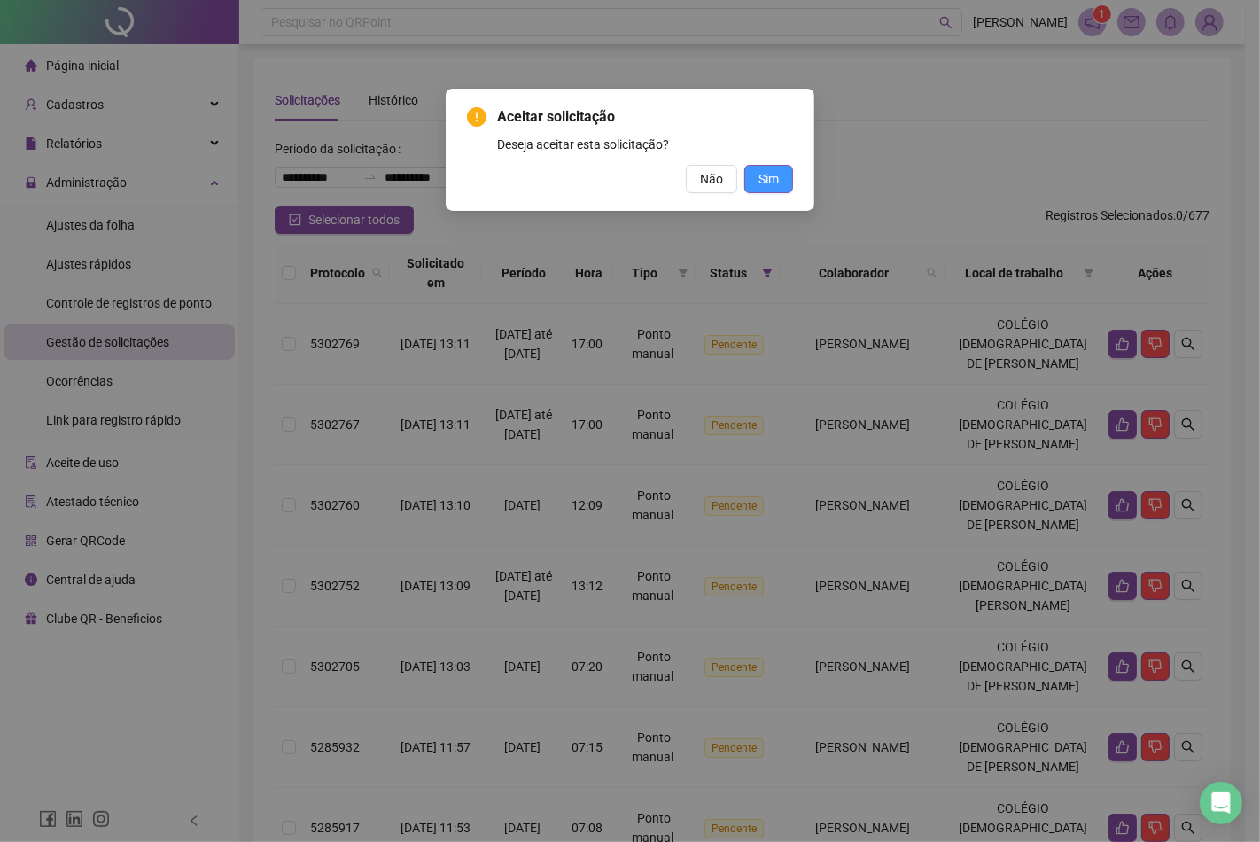
click at [760, 173] on span "Sim" at bounding box center [768, 178] width 20 height 19
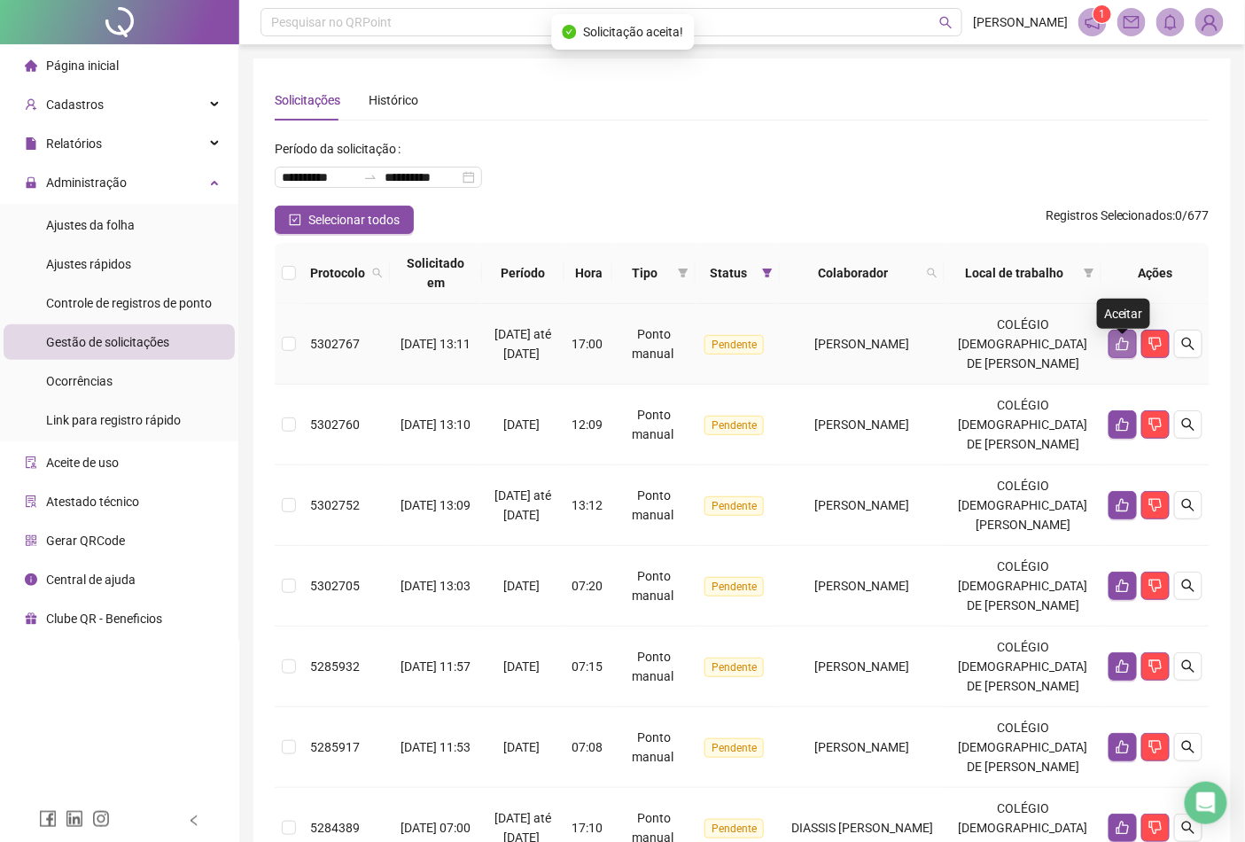
click at [1120, 351] on icon "like" at bounding box center [1123, 344] width 14 height 14
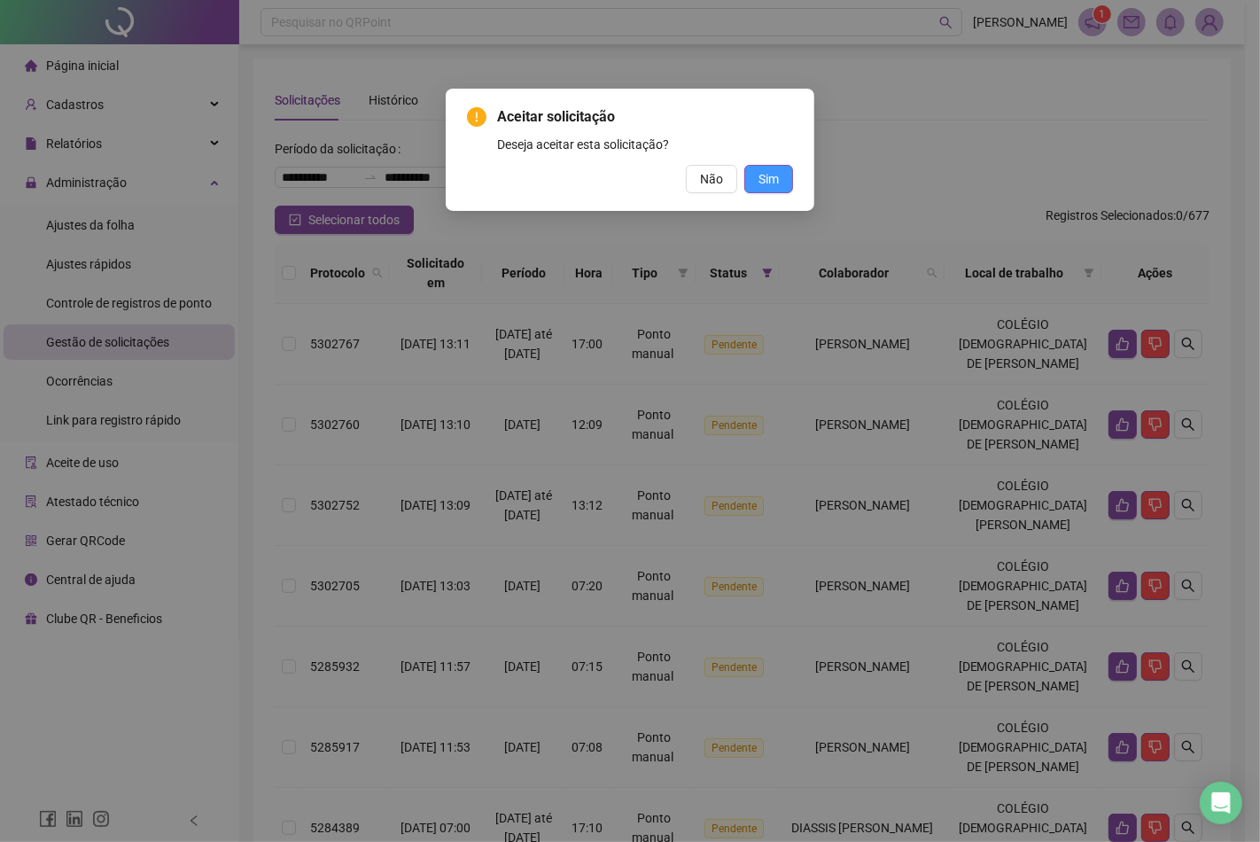
click at [758, 177] on span "Sim" at bounding box center [768, 178] width 20 height 19
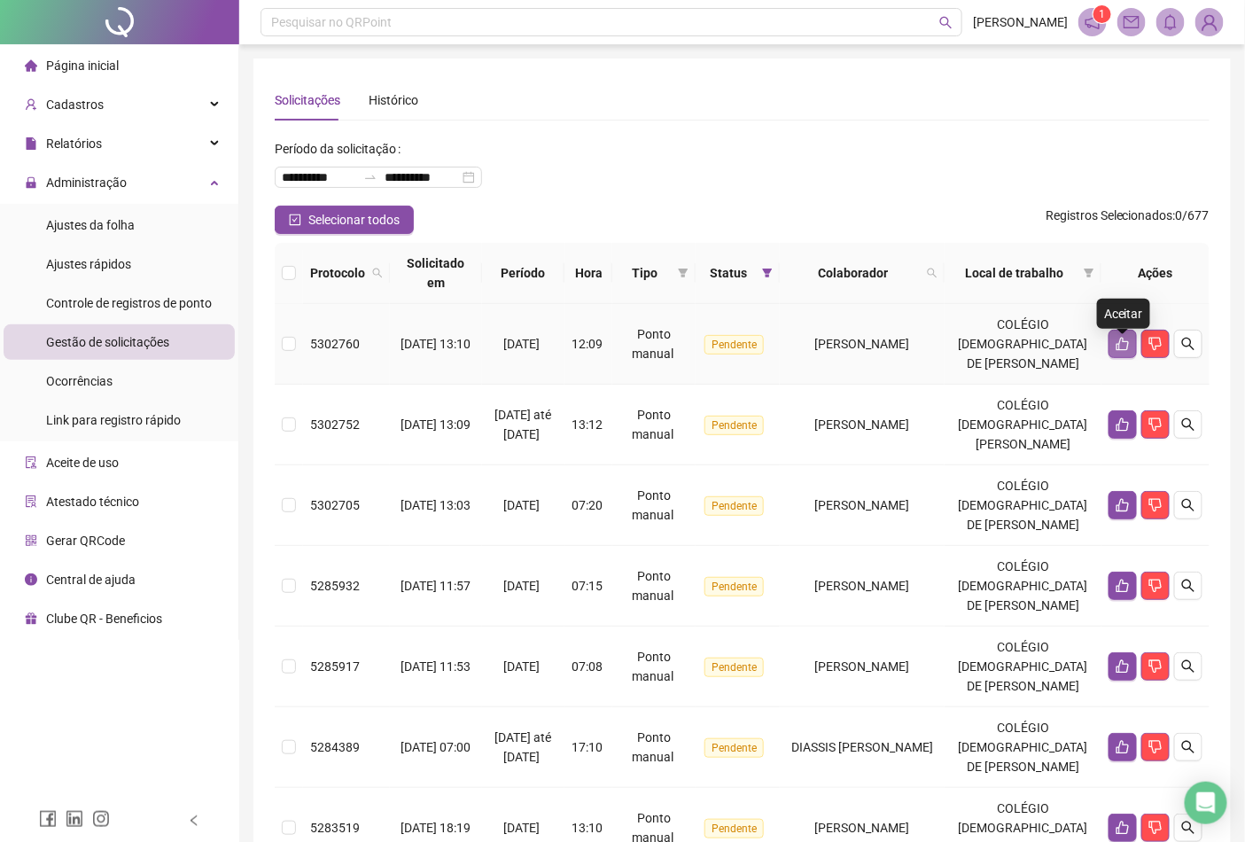
click at [1122, 342] on button "button" at bounding box center [1123, 344] width 28 height 28
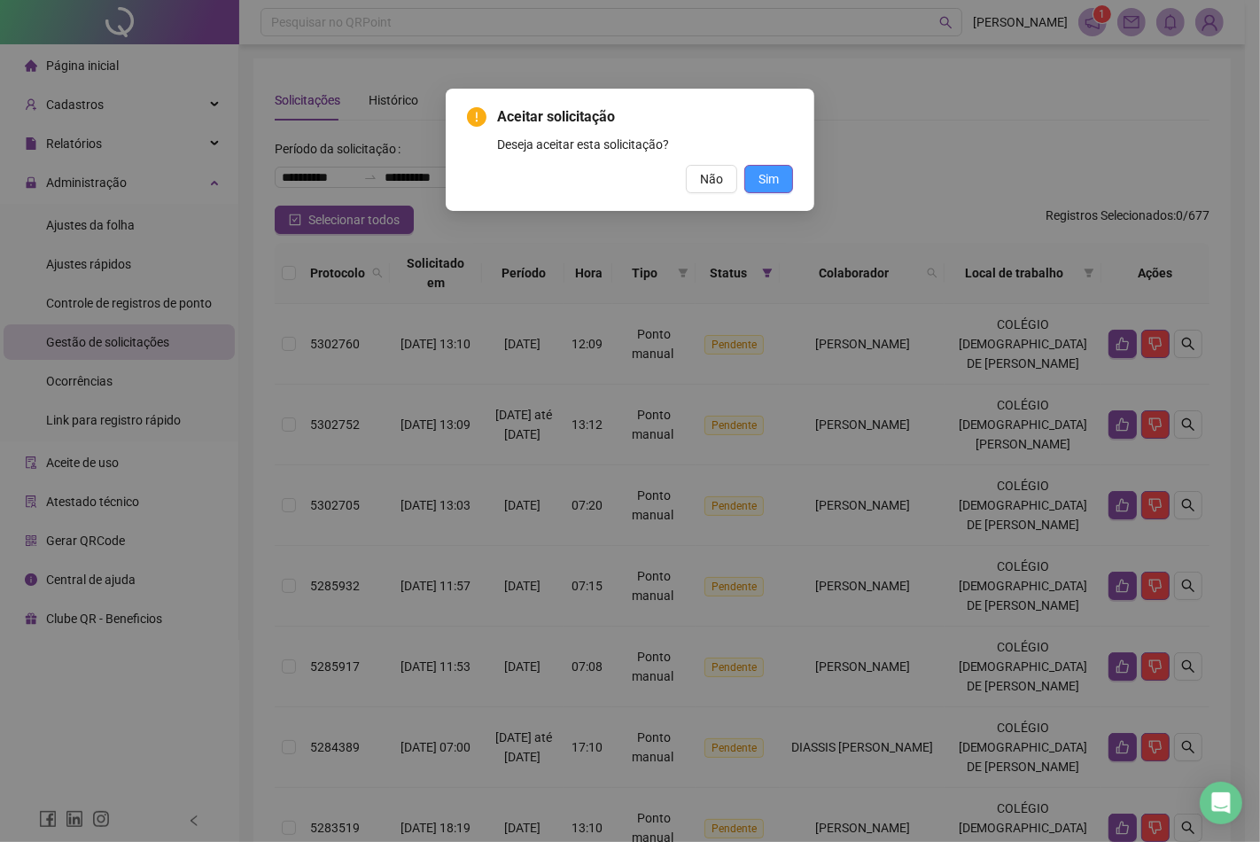
click at [763, 186] on span "Sim" at bounding box center [768, 178] width 20 height 19
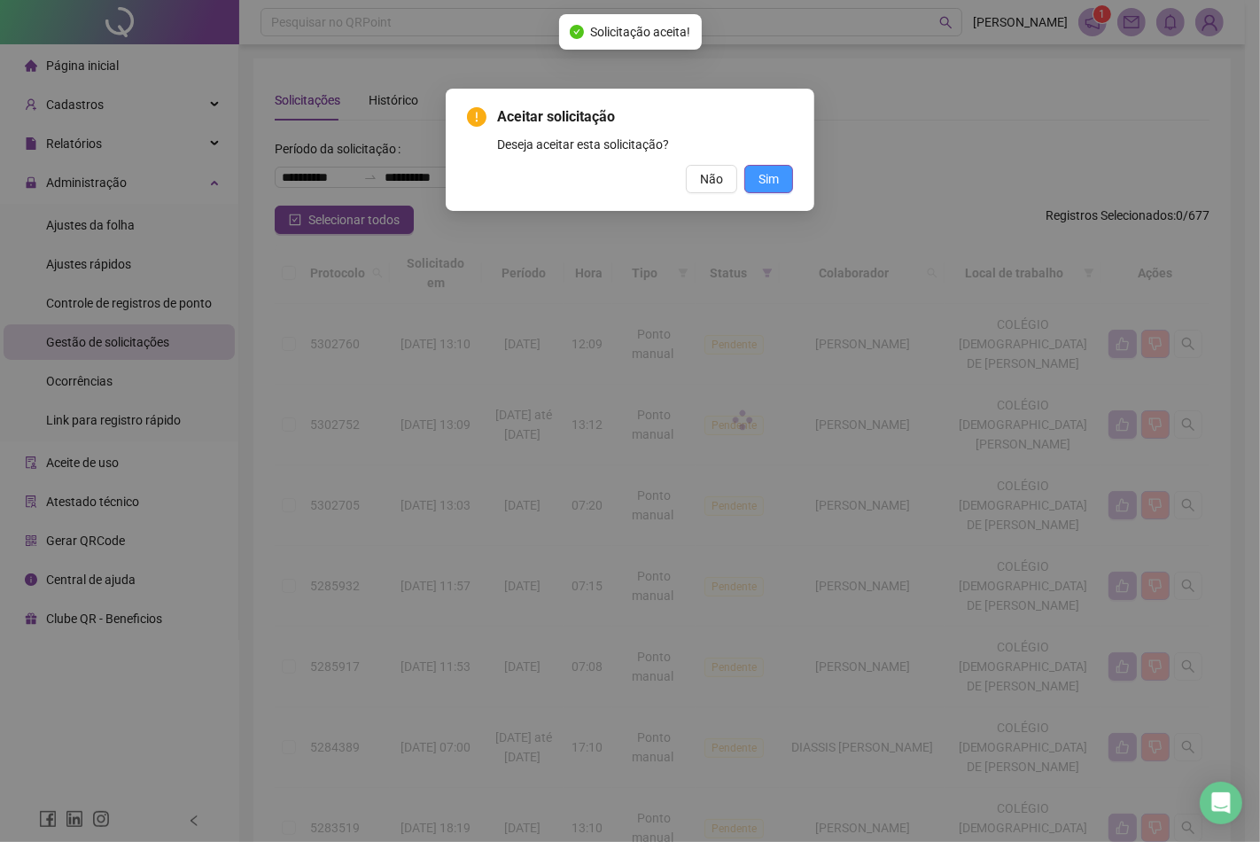
click at [764, 183] on div "Aceitar solicitação Deseja aceitar esta solicitação? Não Sim" at bounding box center [630, 421] width 1260 height 842
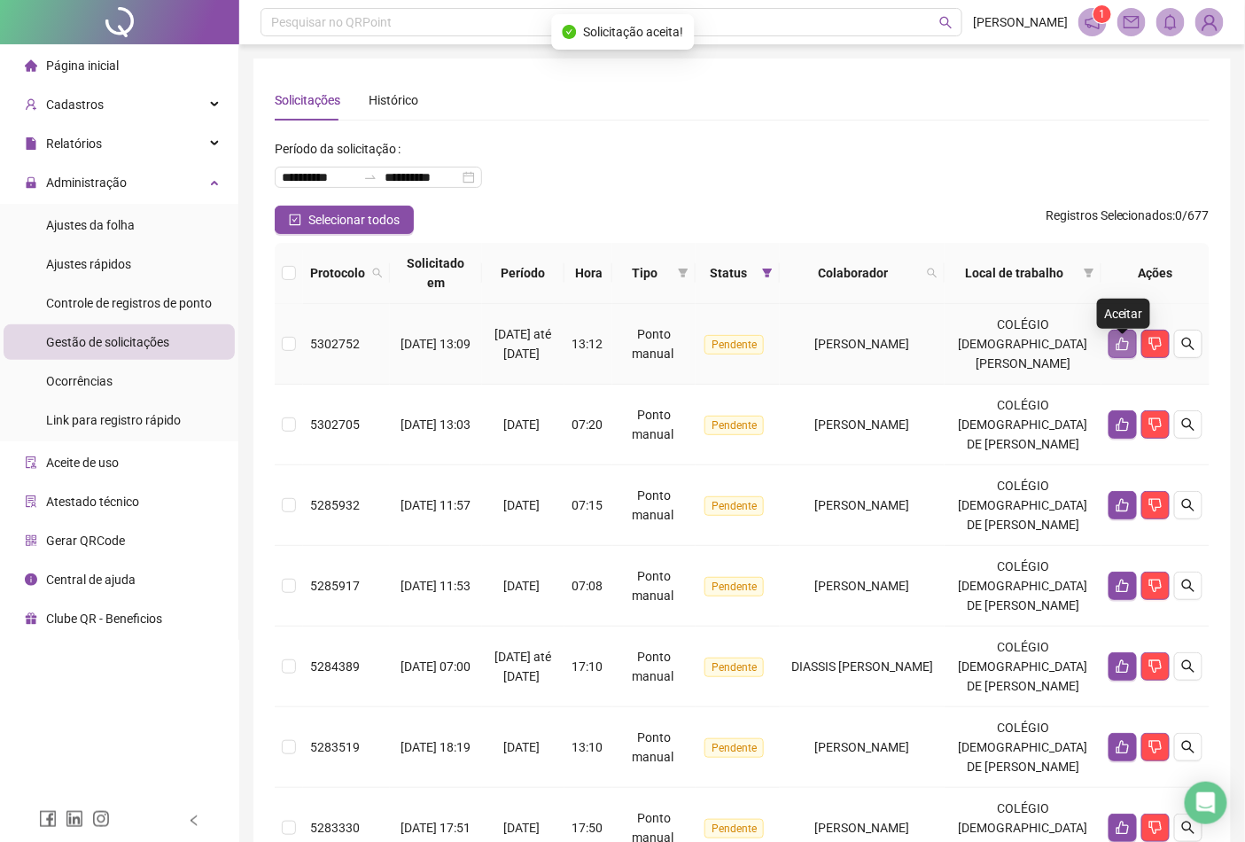
click at [1119, 347] on icon "like" at bounding box center [1123, 344] width 14 height 14
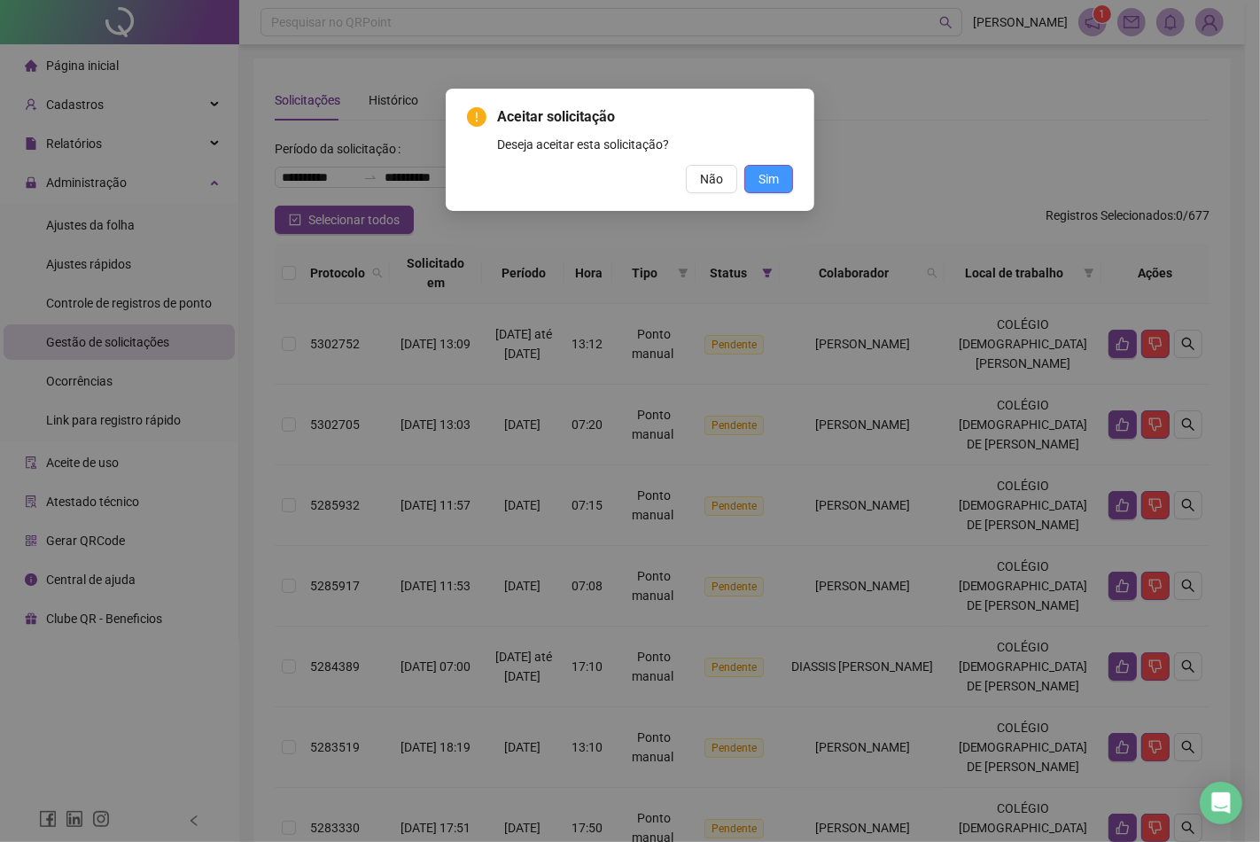
click at [769, 179] on span "Sim" at bounding box center [768, 178] width 20 height 19
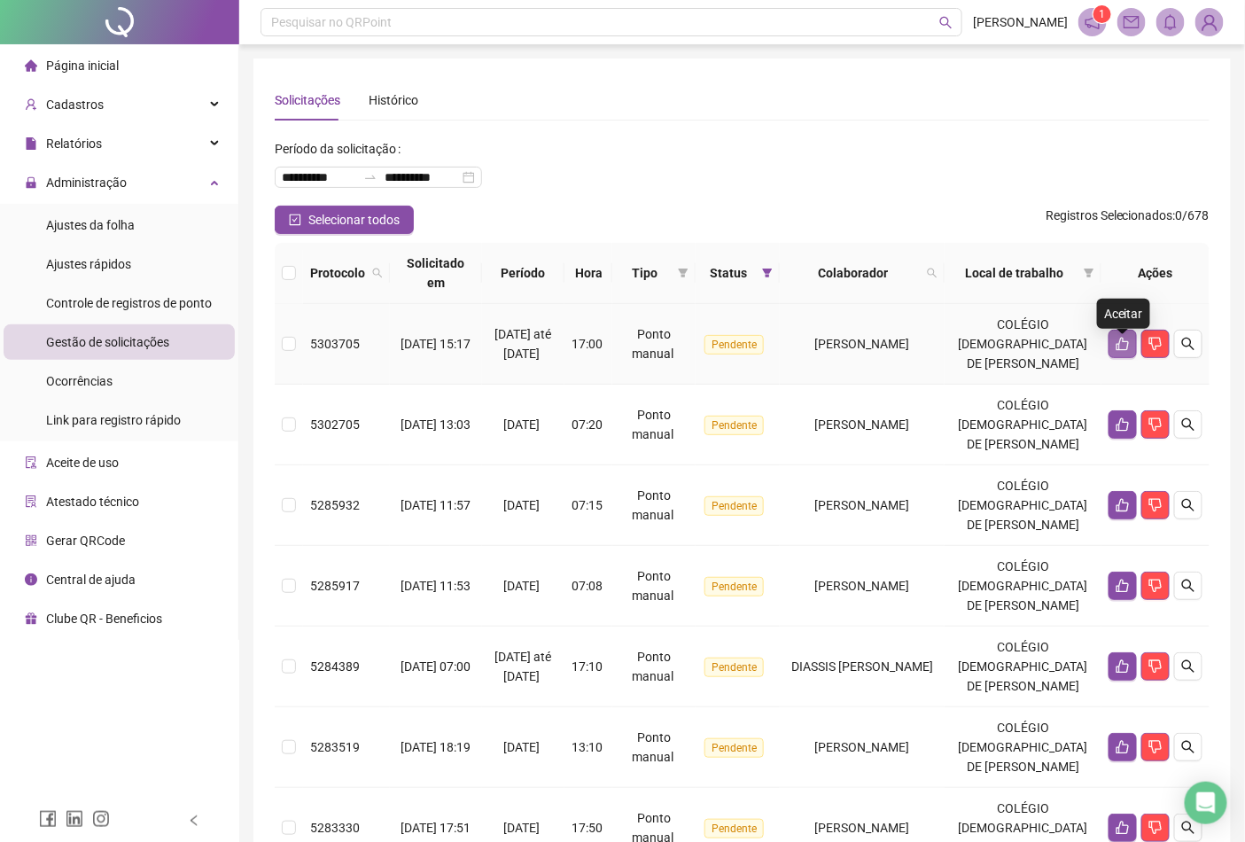
click at [1124, 351] on icon "like" at bounding box center [1123, 344] width 14 height 14
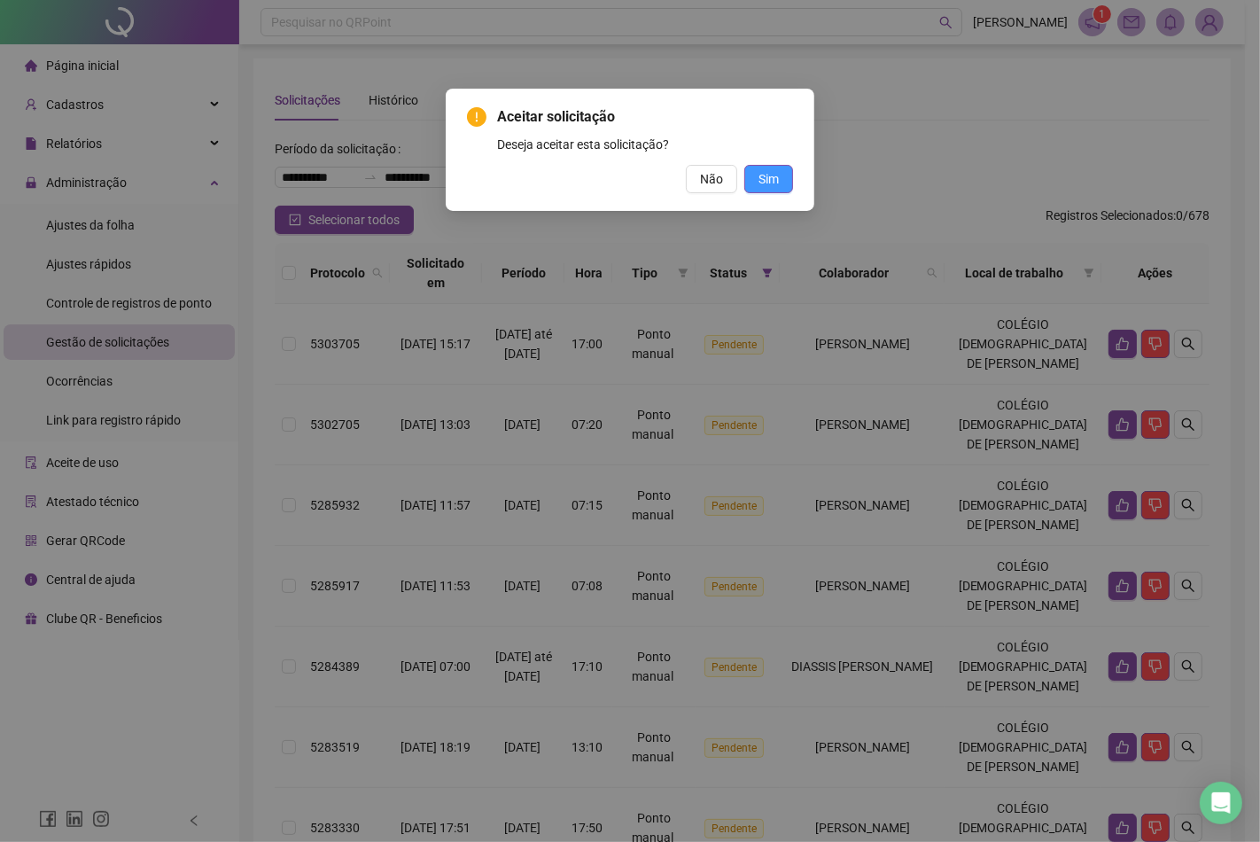
click at [780, 177] on button "Sim" at bounding box center [768, 179] width 49 height 28
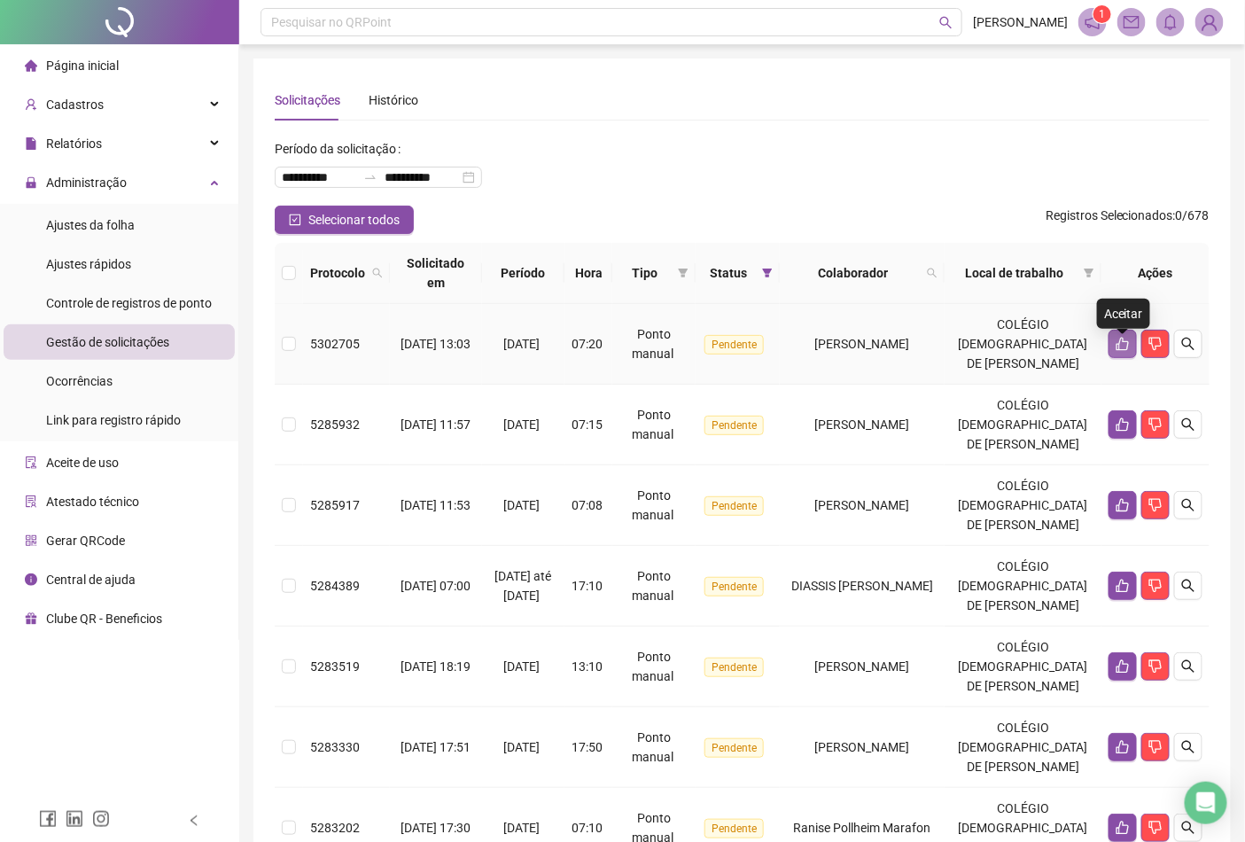
click at [1125, 351] on icon "like" at bounding box center [1123, 344] width 14 height 14
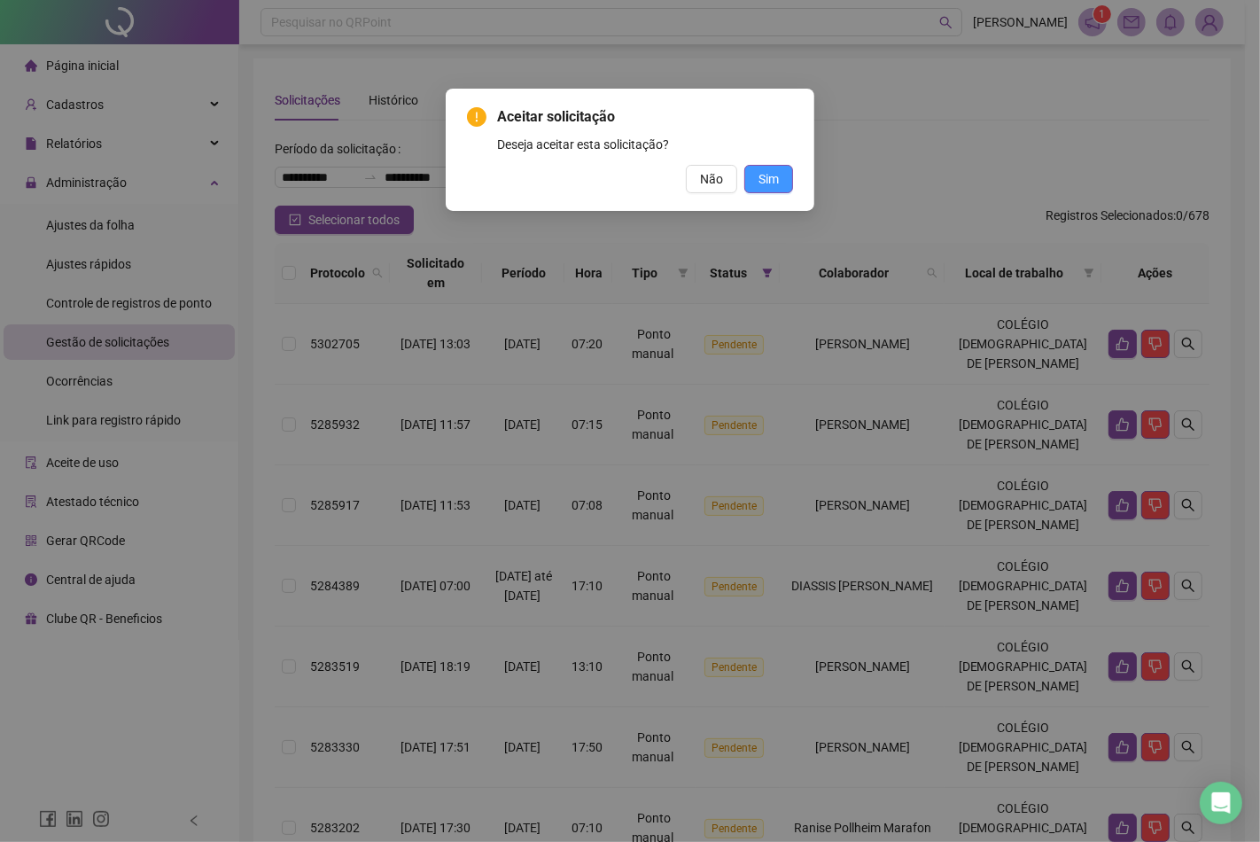
click at [754, 166] on button "Sim" at bounding box center [768, 179] width 49 height 28
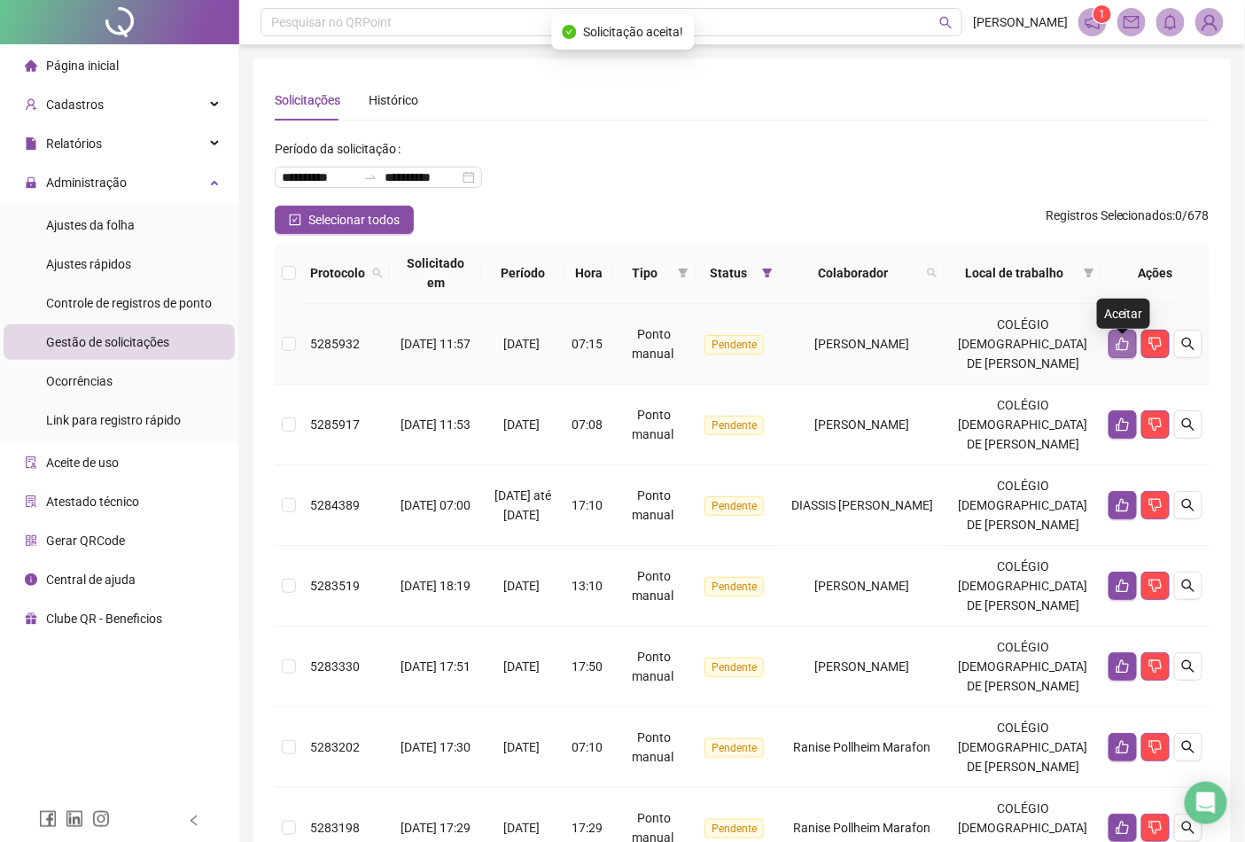
click at [1122, 350] on icon "like" at bounding box center [1123, 344] width 14 height 14
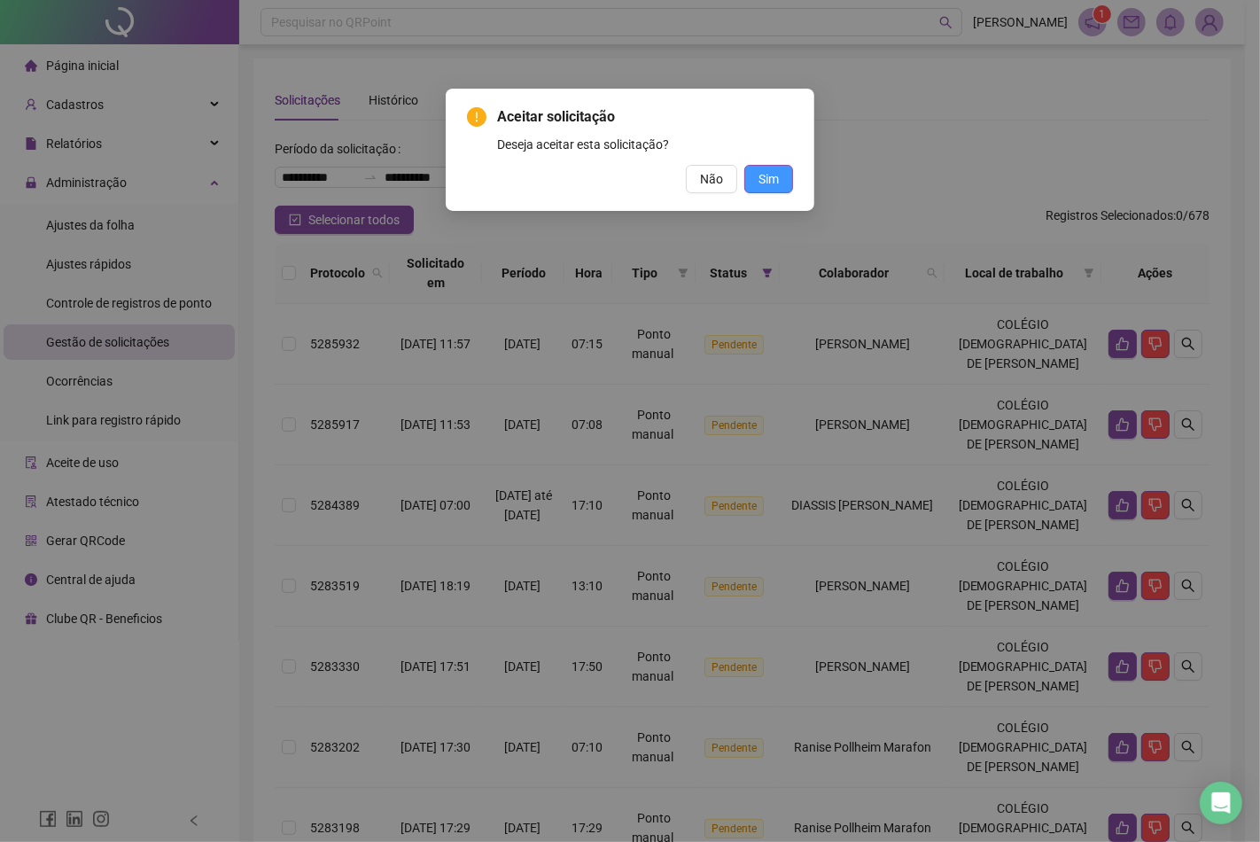
click at [774, 175] on span "Sim" at bounding box center [768, 178] width 20 height 19
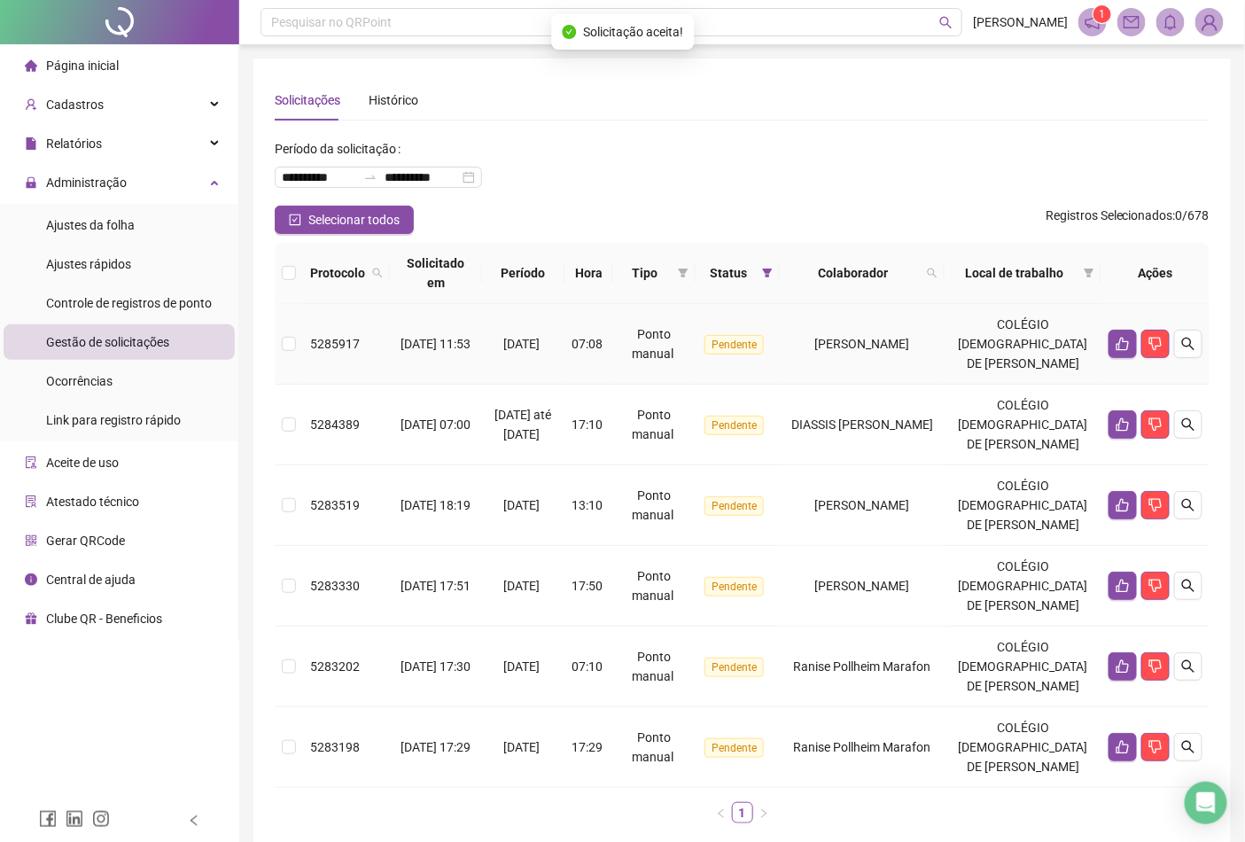
click at [1108, 351] on td at bounding box center [1155, 344] width 108 height 81
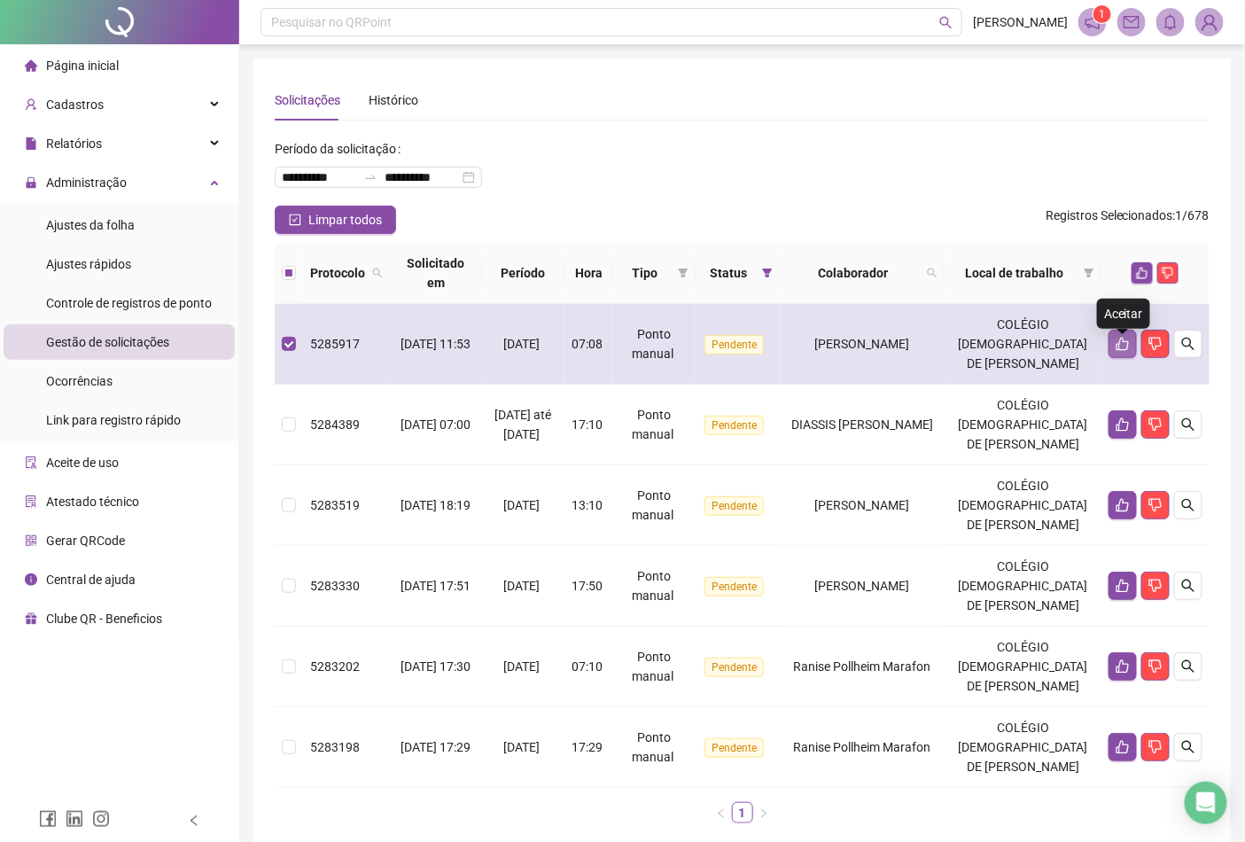
click at [1121, 351] on icon "like" at bounding box center [1123, 344] width 14 height 14
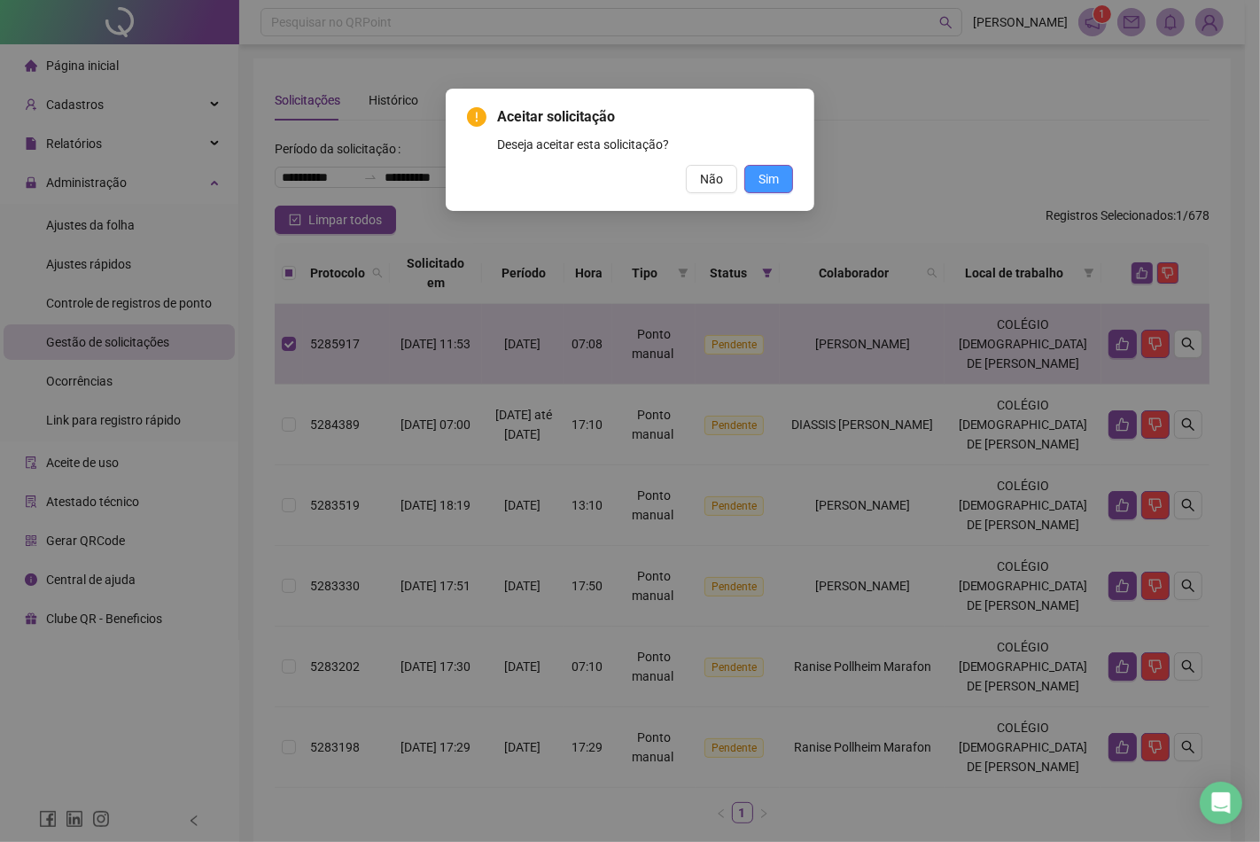
click at [782, 184] on button "Sim" at bounding box center [768, 179] width 49 height 28
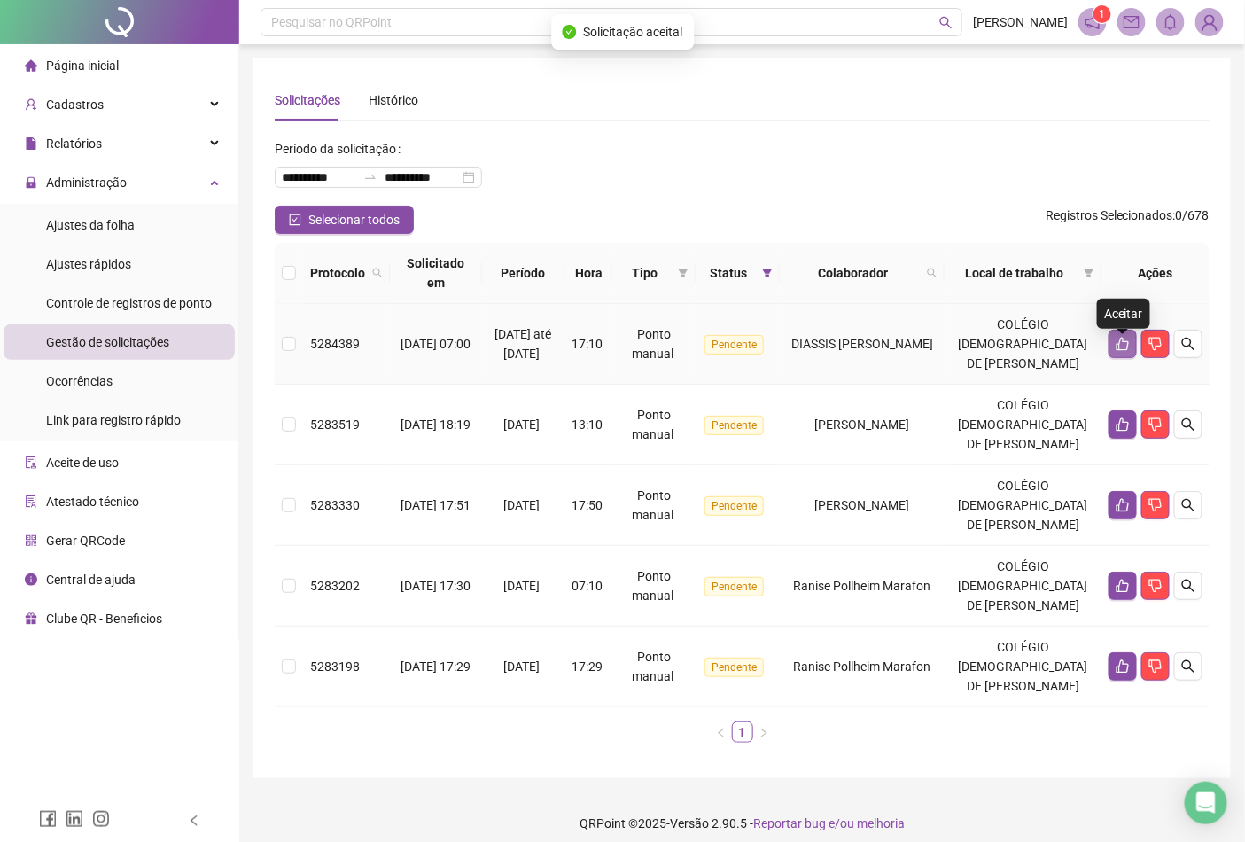
click at [1118, 348] on icon "like" at bounding box center [1123, 344] width 14 height 14
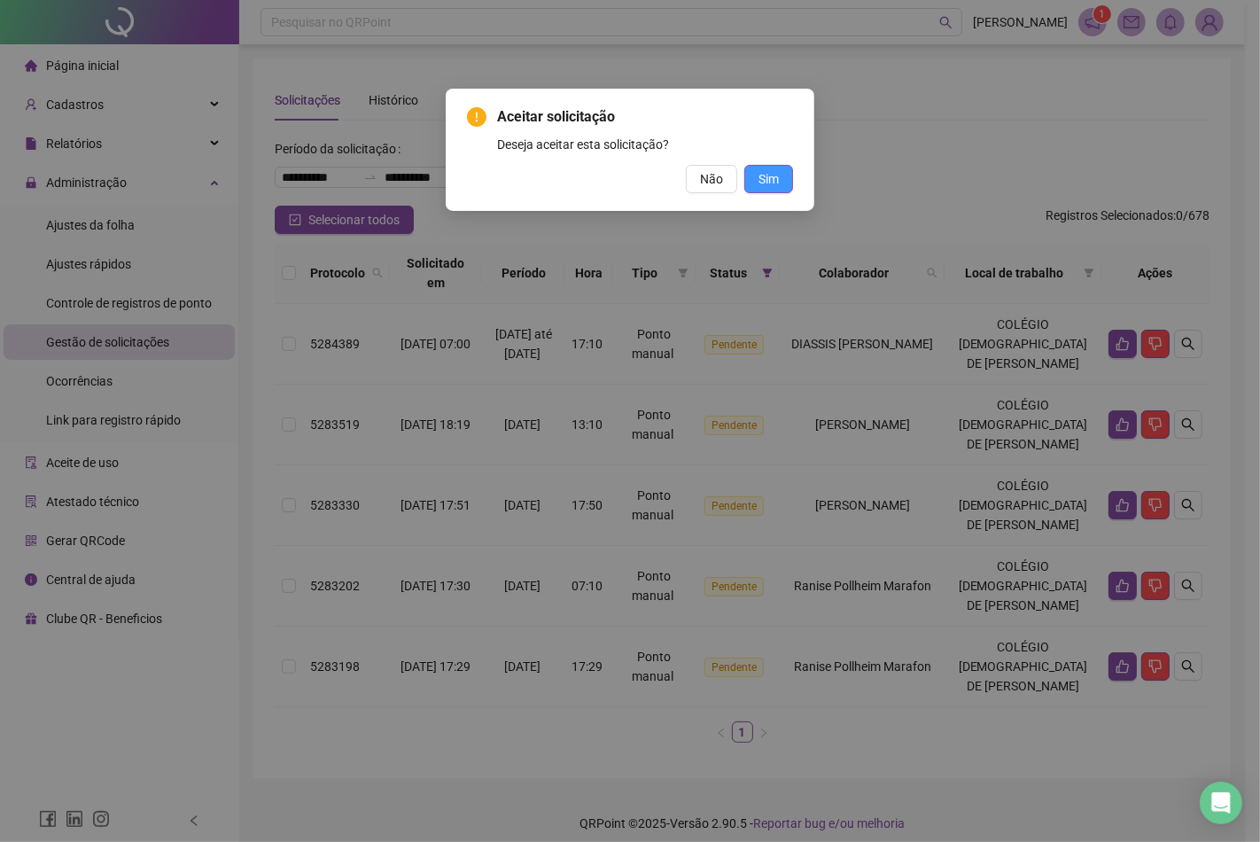
click at [756, 167] on button "Sim" at bounding box center [768, 179] width 49 height 28
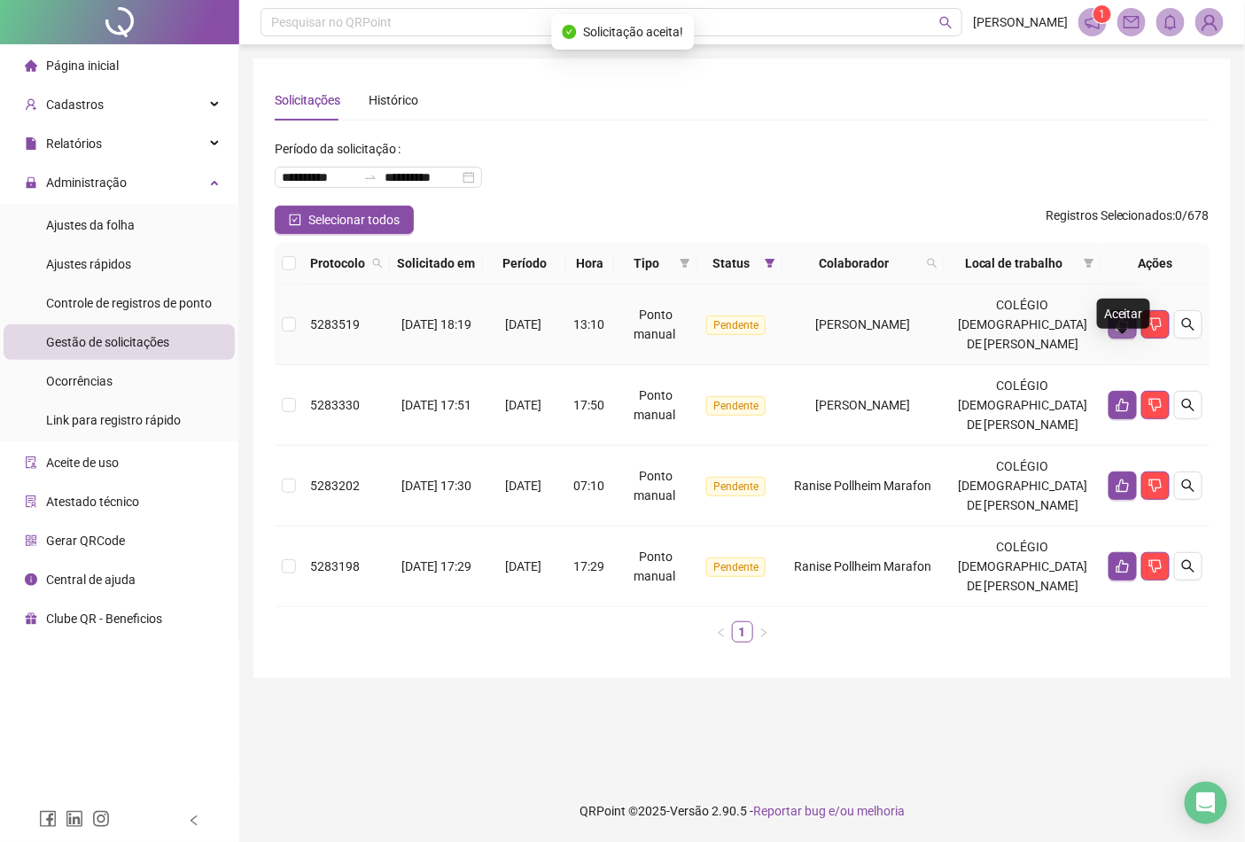
click at [1117, 331] on icon "like" at bounding box center [1122, 324] width 12 height 13
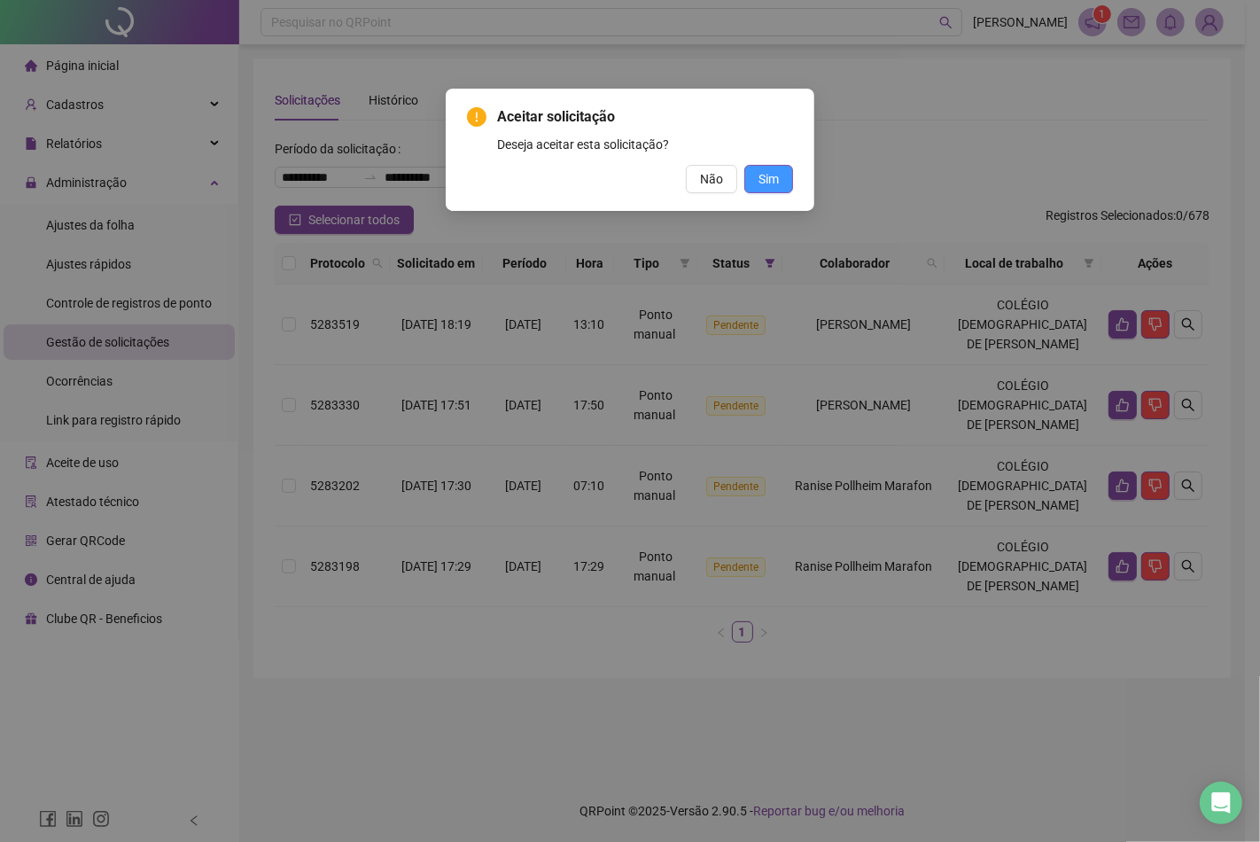
click at [766, 166] on button "Sim" at bounding box center [768, 179] width 49 height 28
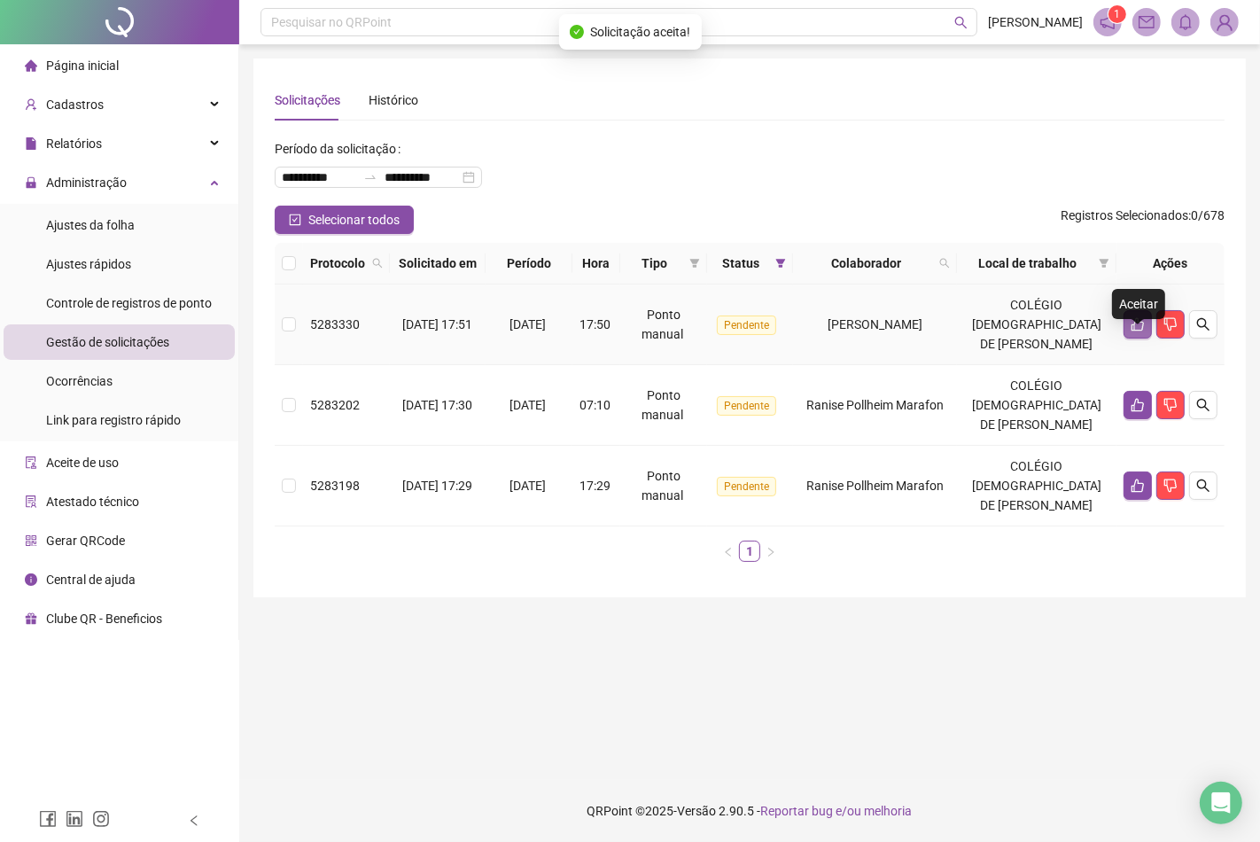
click at [1146, 338] on button "button" at bounding box center [1138, 324] width 28 height 28
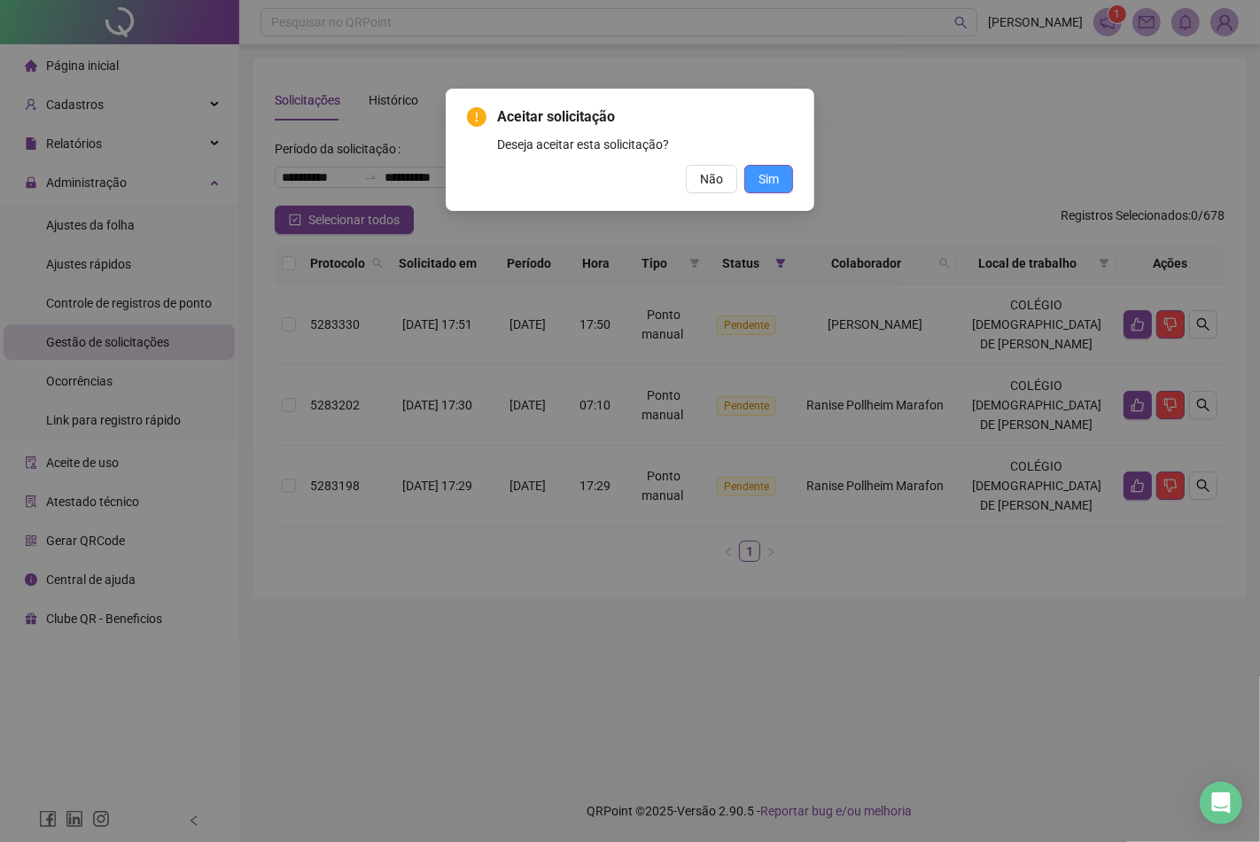
click at [769, 179] on span "Sim" at bounding box center [768, 178] width 20 height 19
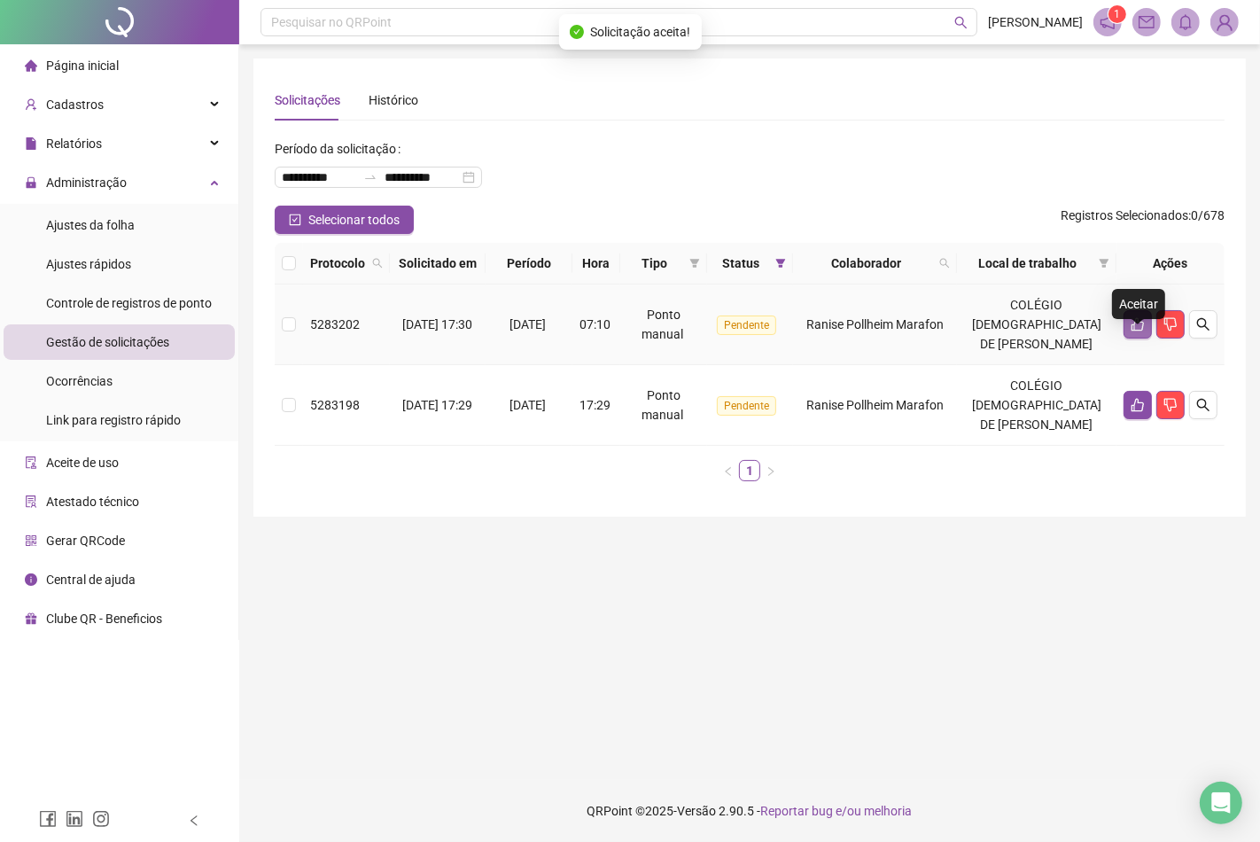
click at [1130, 330] on button "button" at bounding box center [1138, 324] width 28 height 28
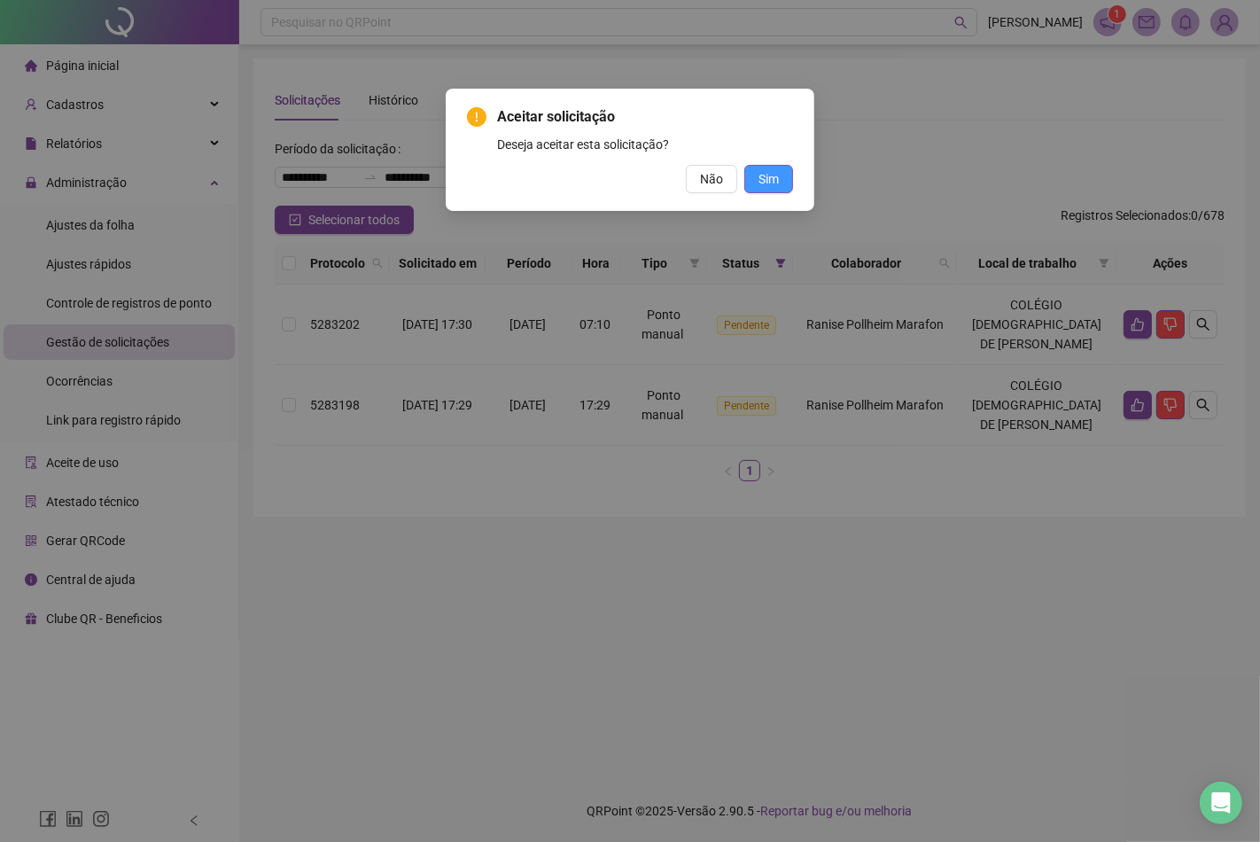
click at [774, 172] on span "Sim" at bounding box center [768, 178] width 20 height 19
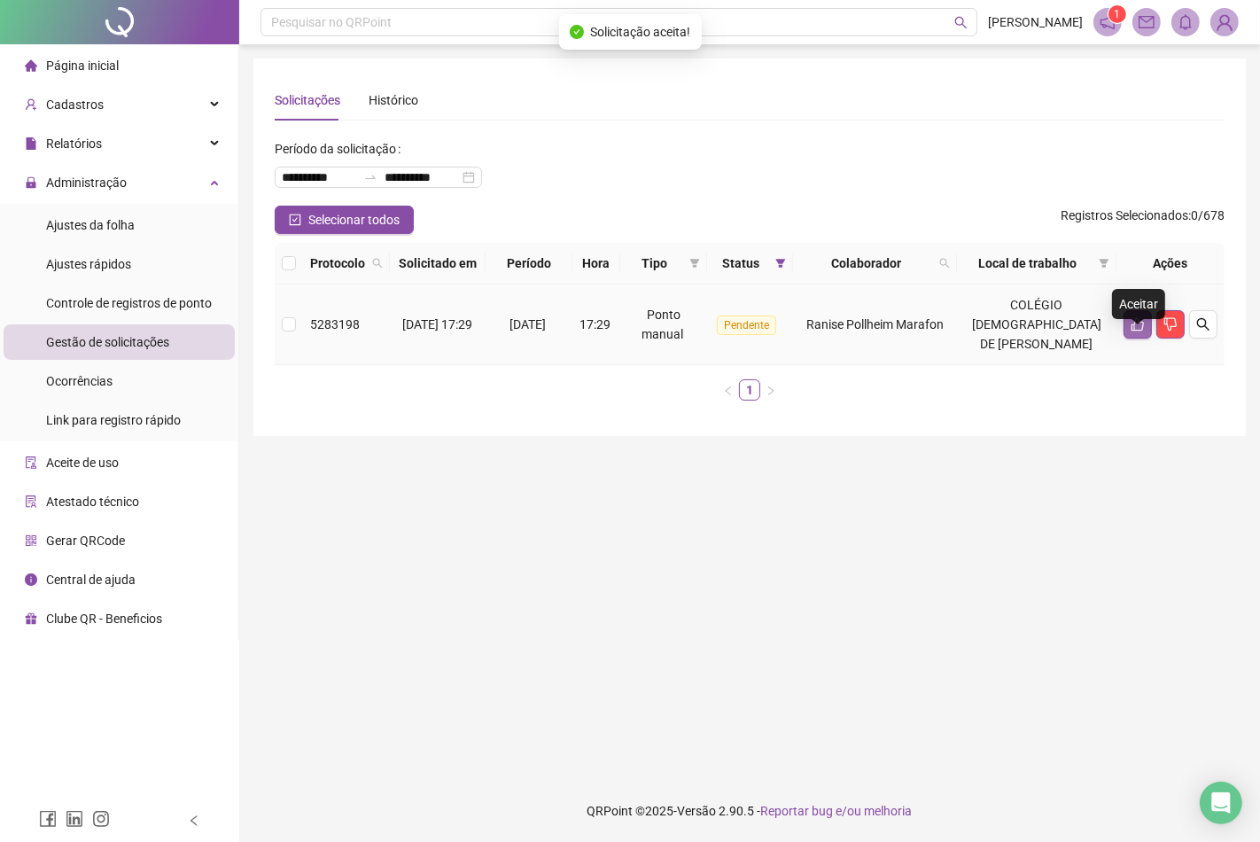
click at [1132, 331] on icon "like" at bounding box center [1138, 324] width 12 height 13
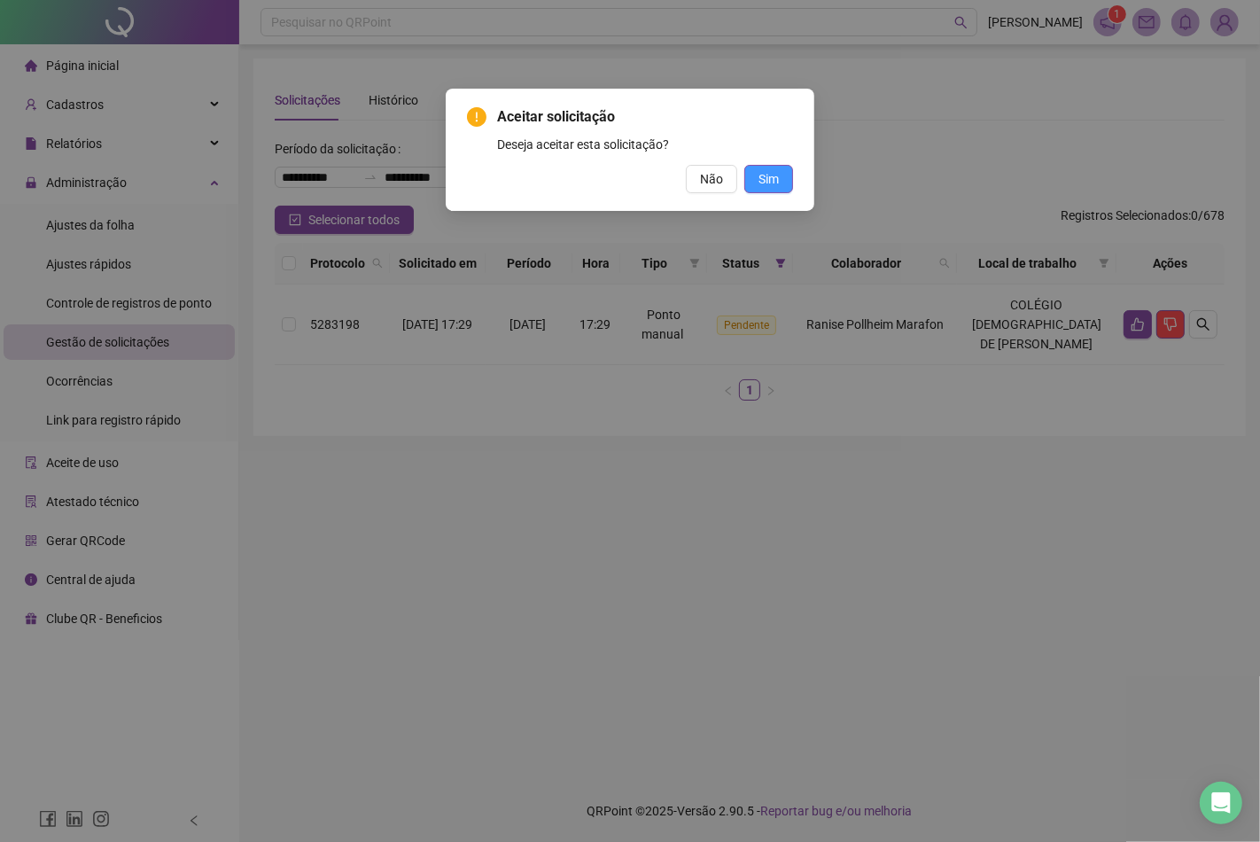
click at [789, 180] on button "Sim" at bounding box center [768, 179] width 49 height 28
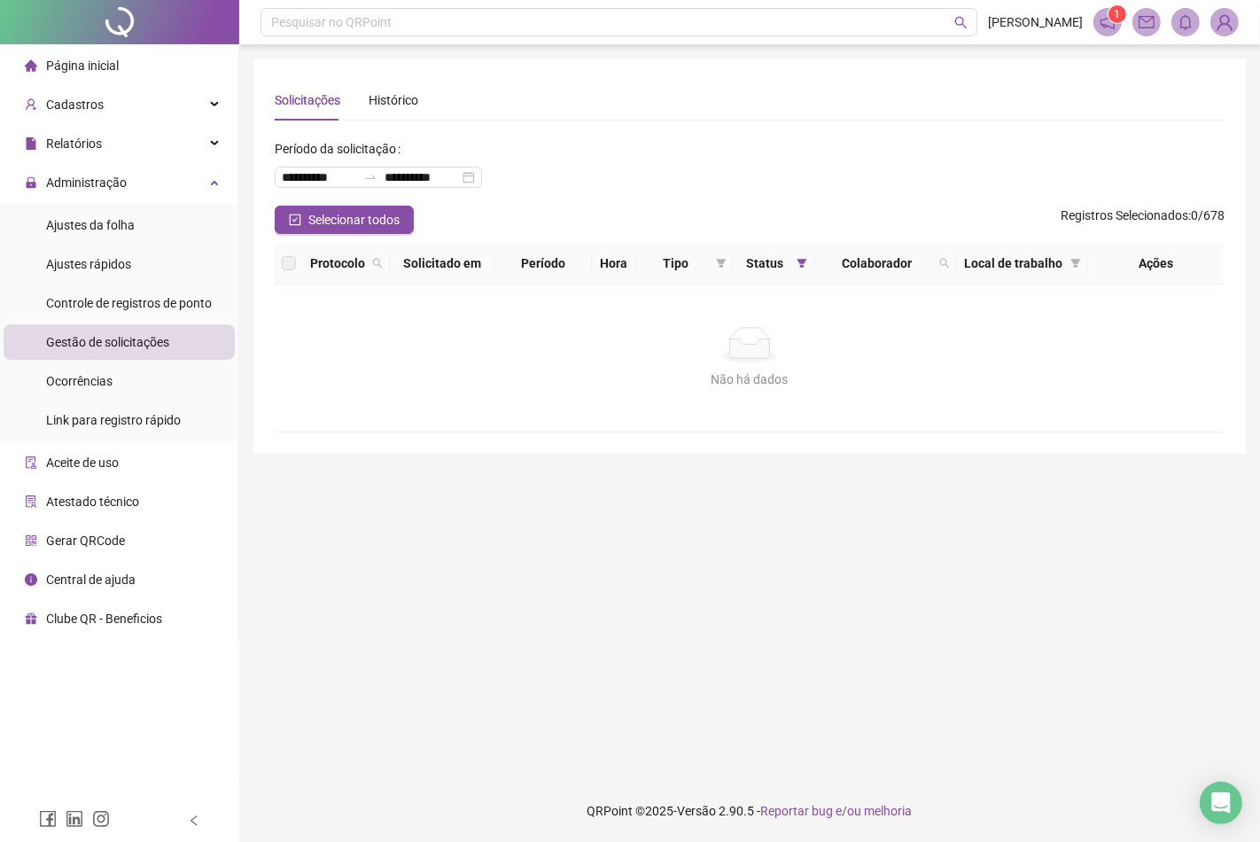
click at [133, 331] on div "Gestão de solicitações" at bounding box center [107, 341] width 123 height 35
click at [121, 346] on span "Gestão de solicitações" at bounding box center [107, 342] width 123 height 14
click at [126, 260] on span "Ajustes rápidos" at bounding box center [88, 264] width 85 height 14
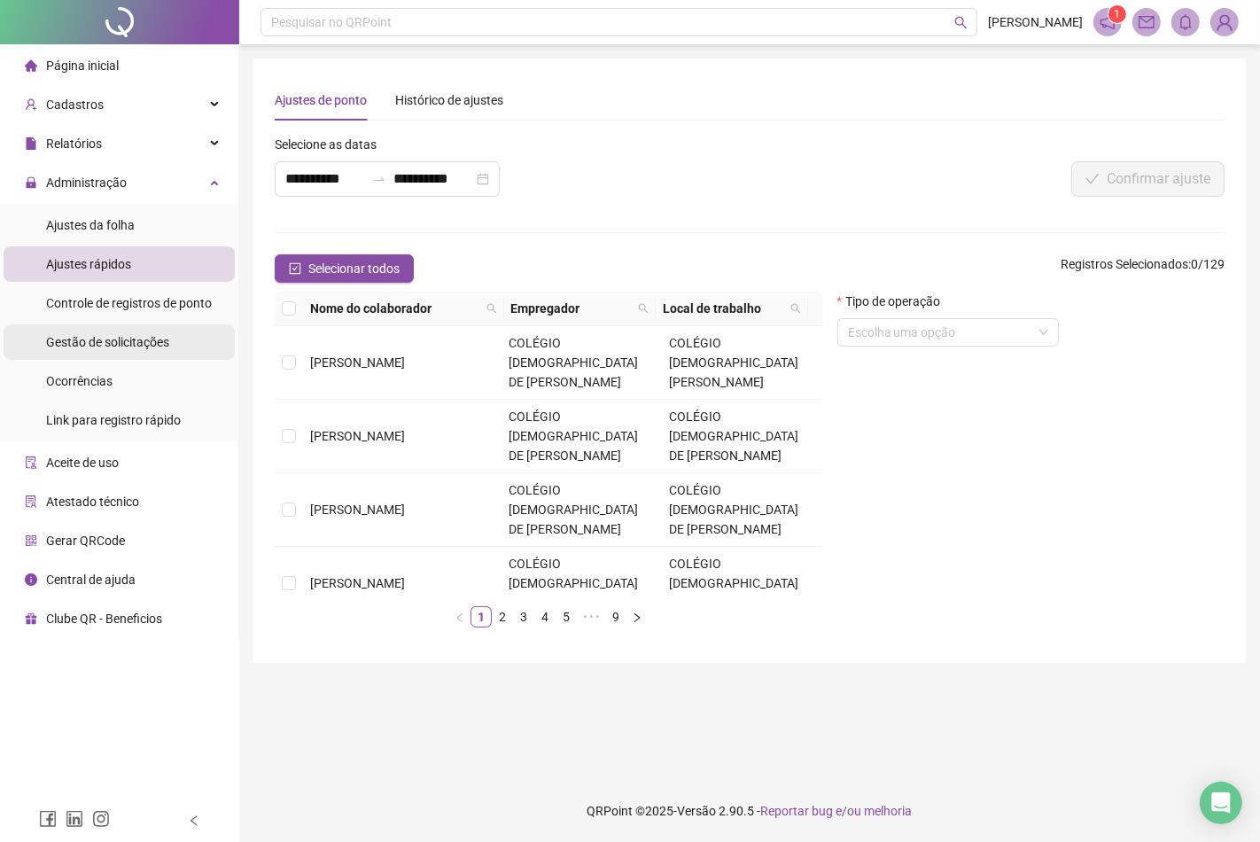
click at [153, 338] on span "Gestão de solicitações" at bounding box center [107, 342] width 123 height 14
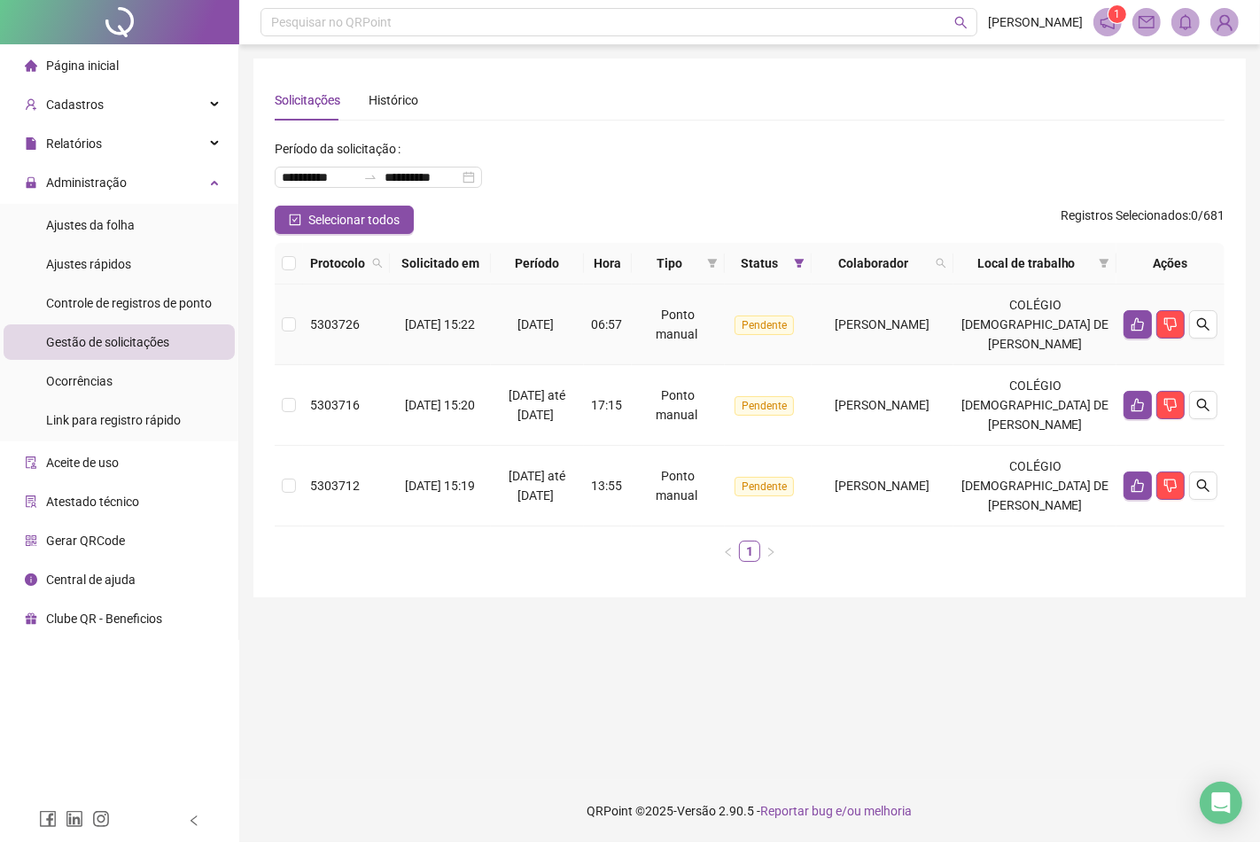
click at [1122, 344] on td at bounding box center [1170, 324] width 108 height 81
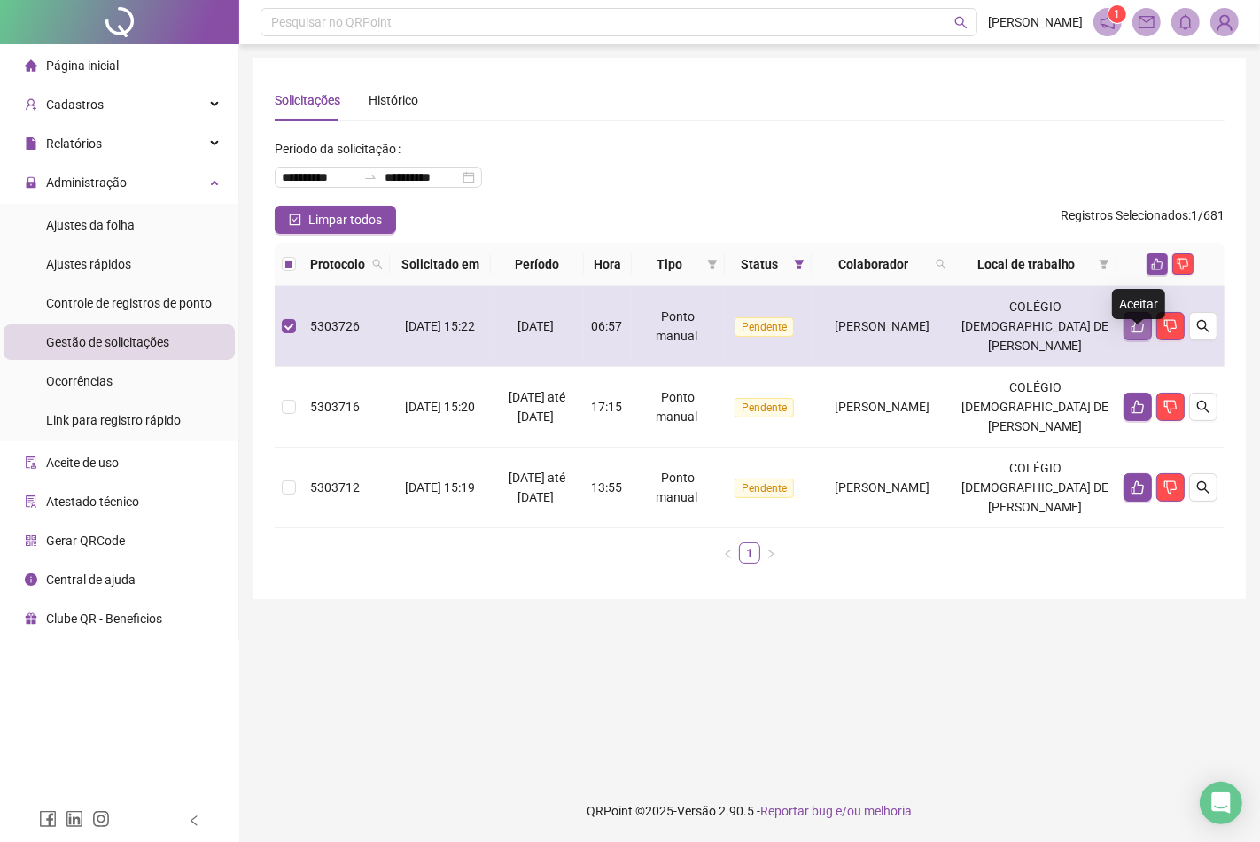
click at [1136, 334] on button "button" at bounding box center [1138, 326] width 28 height 28
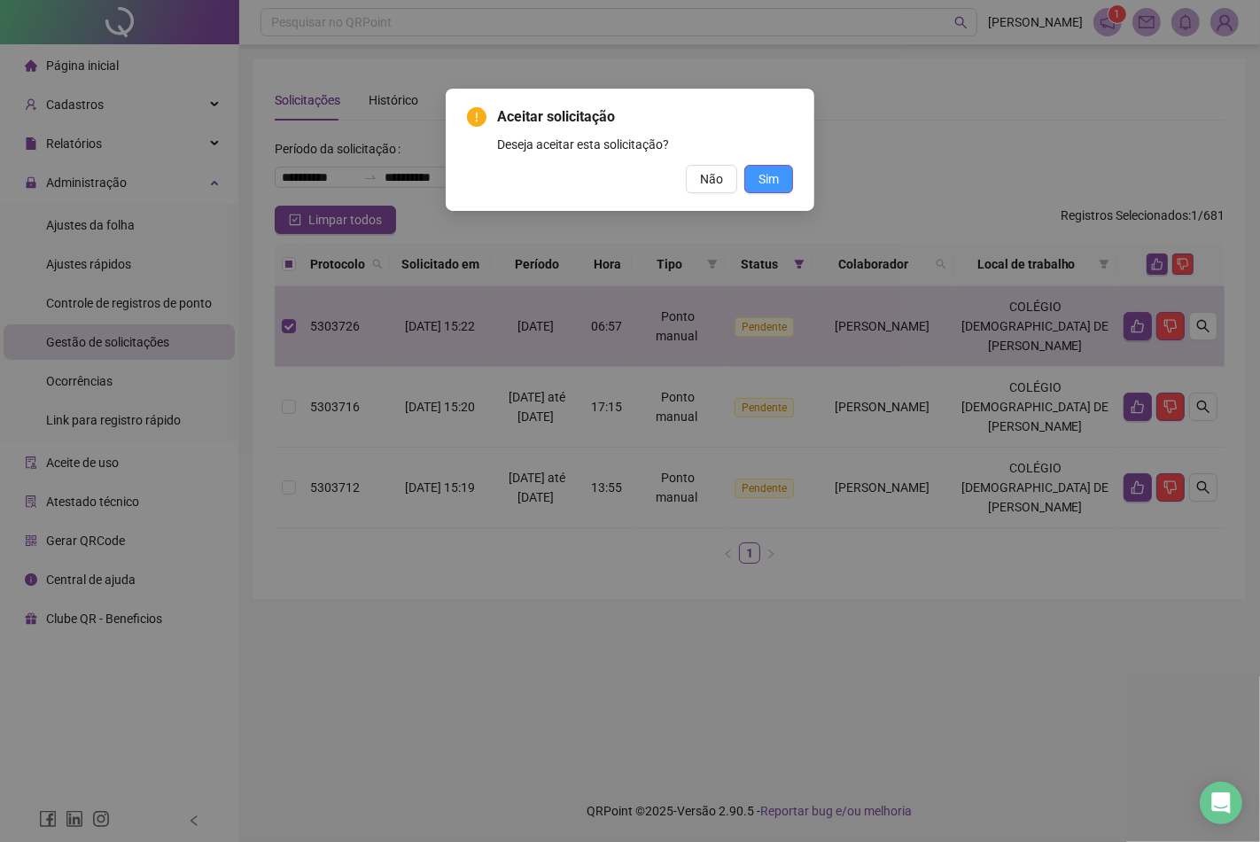
click at [766, 172] on span "Sim" at bounding box center [768, 178] width 20 height 19
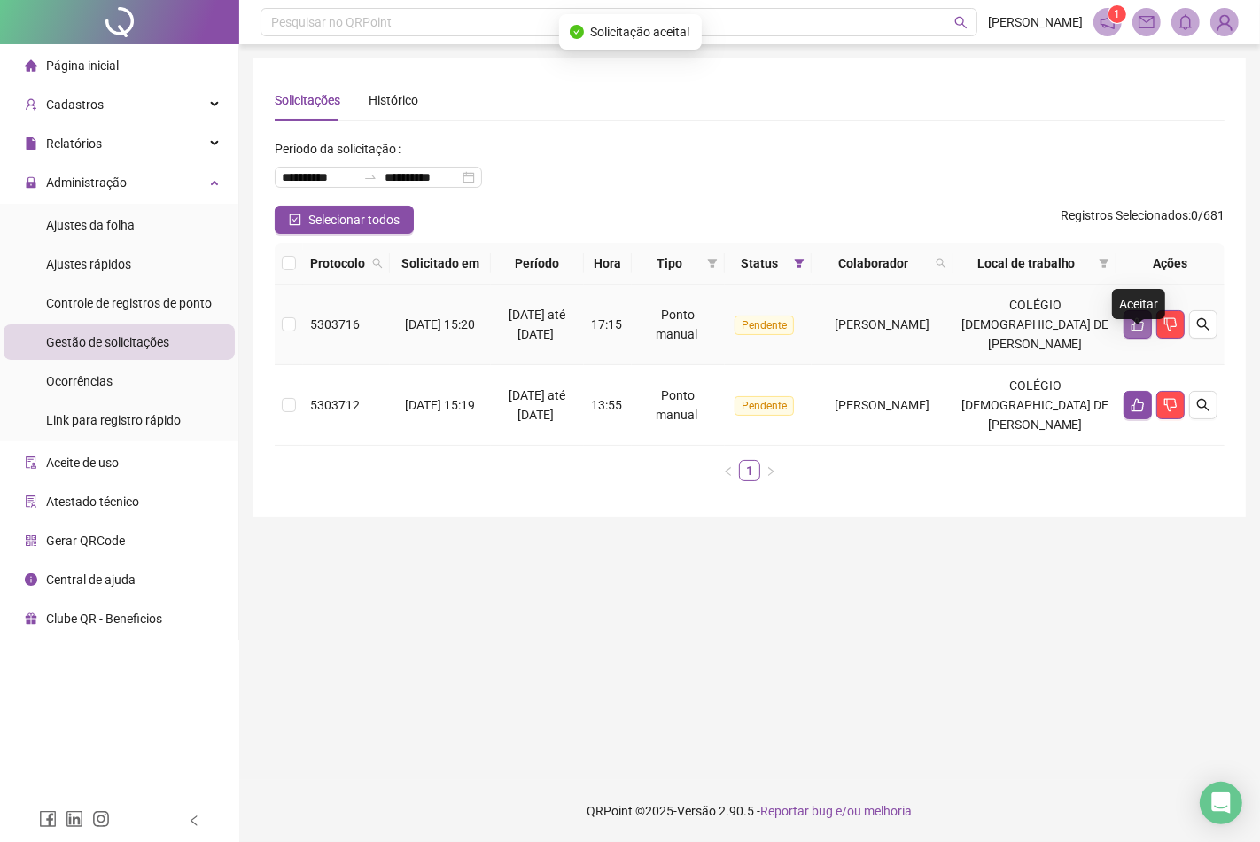
click at [1131, 331] on icon "like" at bounding box center [1138, 324] width 14 height 14
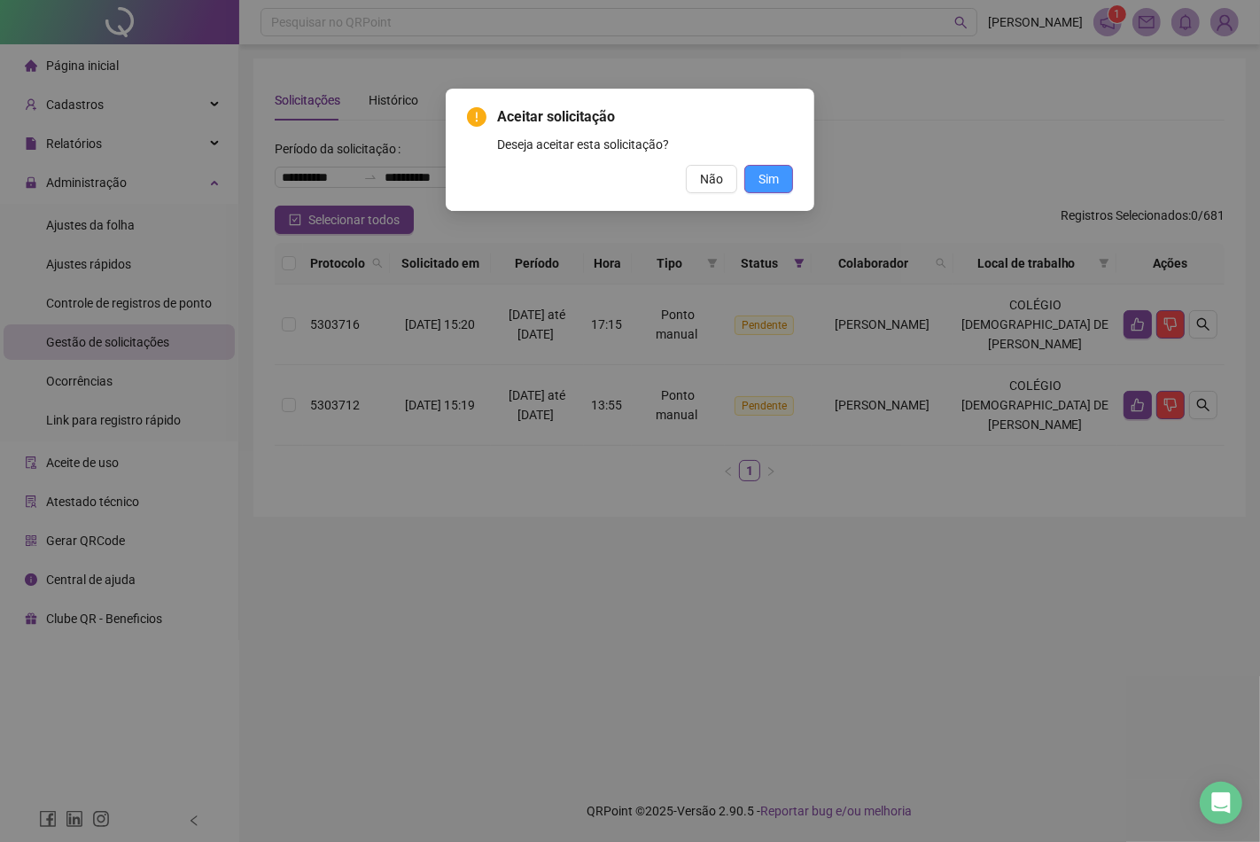
click at [767, 183] on span "Sim" at bounding box center [768, 178] width 20 height 19
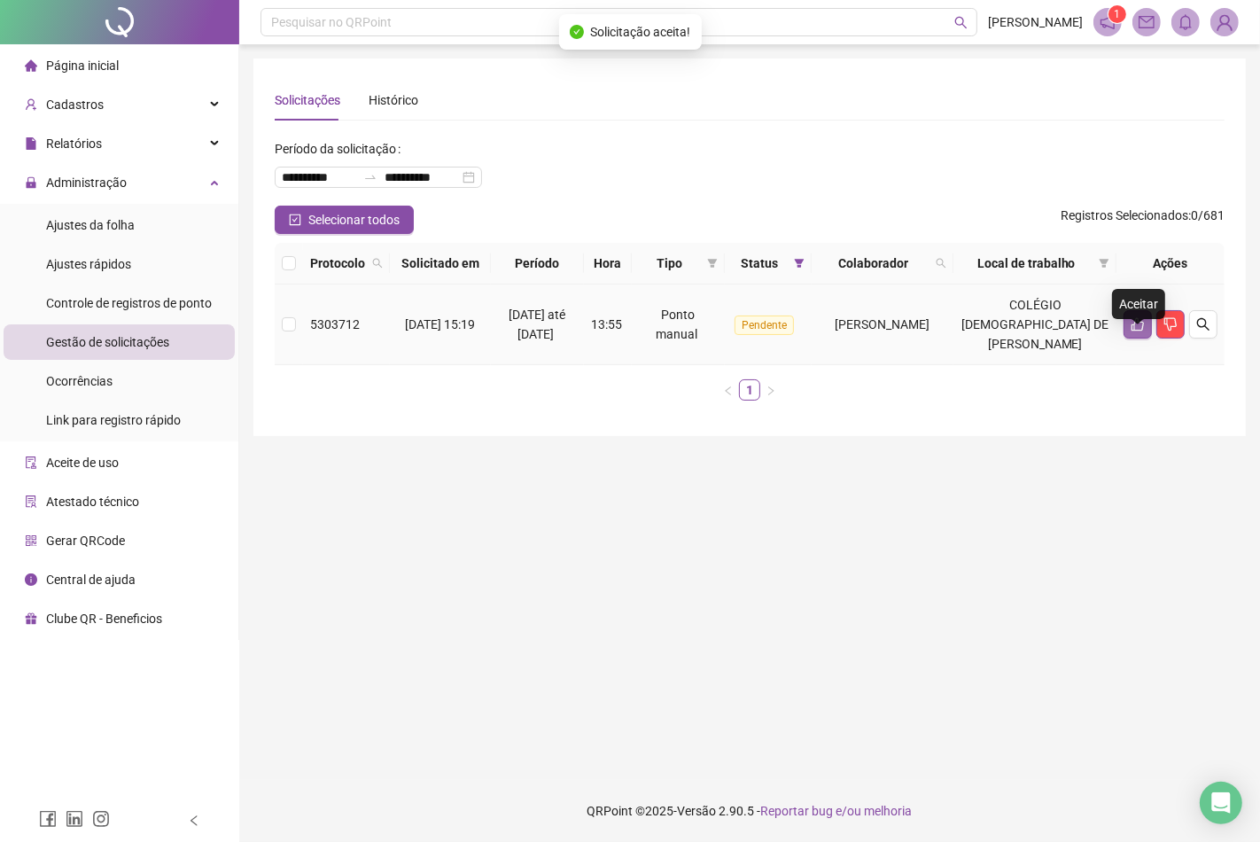
click at [1132, 331] on icon "like" at bounding box center [1138, 324] width 14 height 14
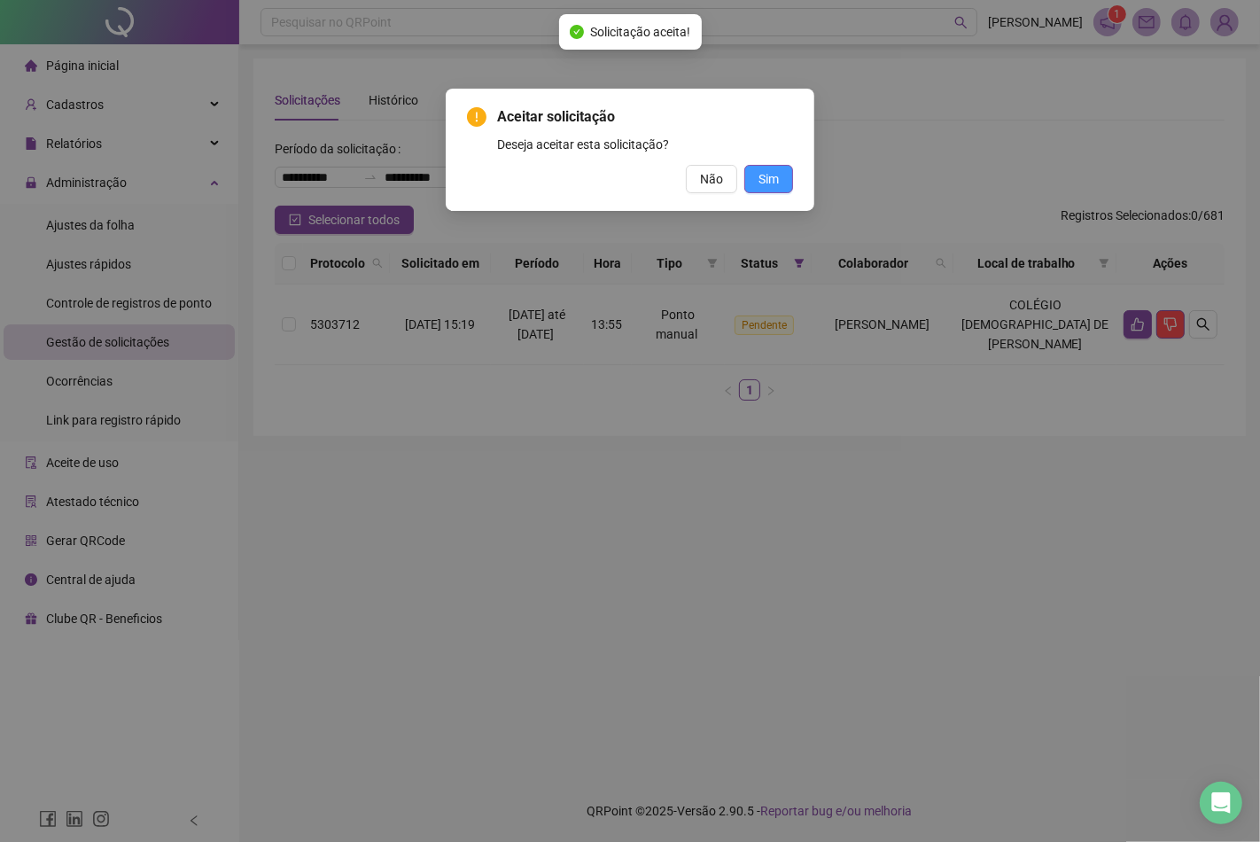
click at [776, 180] on span "Sim" at bounding box center [768, 178] width 20 height 19
